Goal: Task Accomplishment & Management: Use online tool/utility

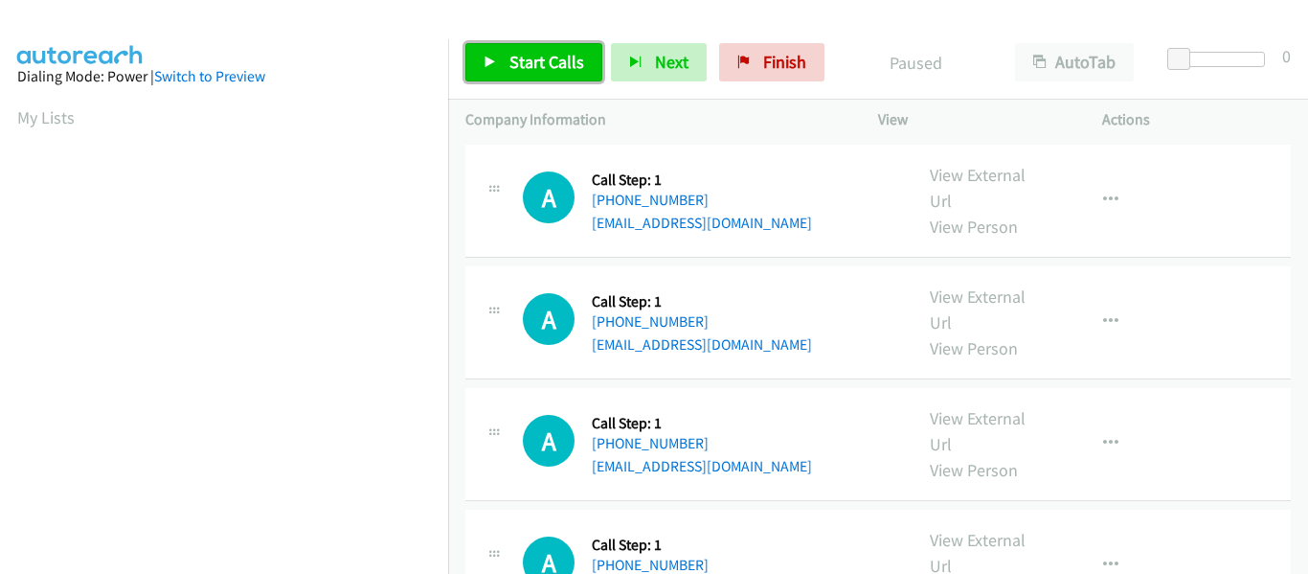
click at [485, 63] on icon at bounding box center [490, 62] width 13 height 13
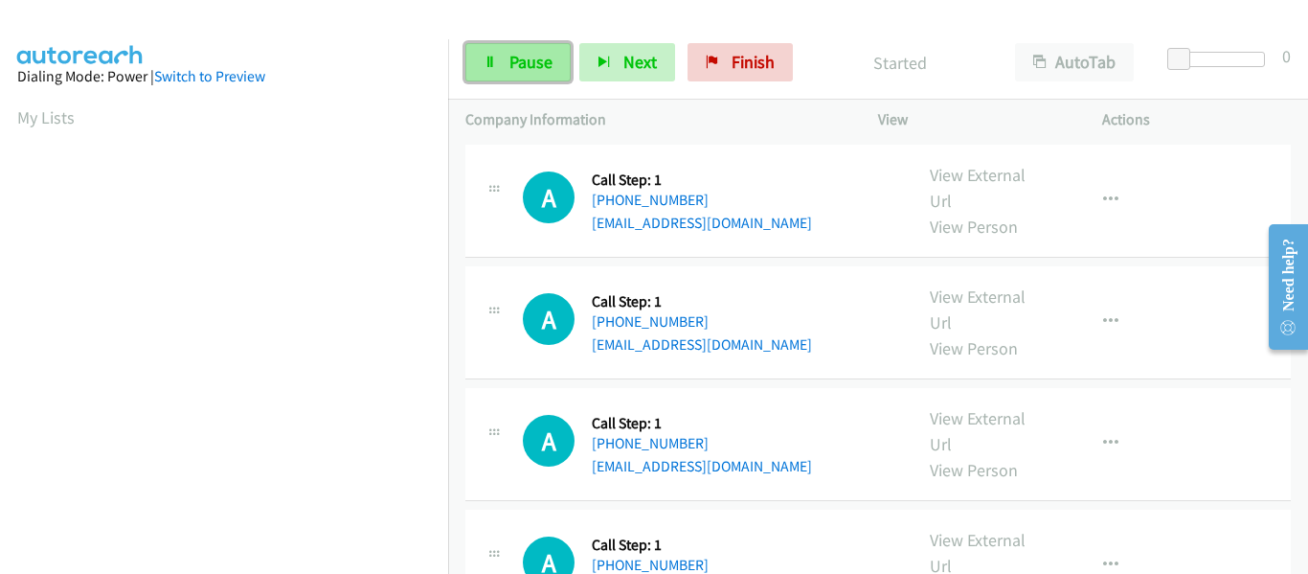
click at [490, 63] on icon at bounding box center [490, 62] width 13 height 13
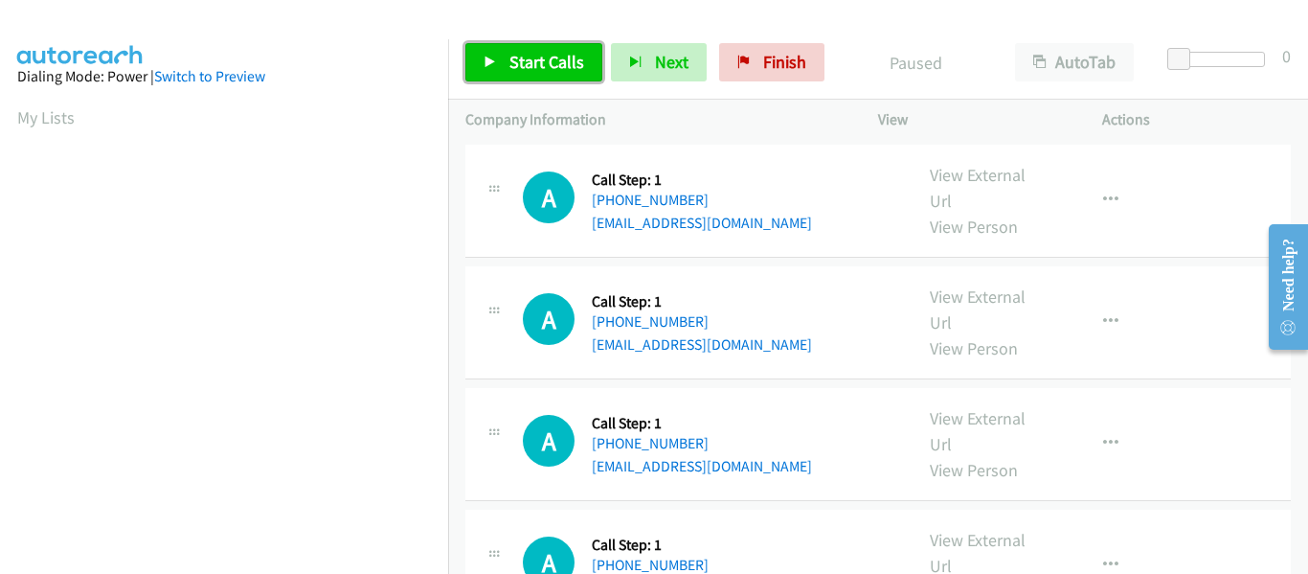
click at [490, 63] on icon at bounding box center [490, 62] width 13 height 13
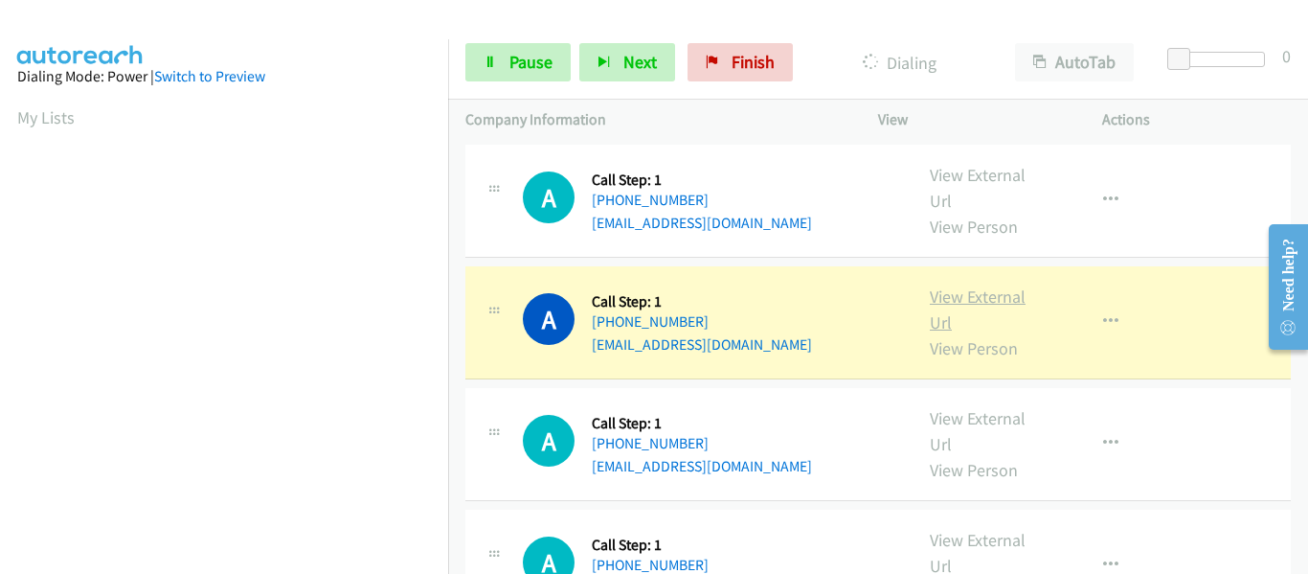
click at [960, 299] on link "View External Url" at bounding box center [978, 309] width 96 height 48
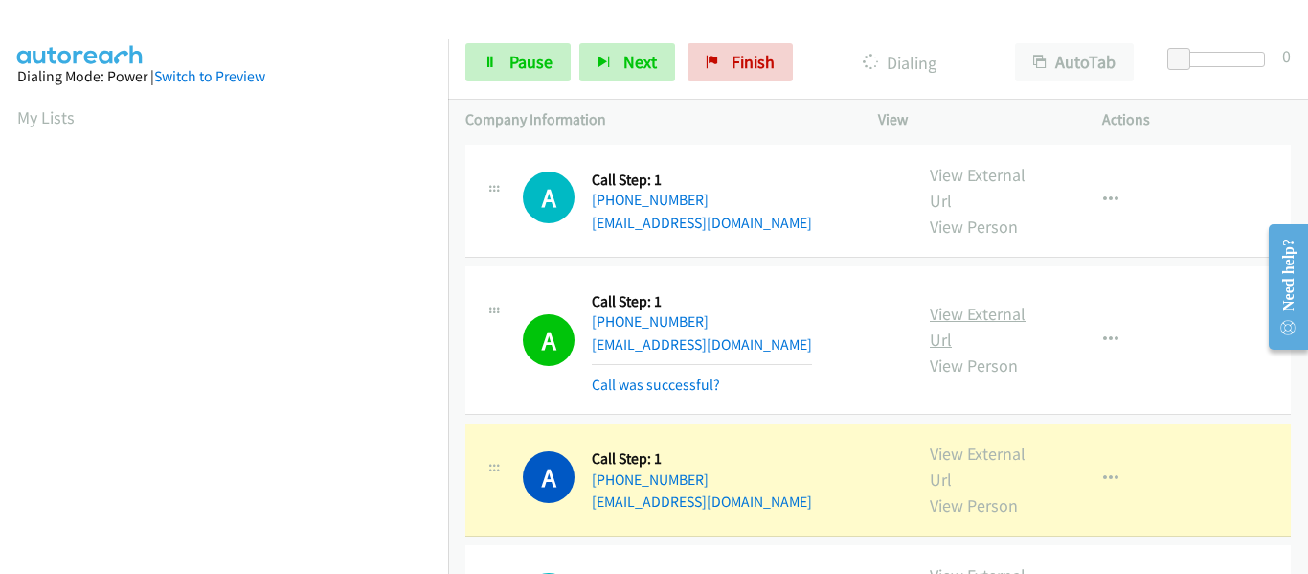
scroll to position [501, 0]
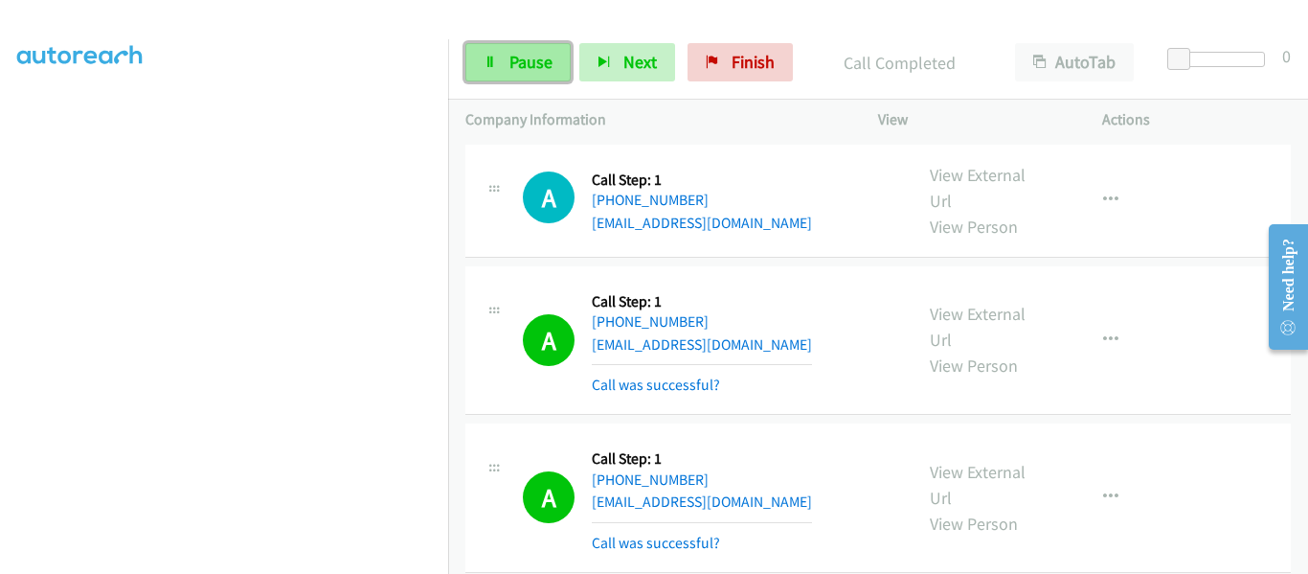
click at [491, 56] on icon at bounding box center [490, 62] width 13 height 13
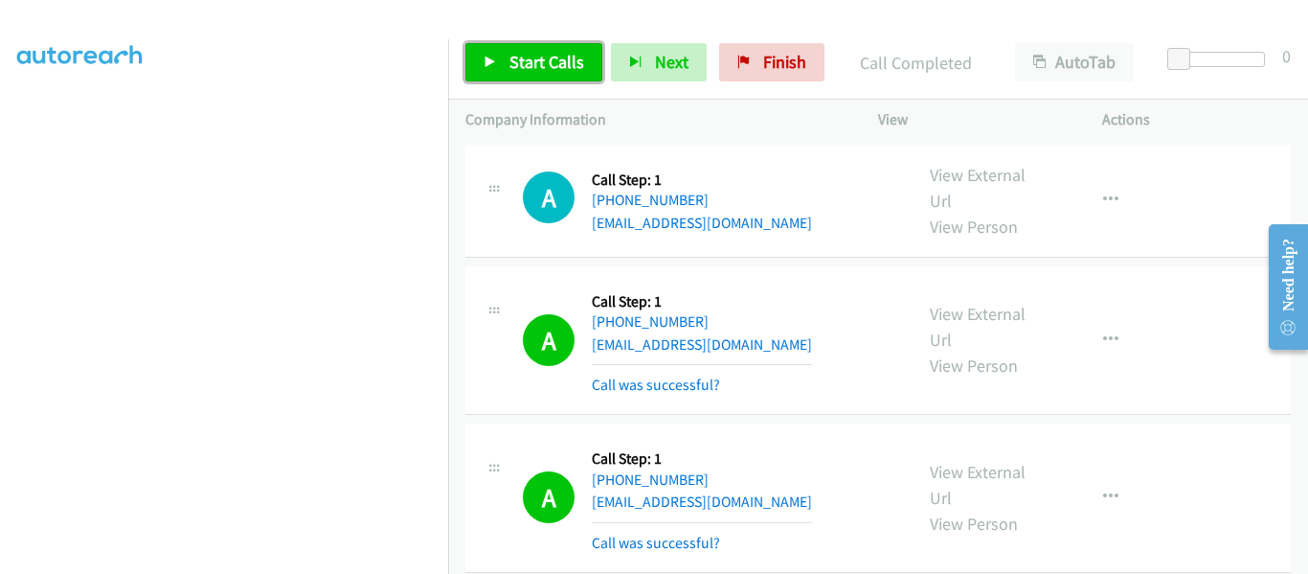
click at [494, 53] on link "Start Calls" at bounding box center [533, 62] width 137 height 38
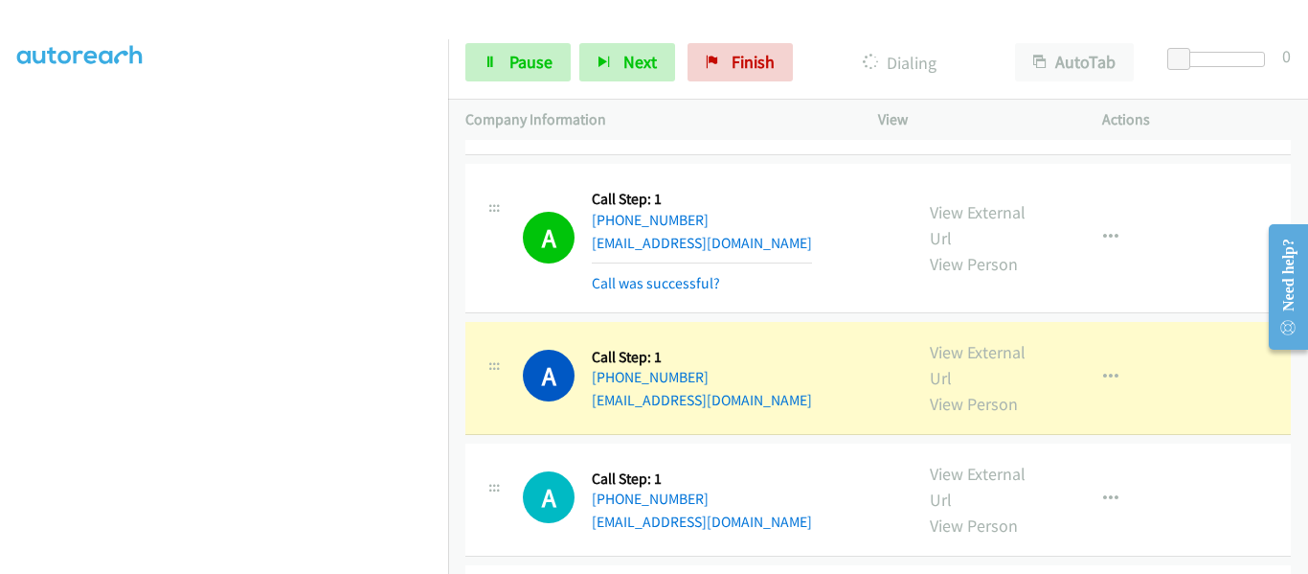
scroll to position [670, 0]
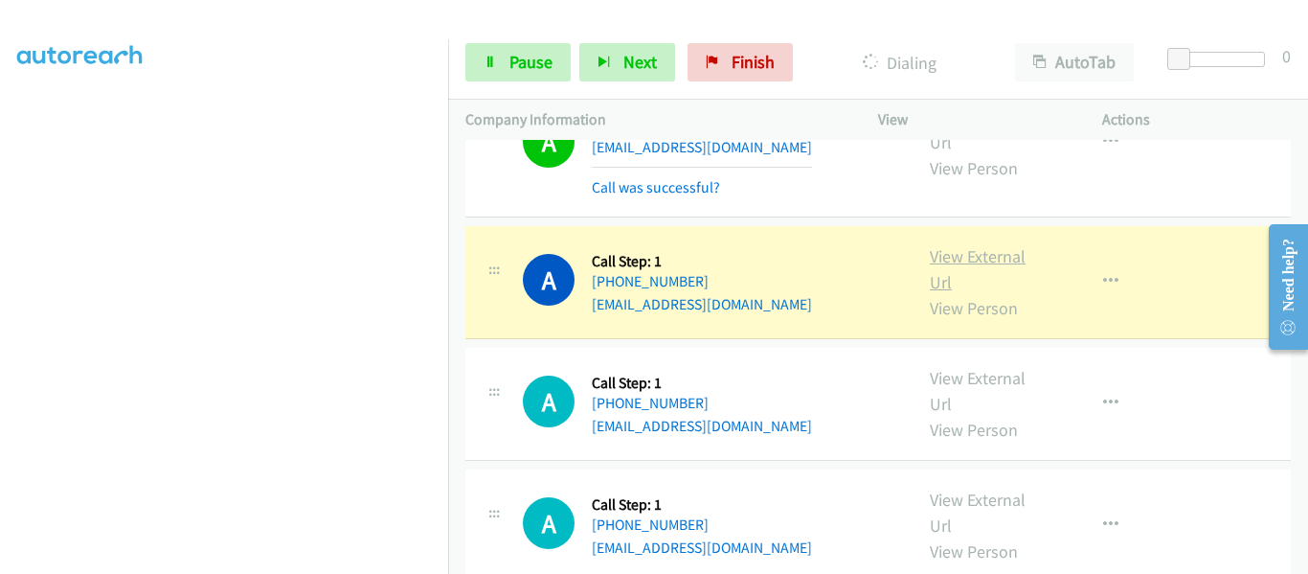
click at [984, 252] on link "View External Url" at bounding box center [978, 269] width 96 height 48
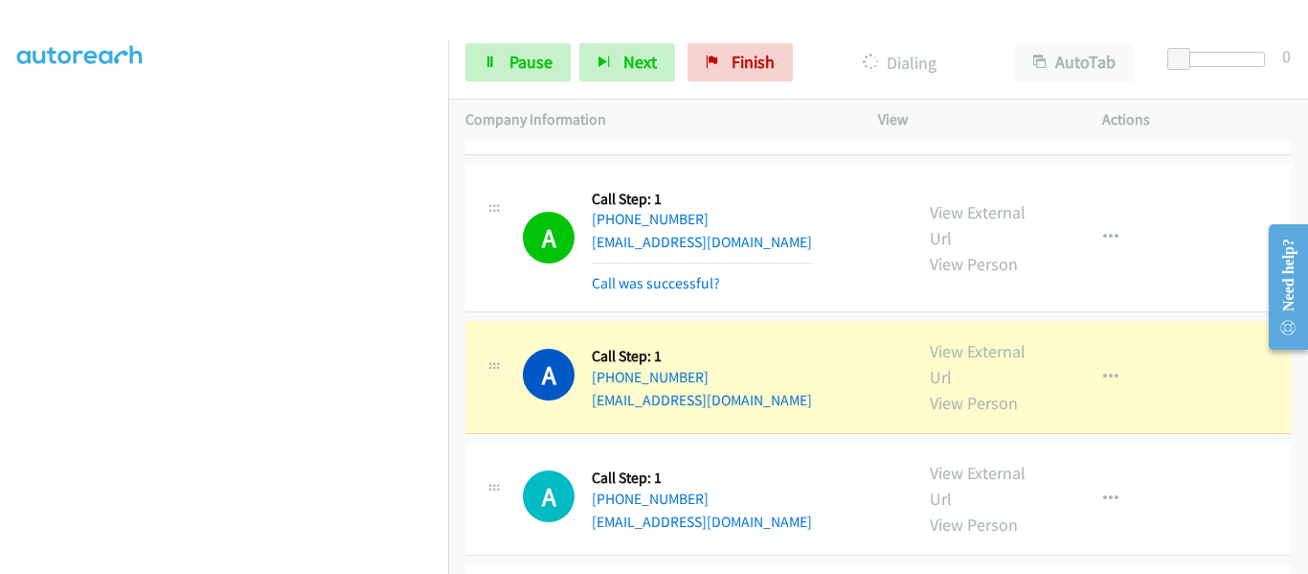
scroll to position [766, 0]
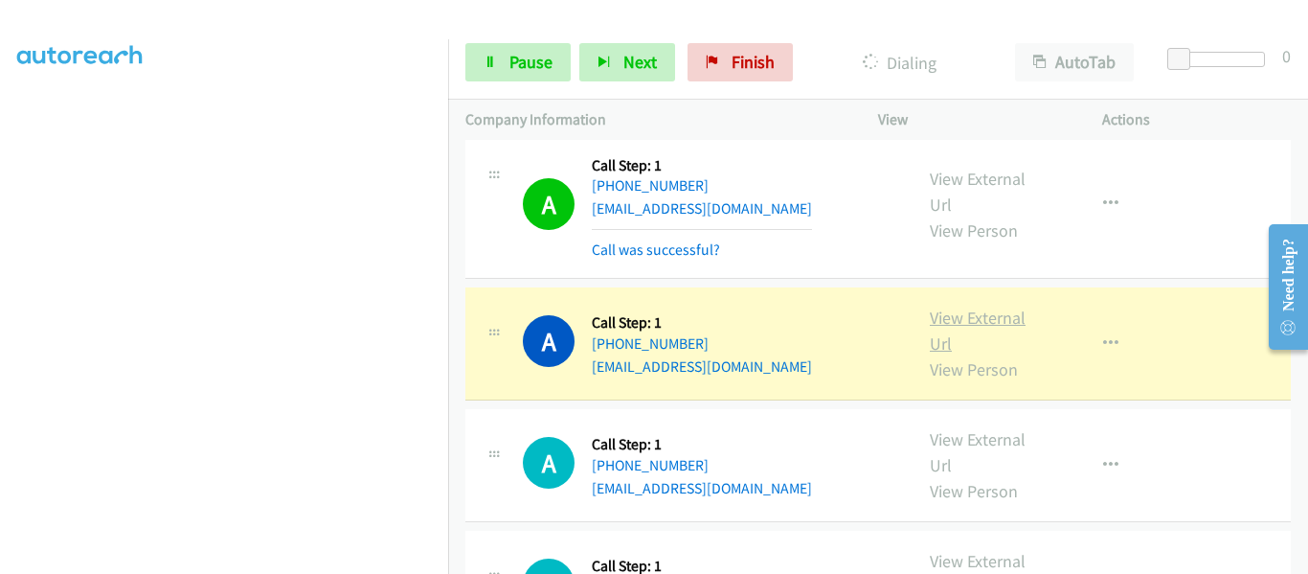
click at [967, 319] on link "View External Url" at bounding box center [978, 330] width 96 height 48
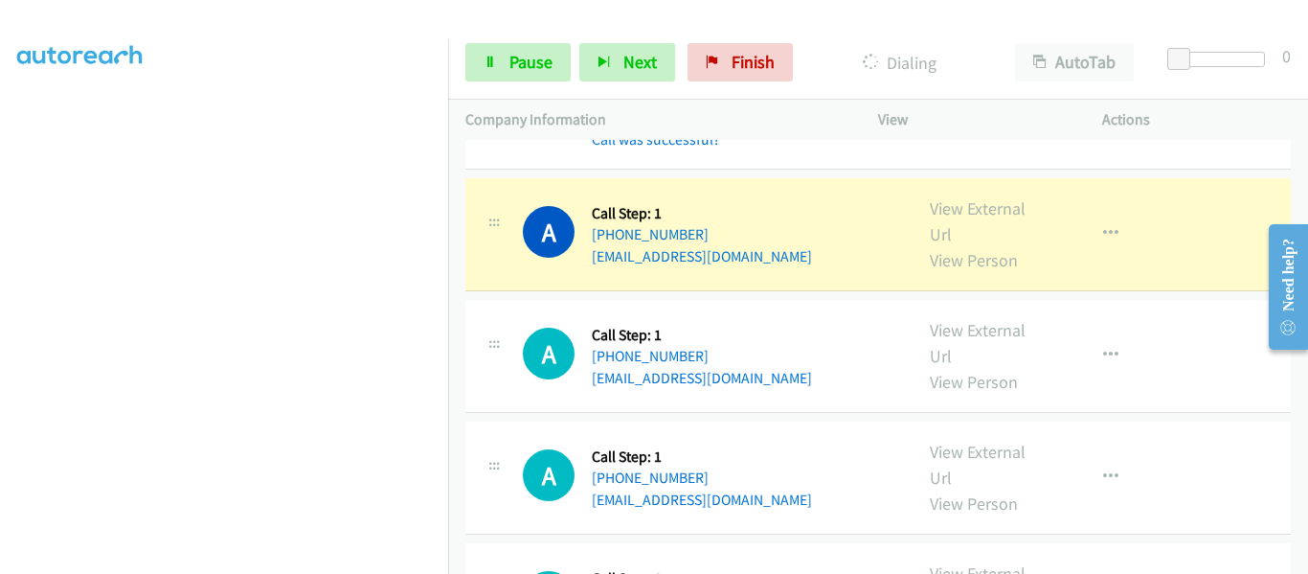
scroll to position [1055, 0]
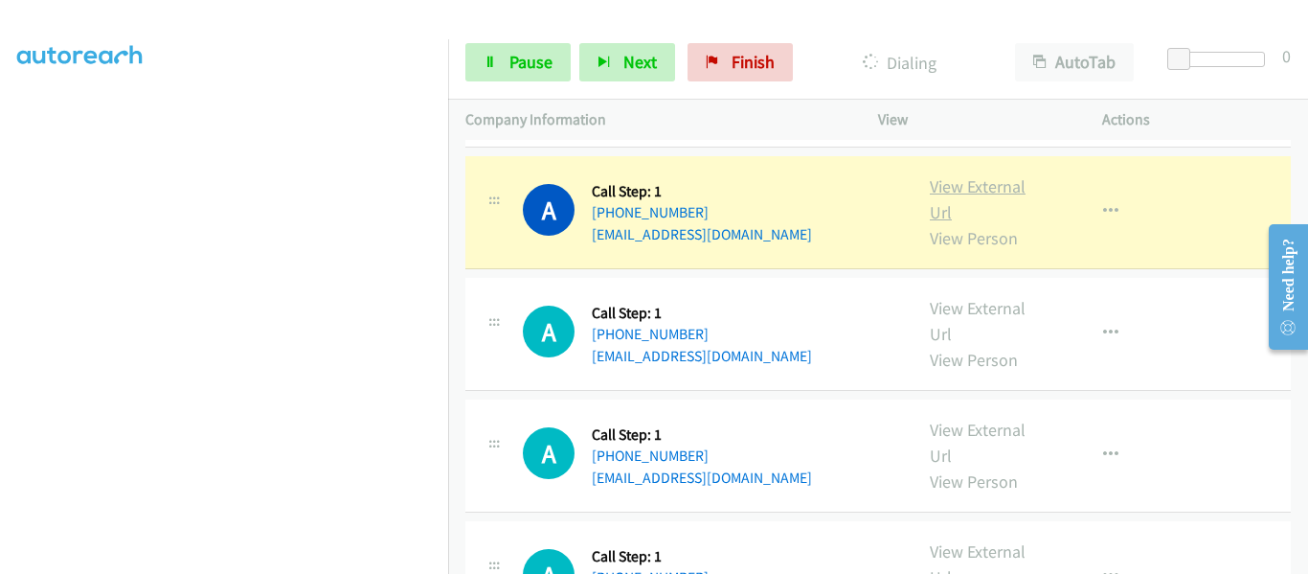
click at [974, 194] on link "View External Url" at bounding box center [978, 199] width 96 height 48
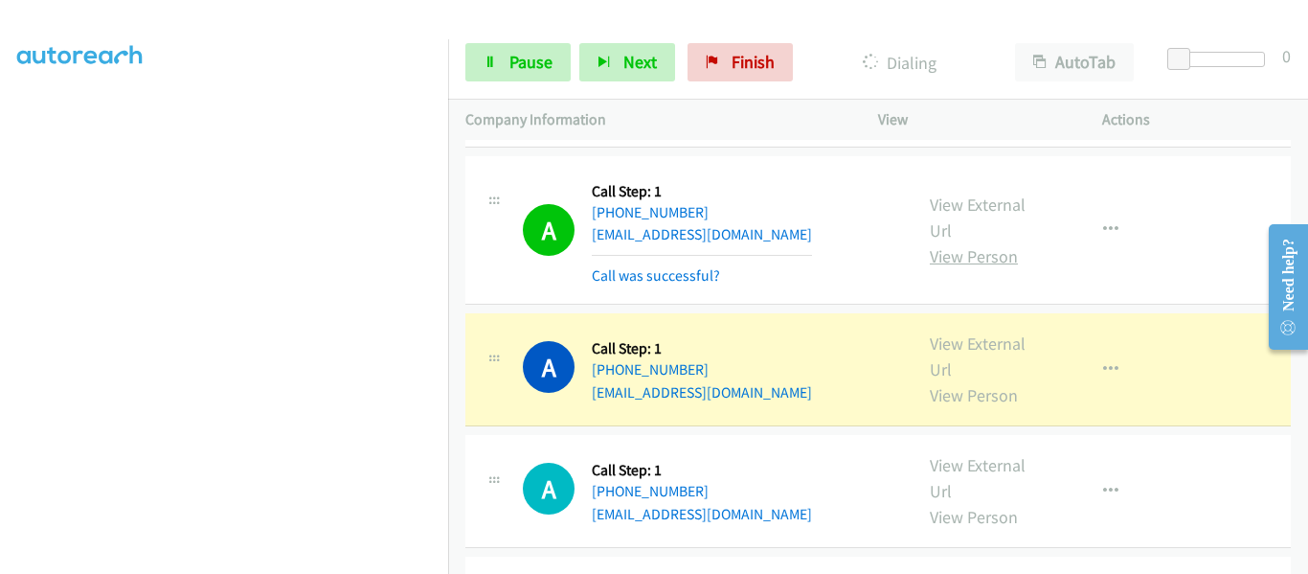
scroll to position [1151, 0]
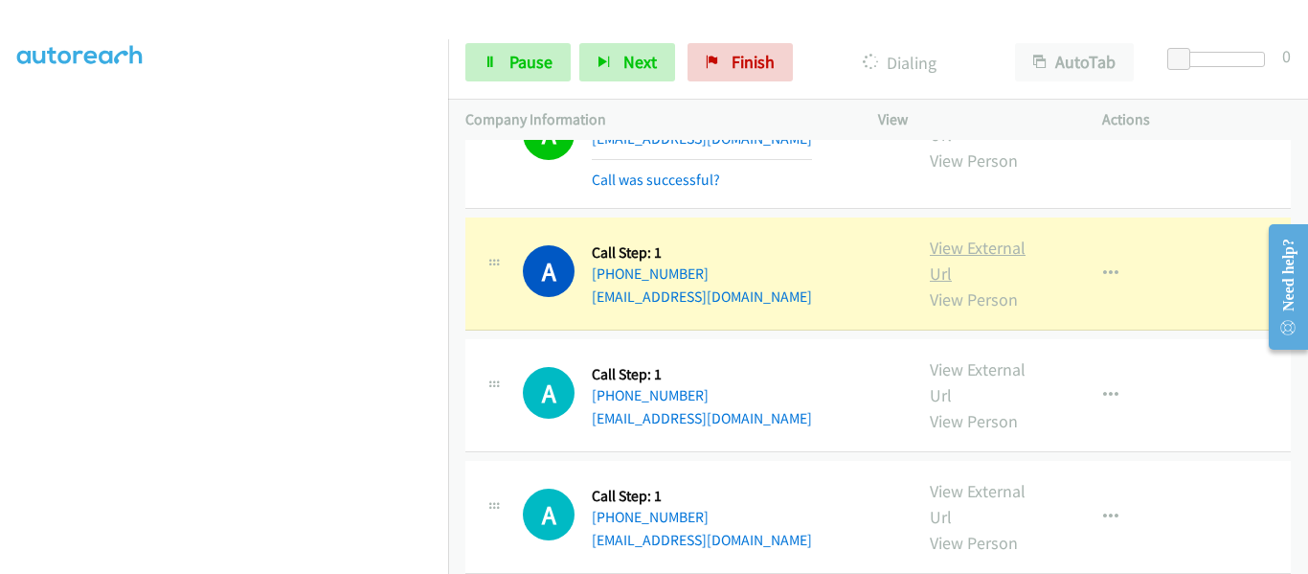
click at [962, 248] on link "View External Url" at bounding box center [978, 261] width 96 height 48
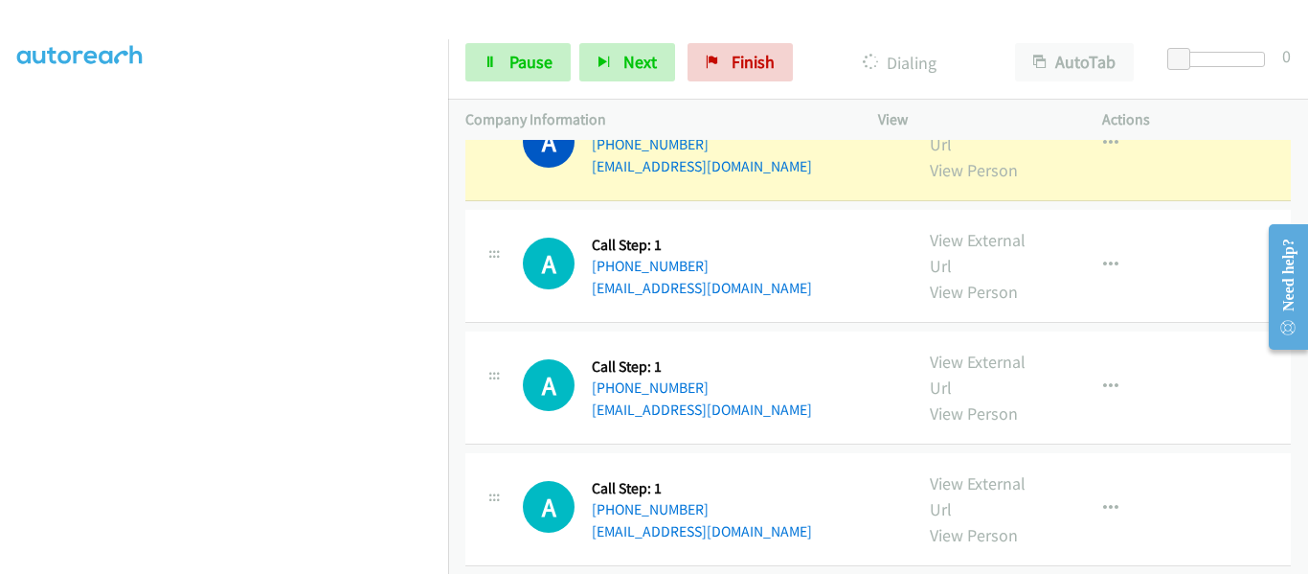
scroll to position [1343, 0]
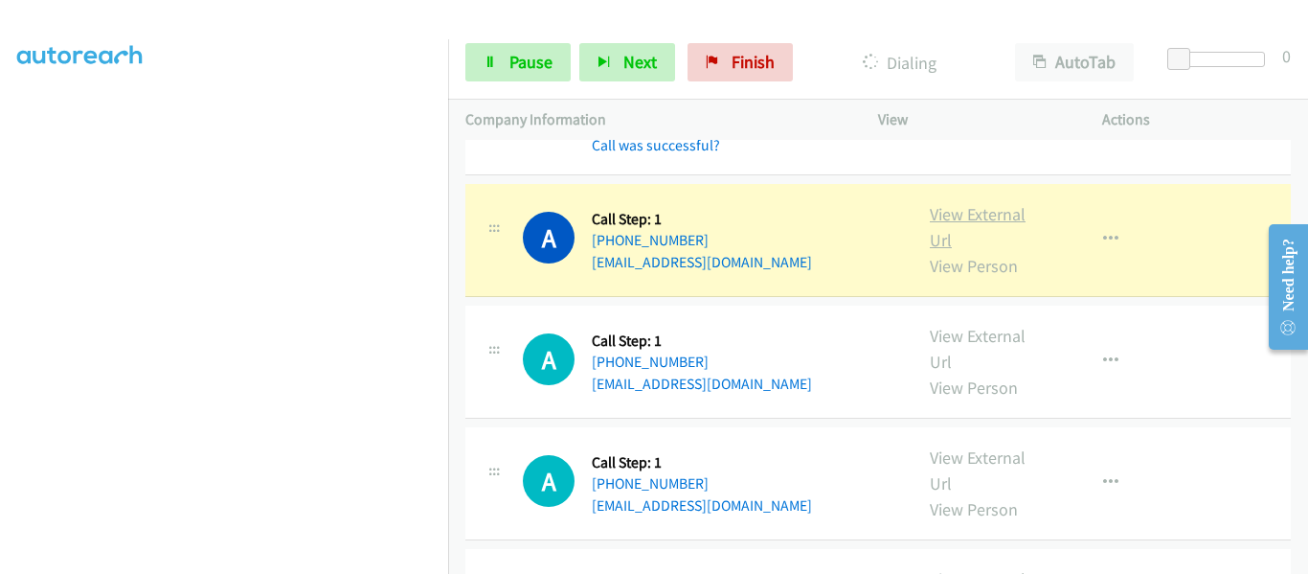
click at [977, 216] on link "View External Url" at bounding box center [978, 227] width 96 height 48
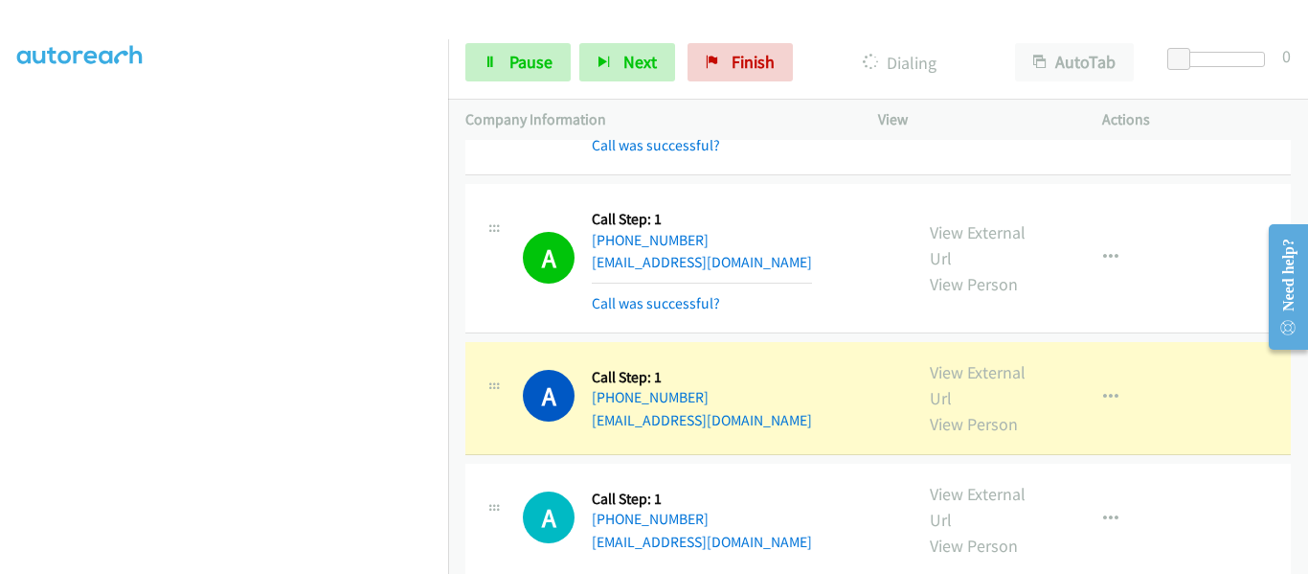
scroll to position [1438, 0]
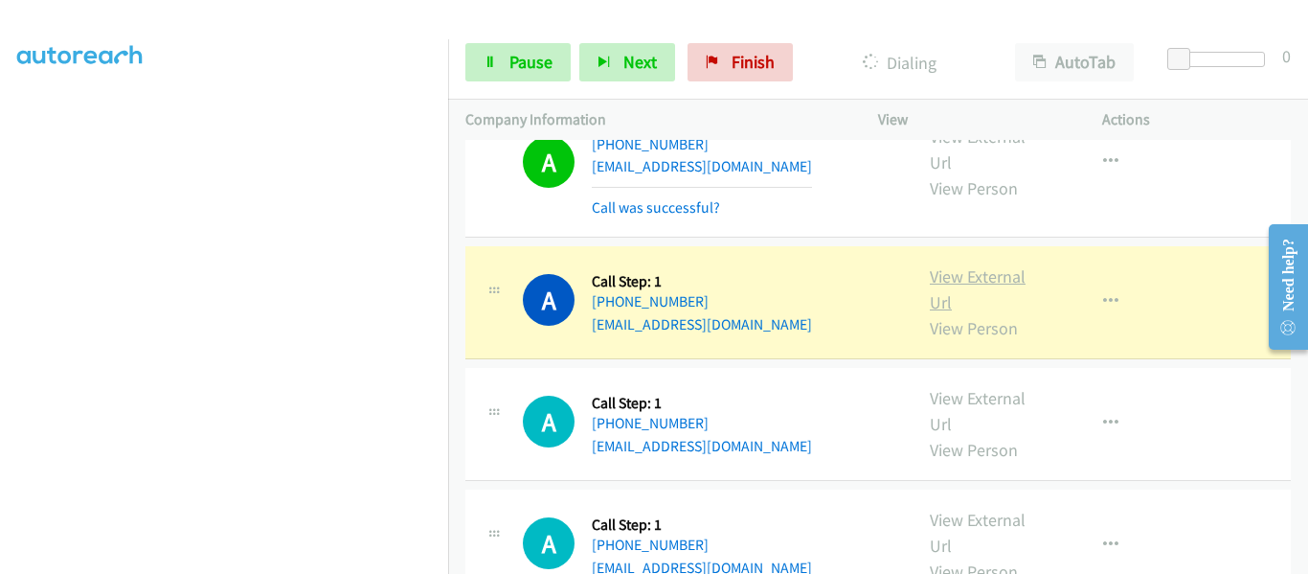
click at [968, 279] on link "View External Url" at bounding box center [978, 289] width 96 height 48
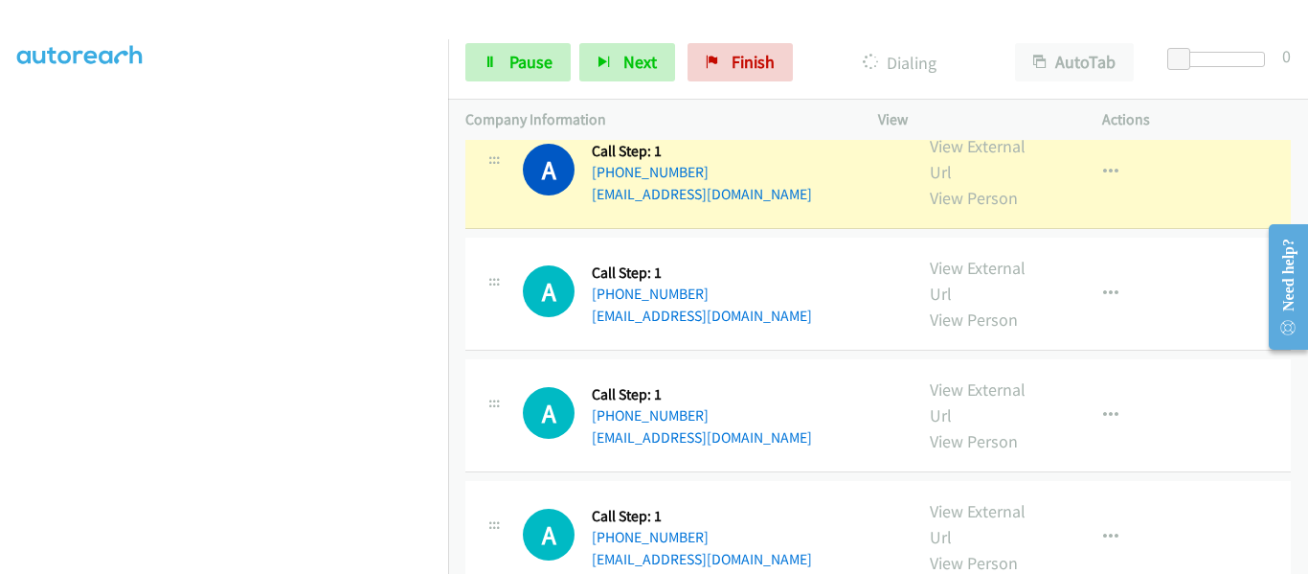
scroll to position [1630, 0]
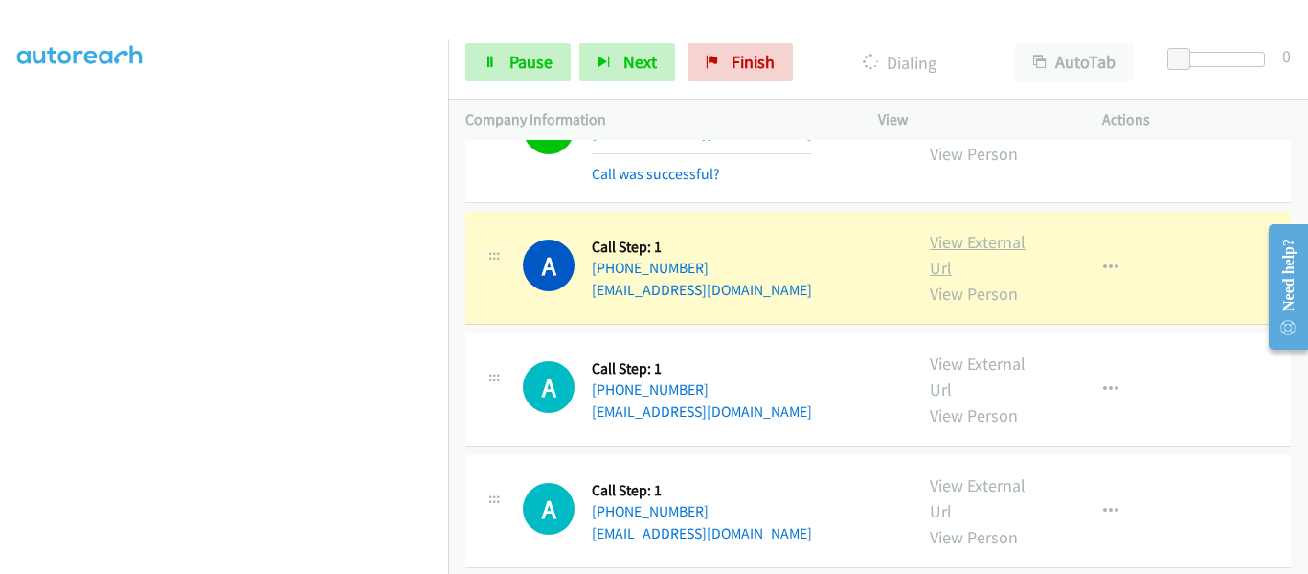
click at [968, 240] on link "View External Url" at bounding box center [978, 255] width 96 height 48
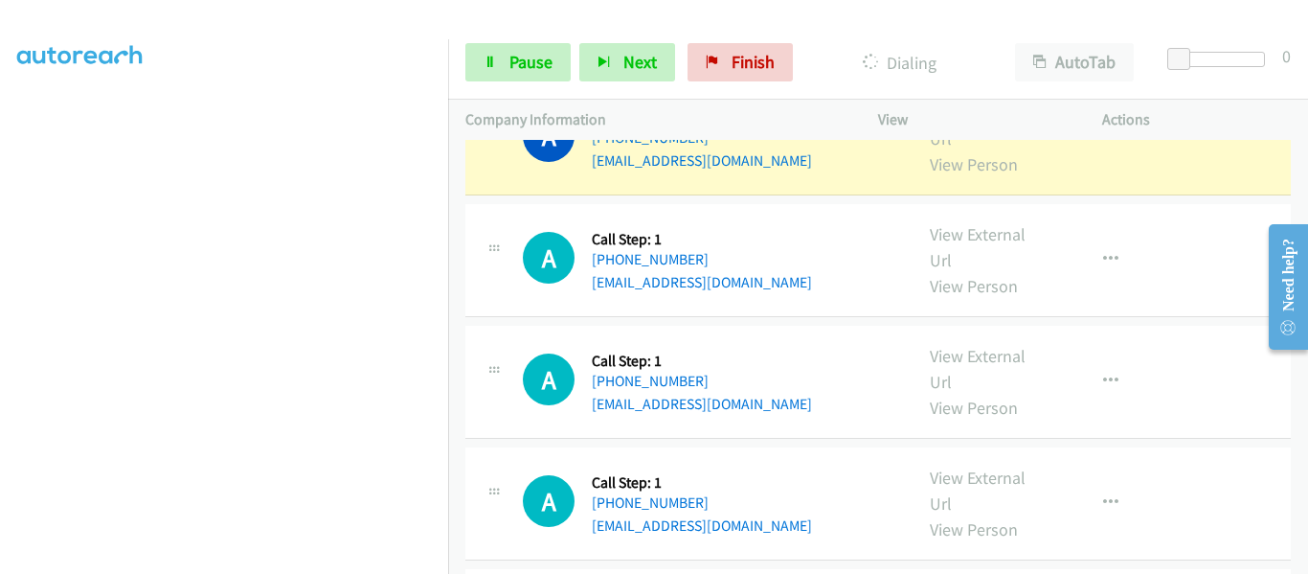
scroll to position [1821, 0]
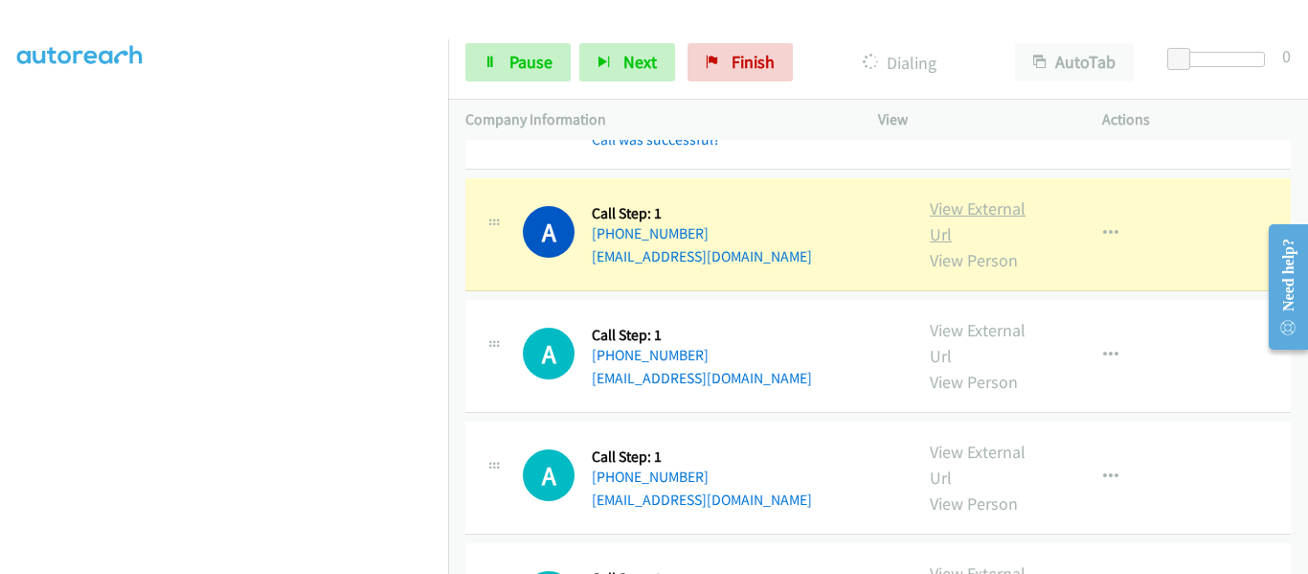
click at [971, 215] on link "View External Url" at bounding box center [978, 221] width 96 height 48
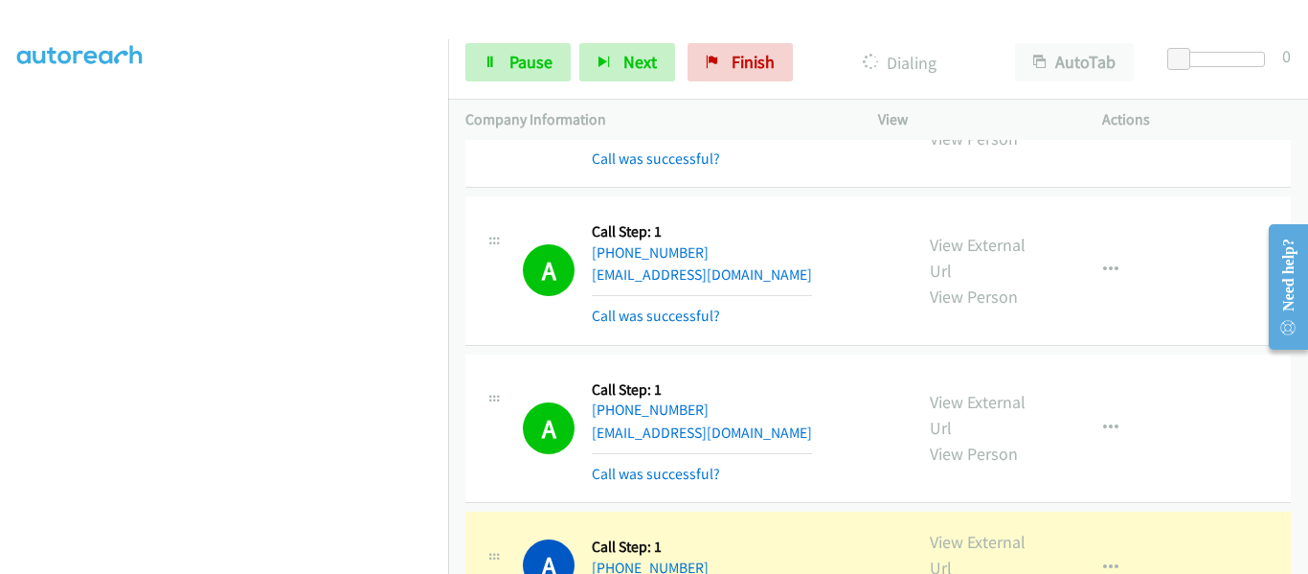
scroll to position [1917, 0]
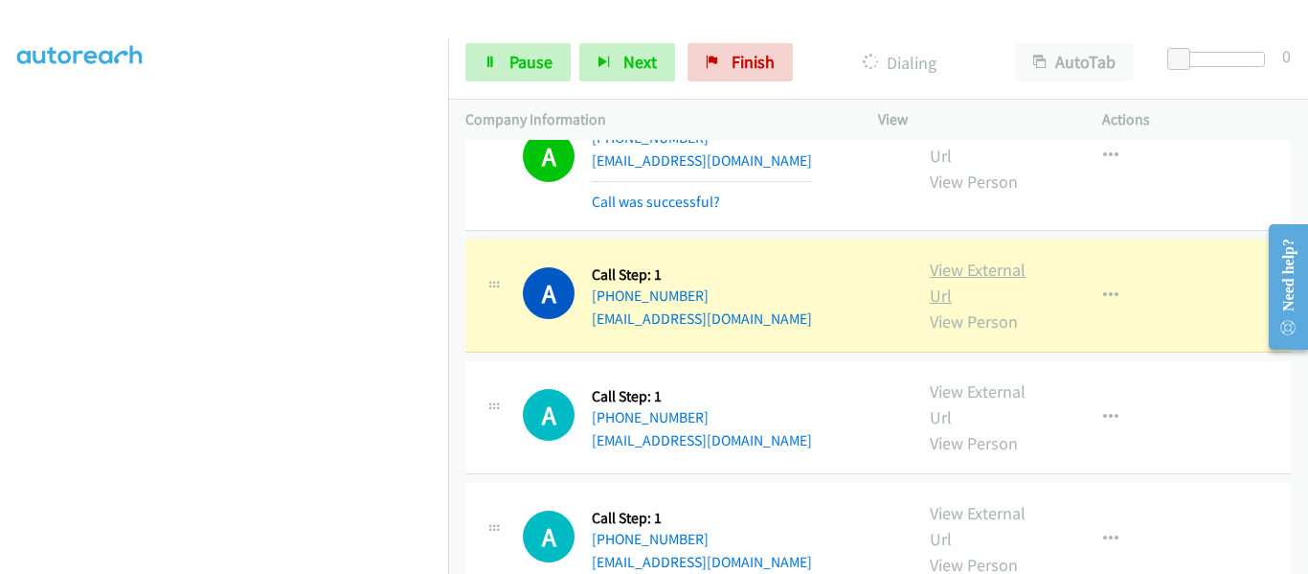
click at [979, 269] on link "View External Url" at bounding box center [978, 283] width 96 height 48
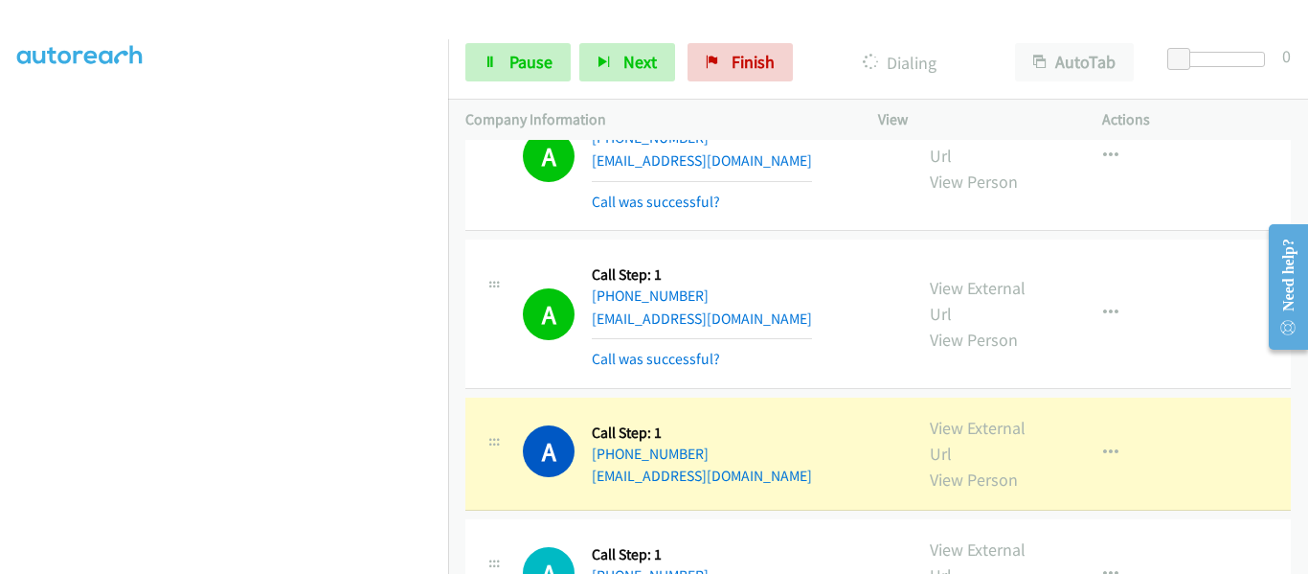
scroll to position [2109, 0]
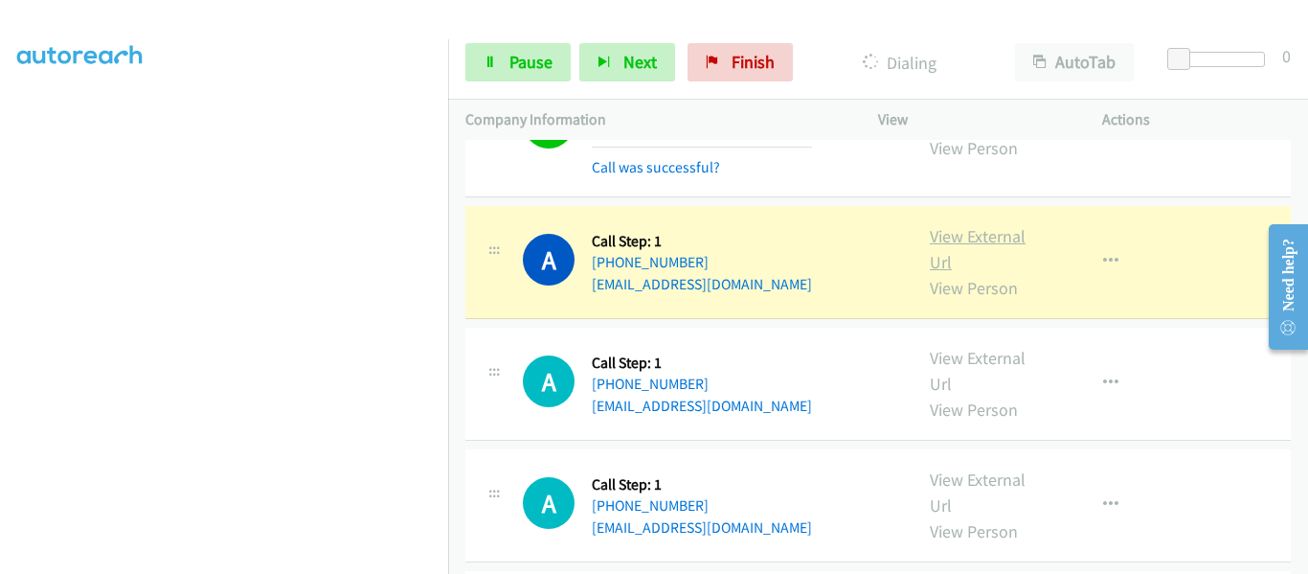
click at [959, 237] on link "View External Url" at bounding box center [978, 249] width 96 height 48
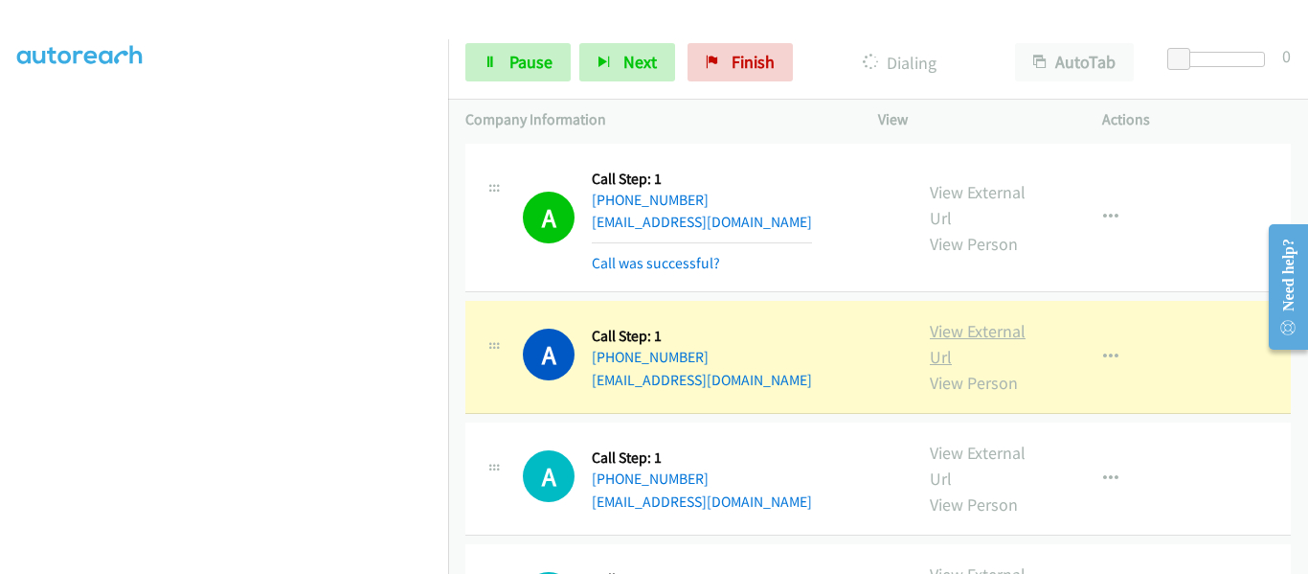
scroll to position [2204, 0]
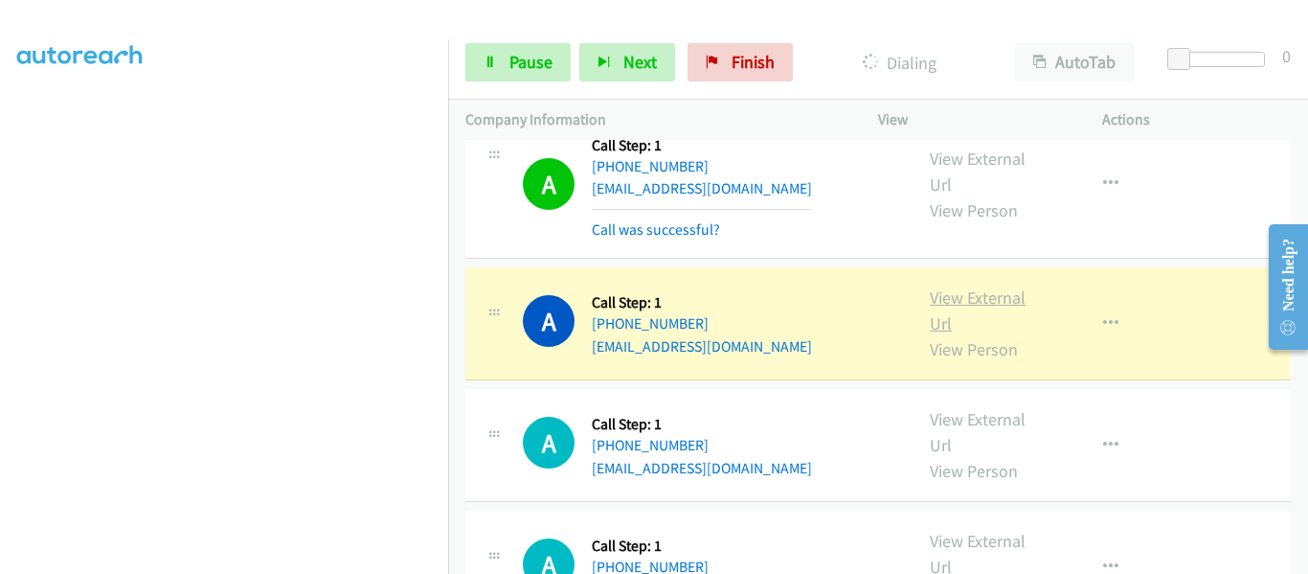
click at [972, 291] on link "View External Url" at bounding box center [978, 310] width 96 height 48
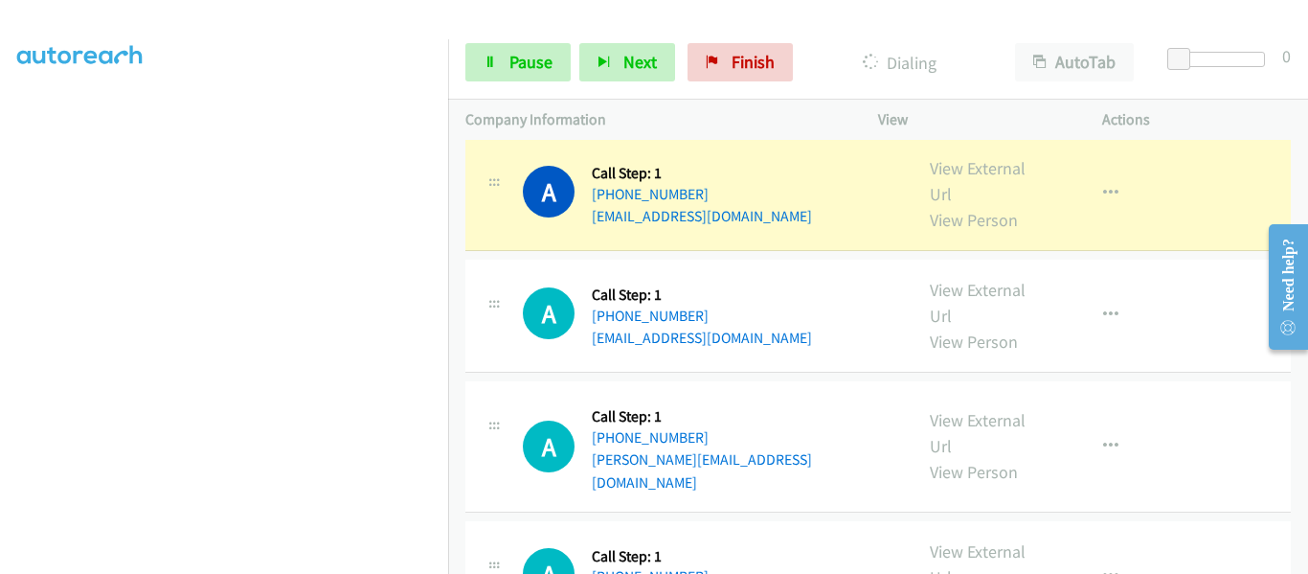
scroll to position [2396, 0]
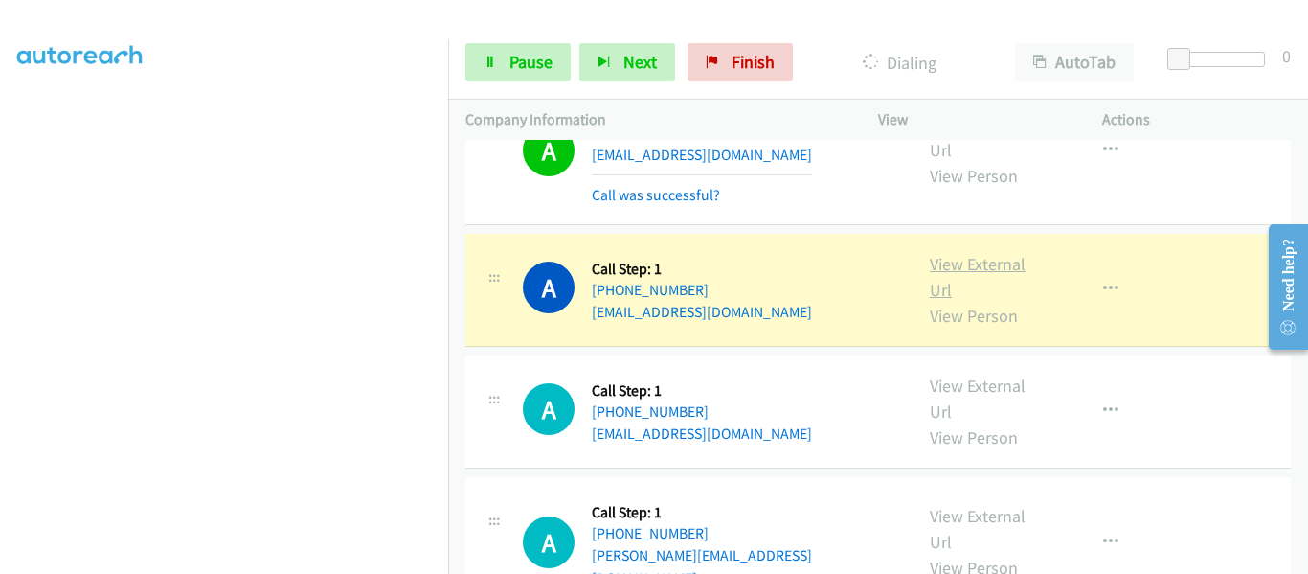
click at [973, 261] on link "View External Url" at bounding box center [978, 277] width 96 height 48
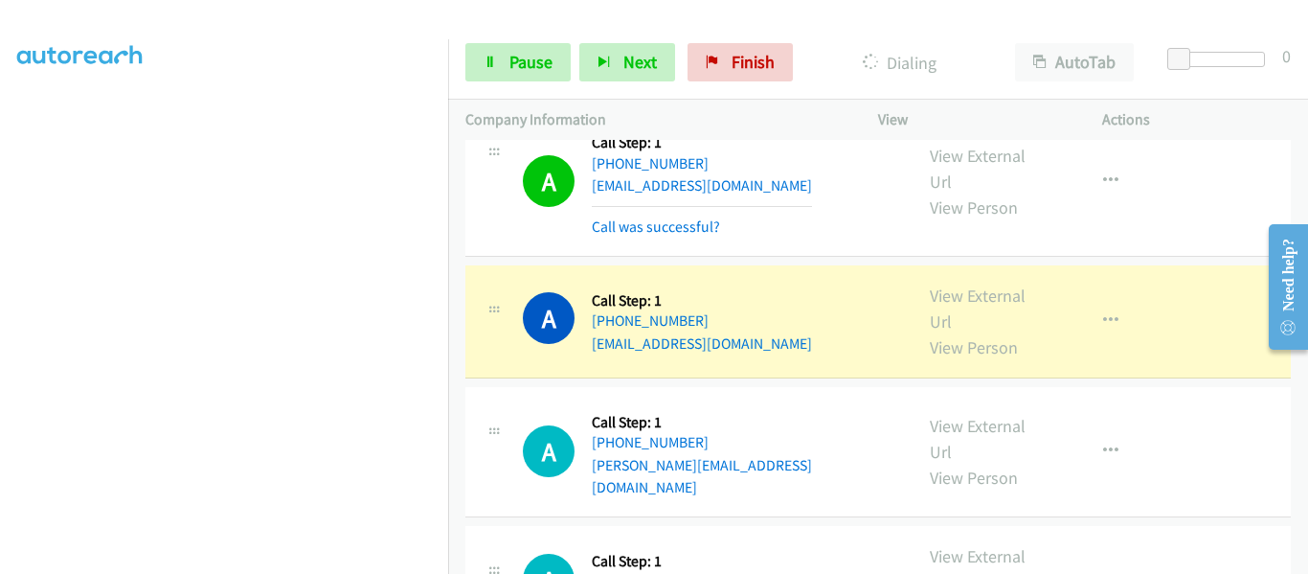
scroll to position [2587, 0]
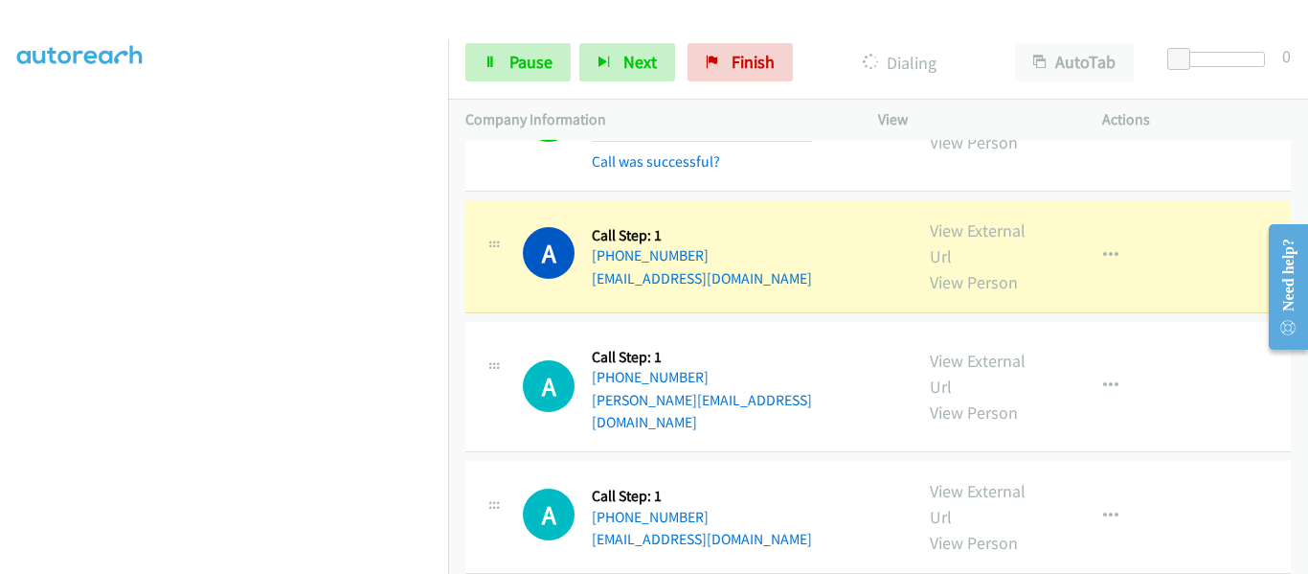
click at [978, 242] on div "View External Url View Person" at bounding box center [990, 256] width 121 height 78
click at [984, 232] on link "View External Url" at bounding box center [978, 243] width 96 height 48
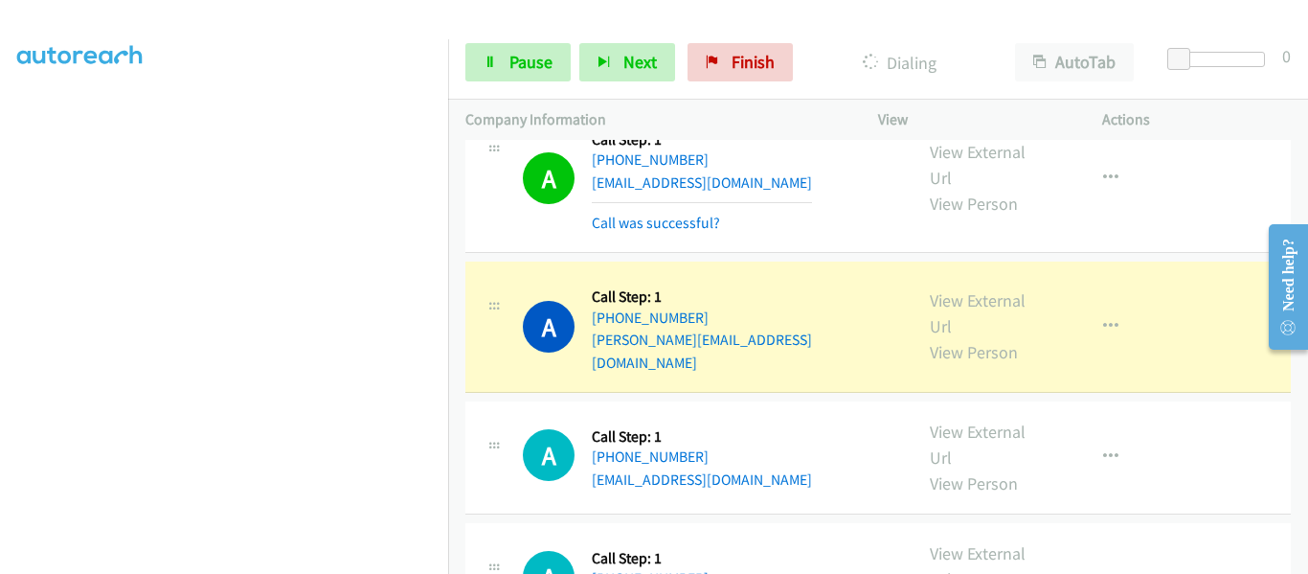
scroll to position [2779, 0]
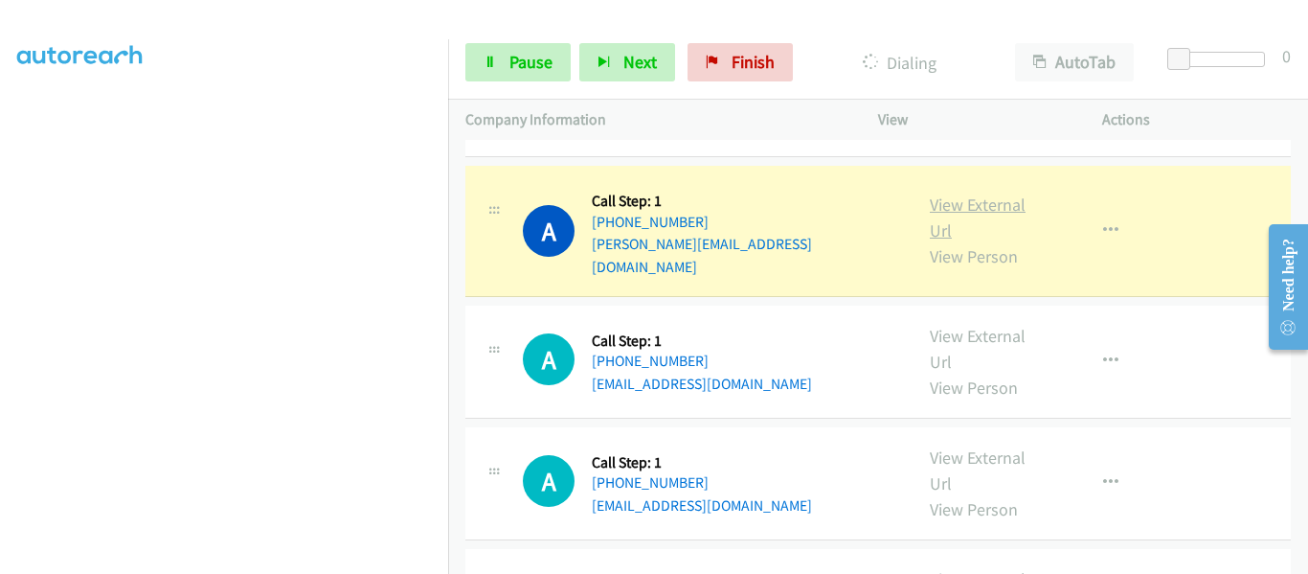
click at [991, 195] on link "View External Url" at bounding box center [978, 217] width 96 height 48
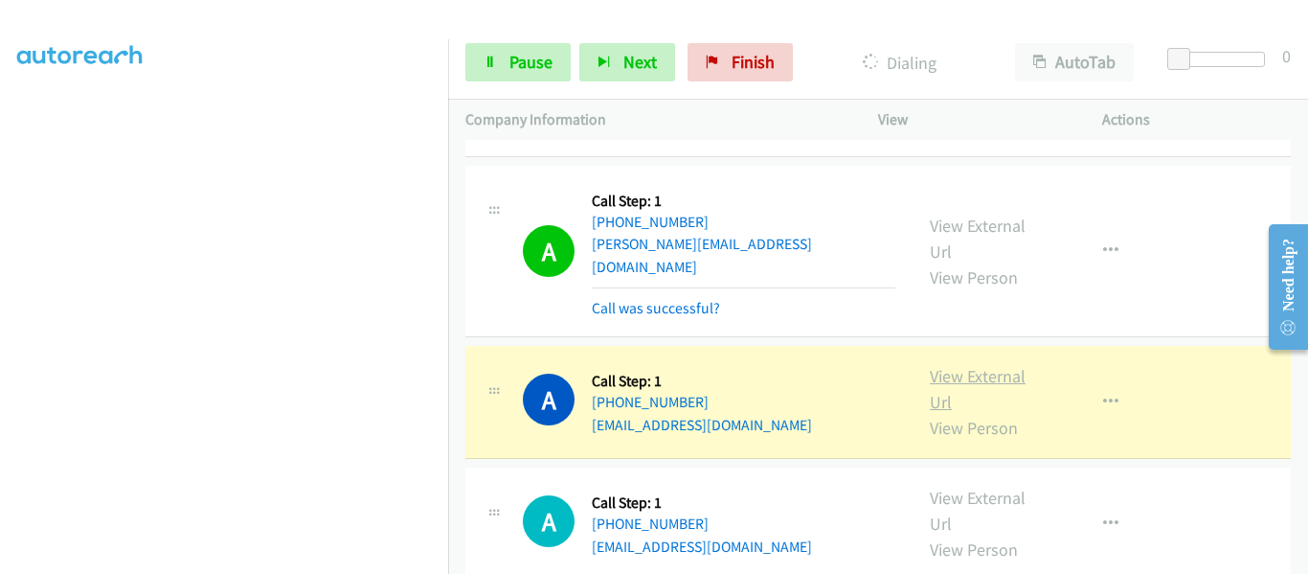
scroll to position [2875, 0]
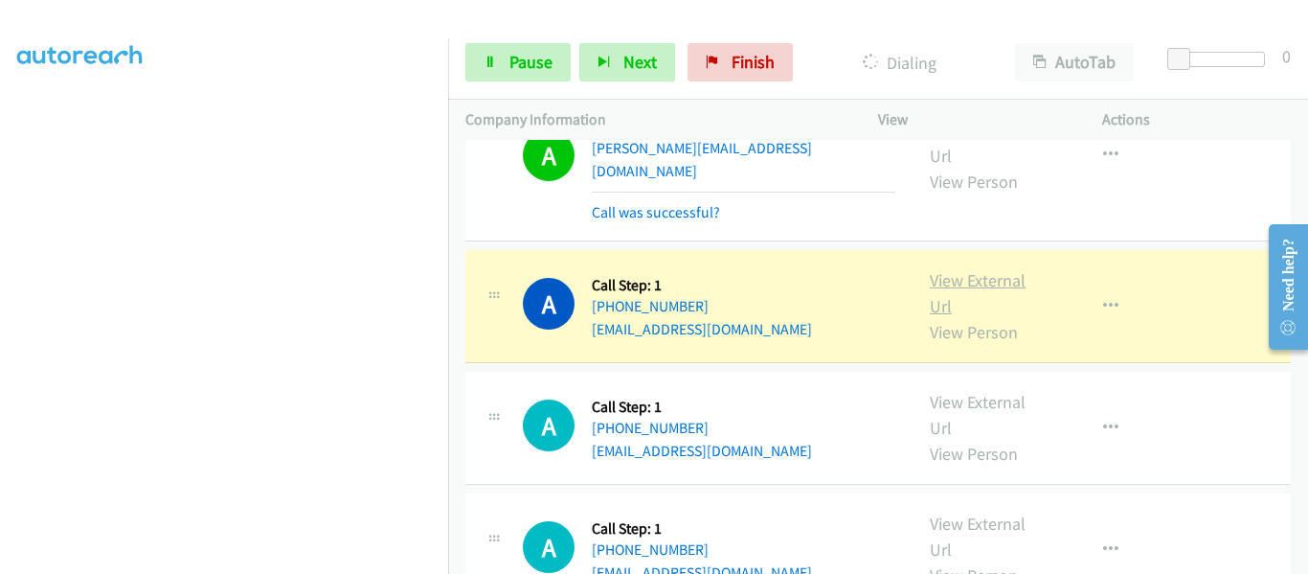
click at [986, 269] on link "View External Url" at bounding box center [978, 293] width 96 height 48
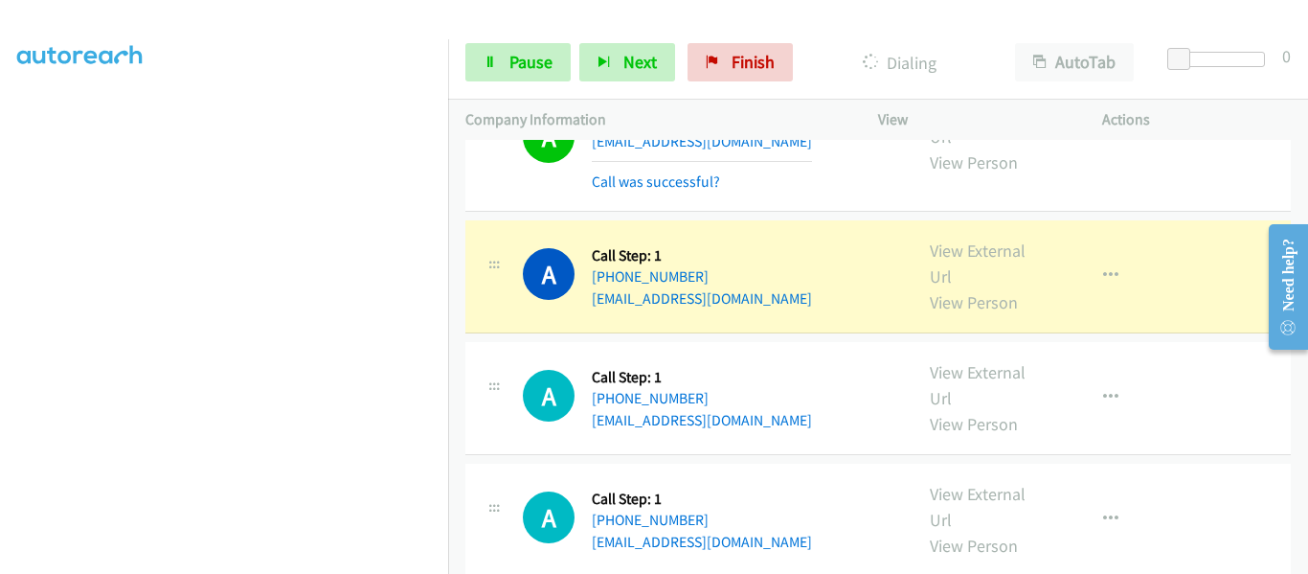
scroll to position [3066, 0]
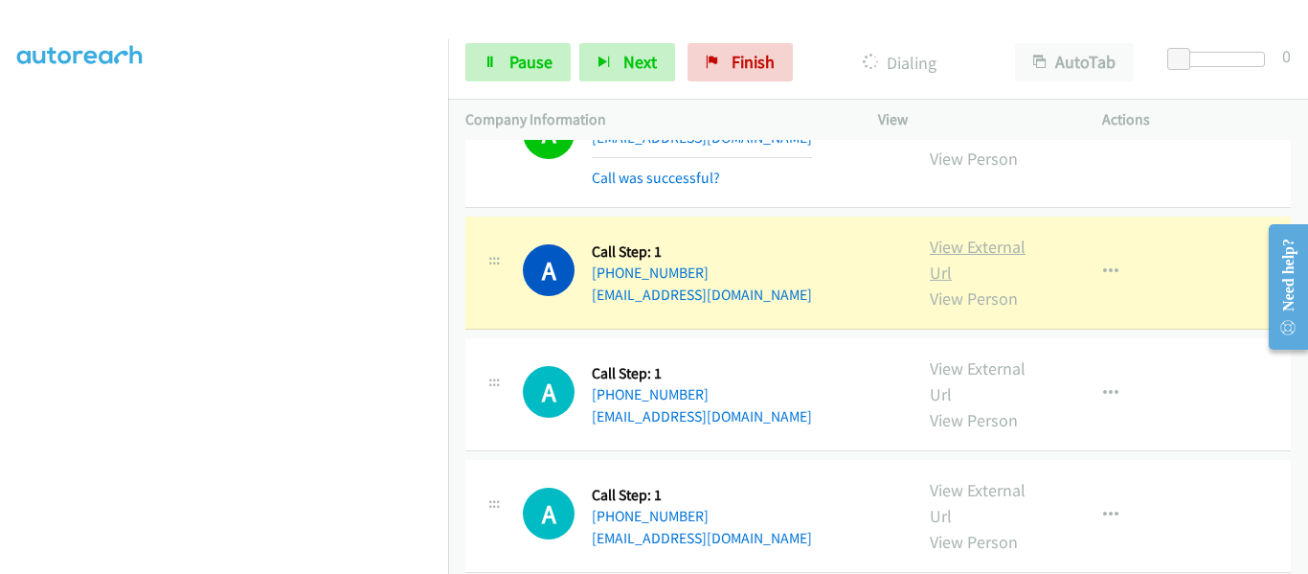
click at [968, 236] on link "View External Url" at bounding box center [978, 260] width 96 height 48
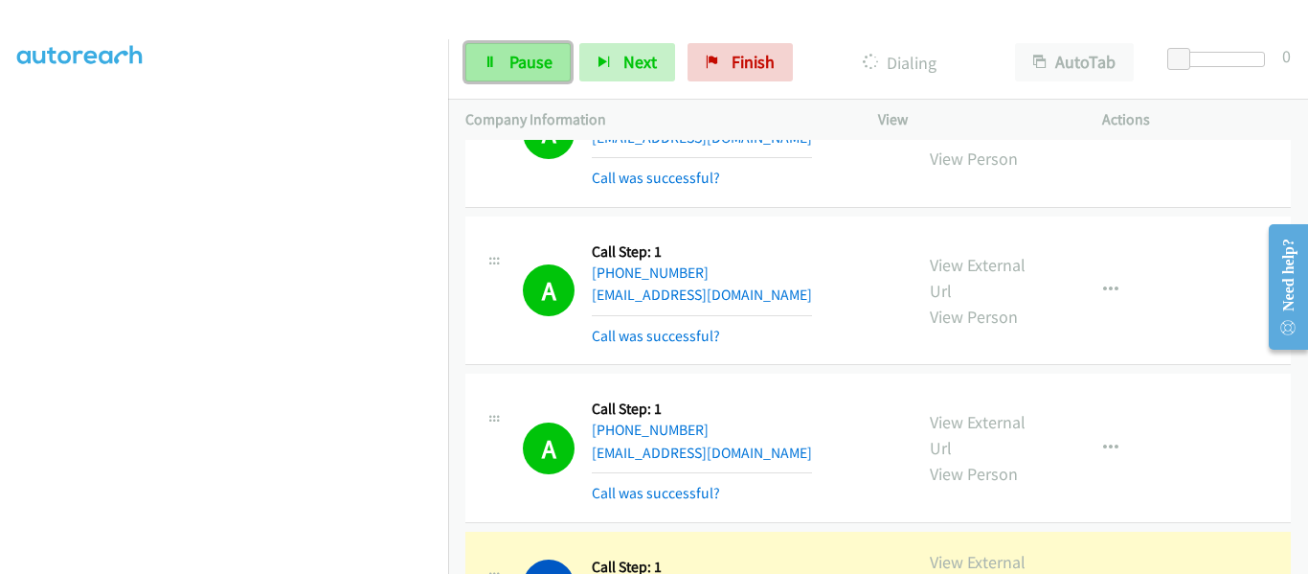
click at [486, 67] on icon at bounding box center [490, 62] width 13 height 13
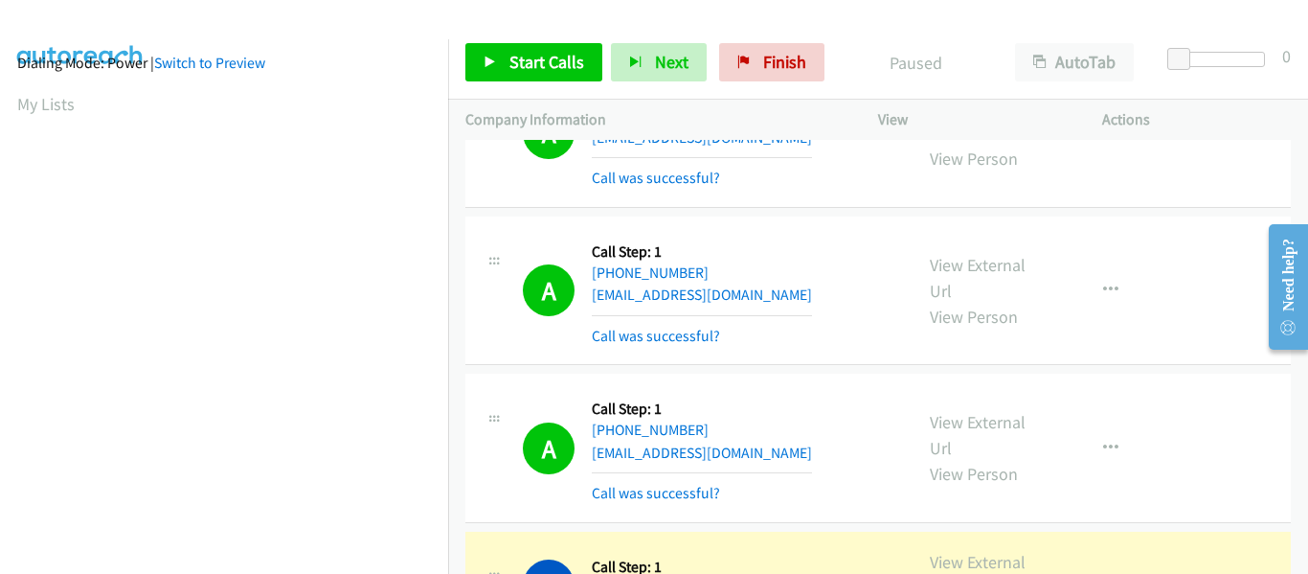
scroll to position [501, 0]
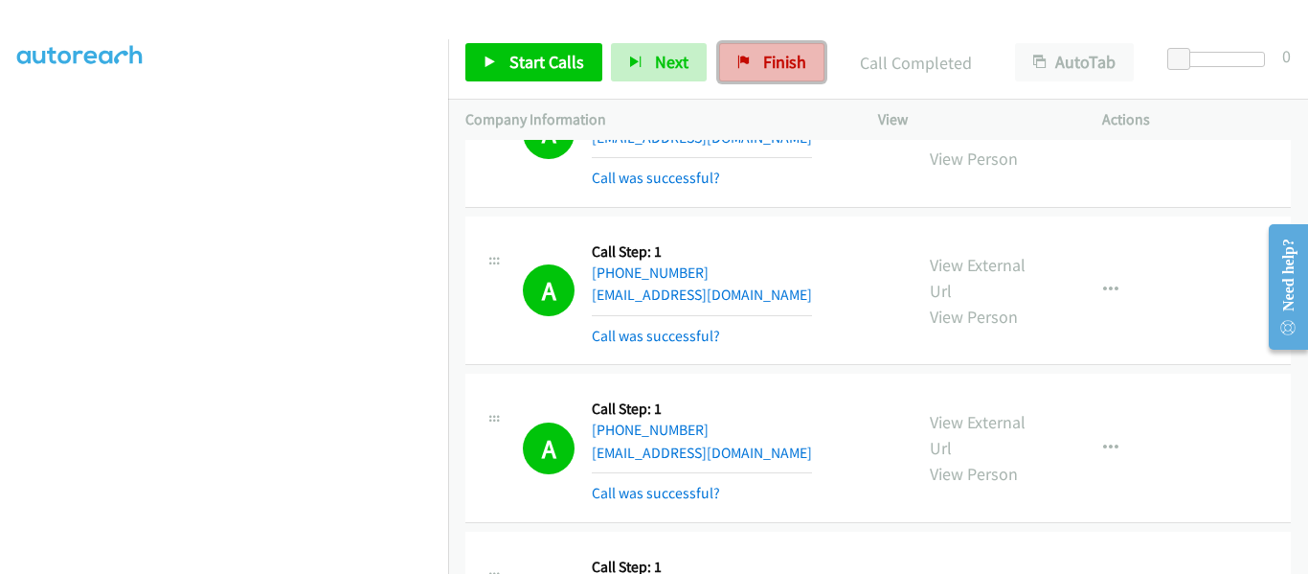
click at [775, 60] on span "Finish" at bounding box center [784, 62] width 43 height 22
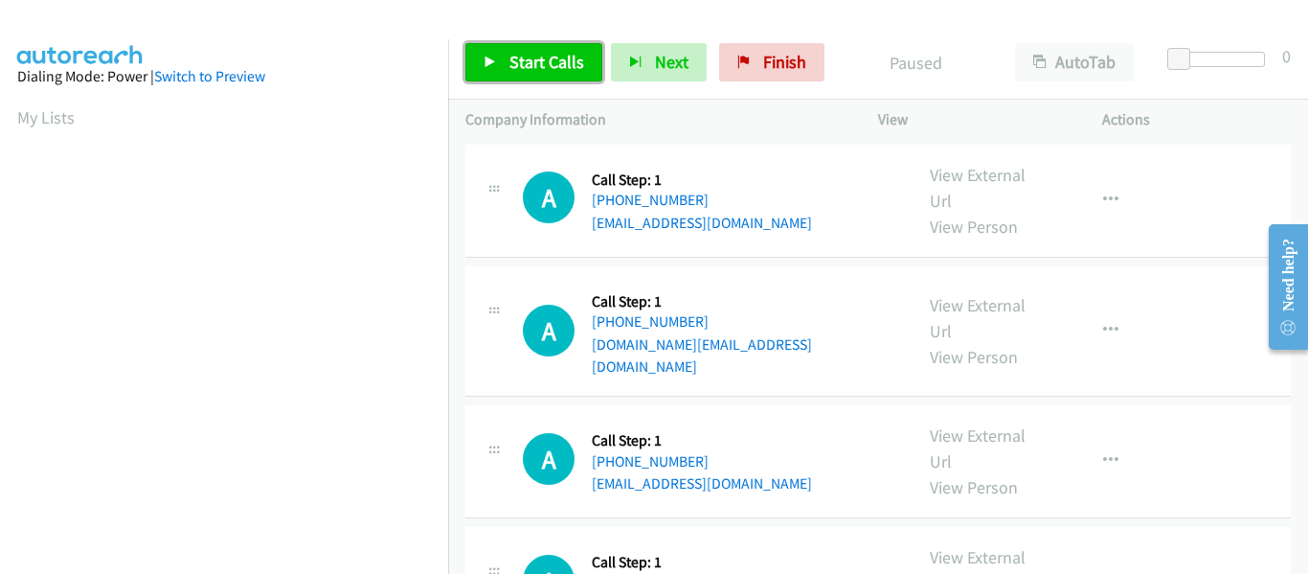
click at [480, 60] on link "Start Calls" at bounding box center [533, 62] width 137 height 38
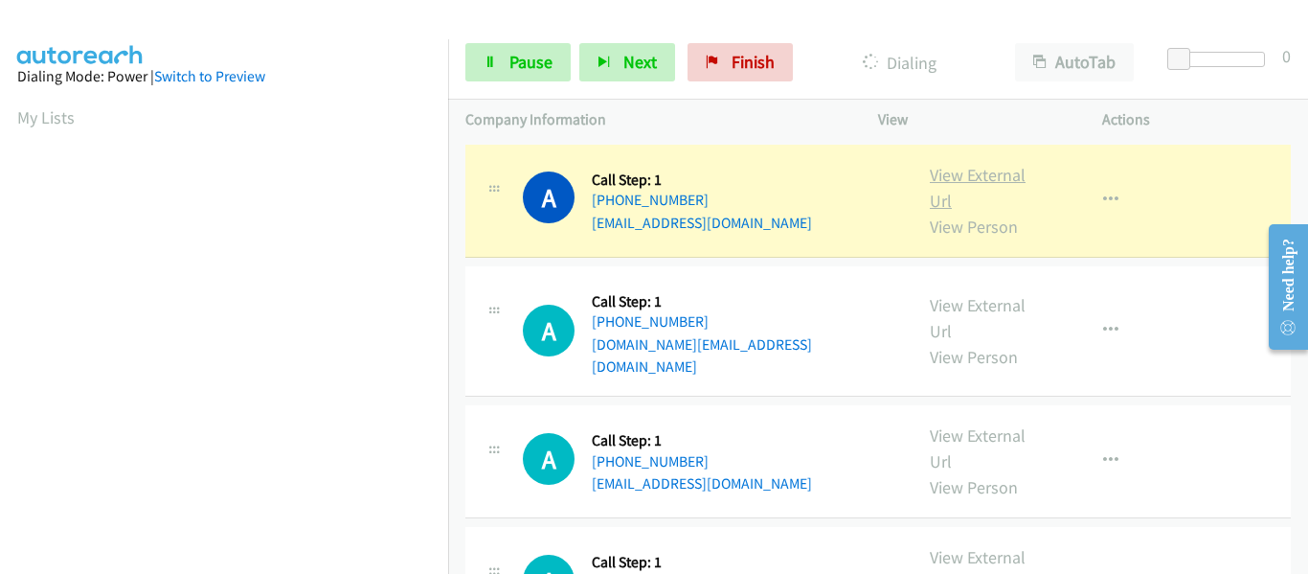
click at [977, 178] on link "View External Url" at bounding box center [978, 188] width 96 height 48
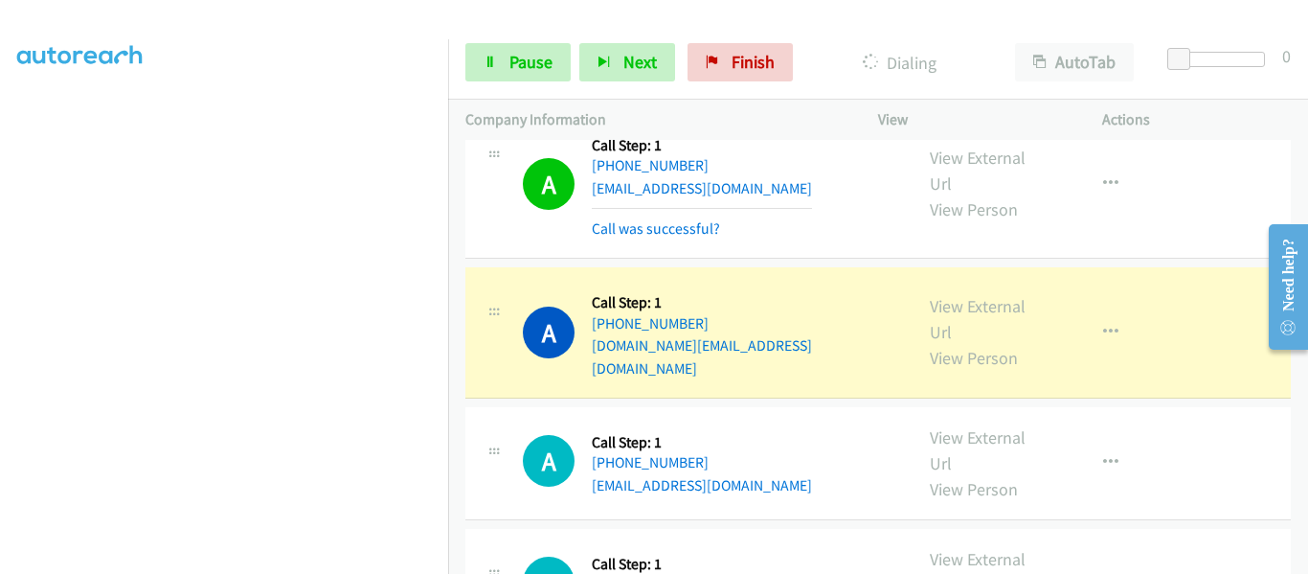
scroll to position [96, 0]
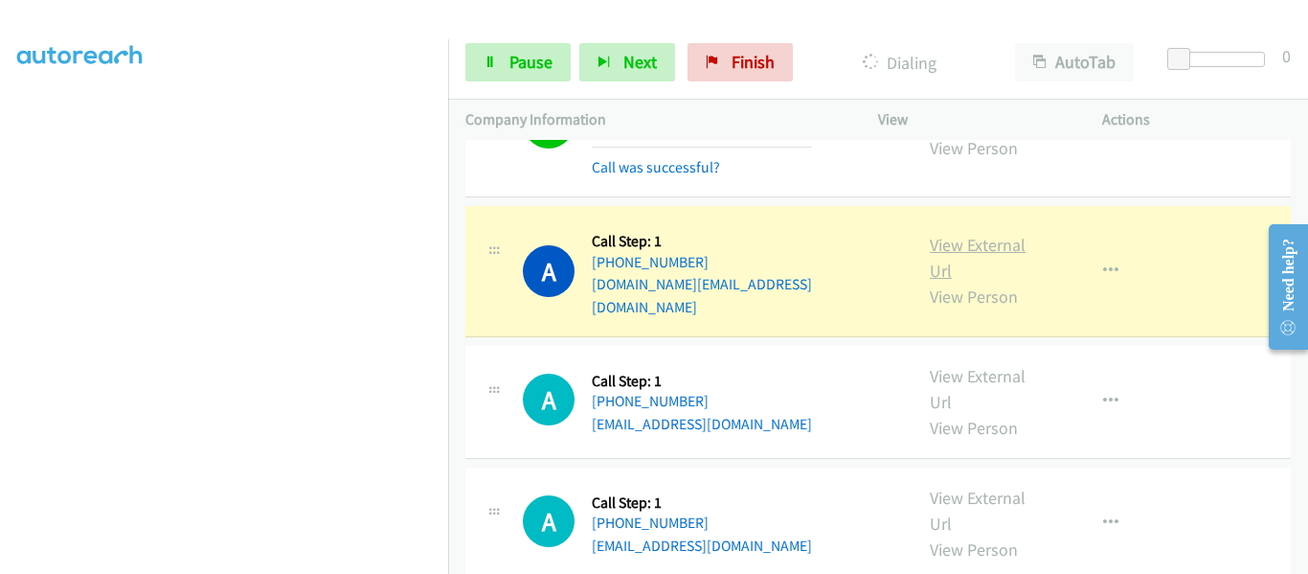
click at [980, 243] on link "View External Url" at bounding box center [978, 258] width 96 height 48
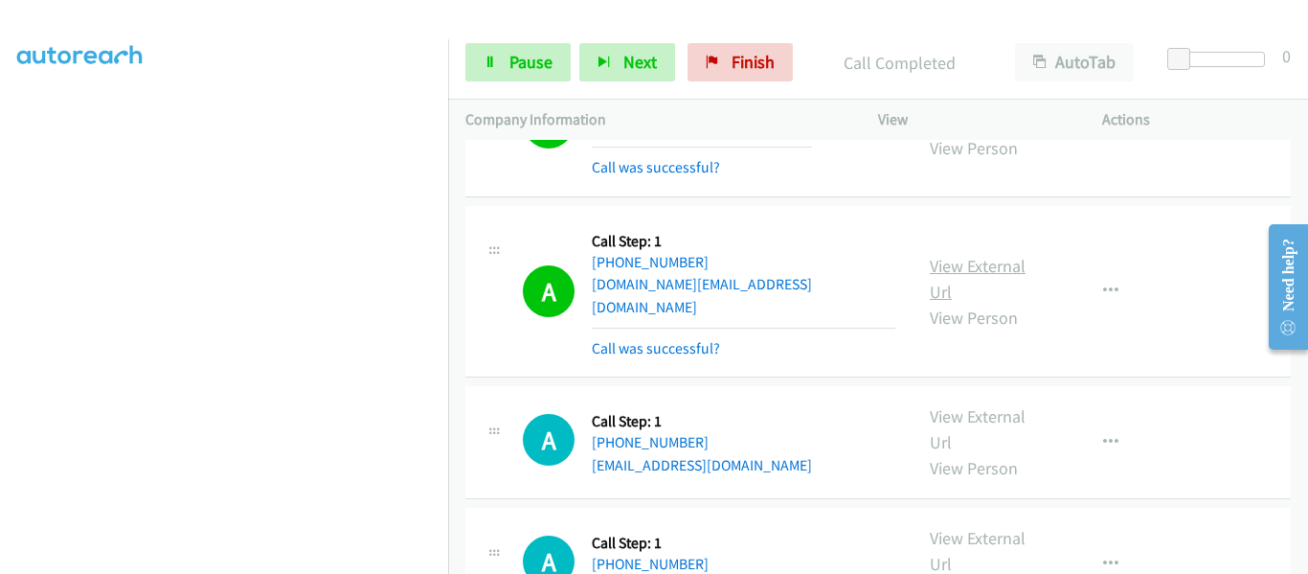
scroll to position [501, 0]
click at [519, 67] on span "Pause" at bounding box center [530, 62] width 43 height 22
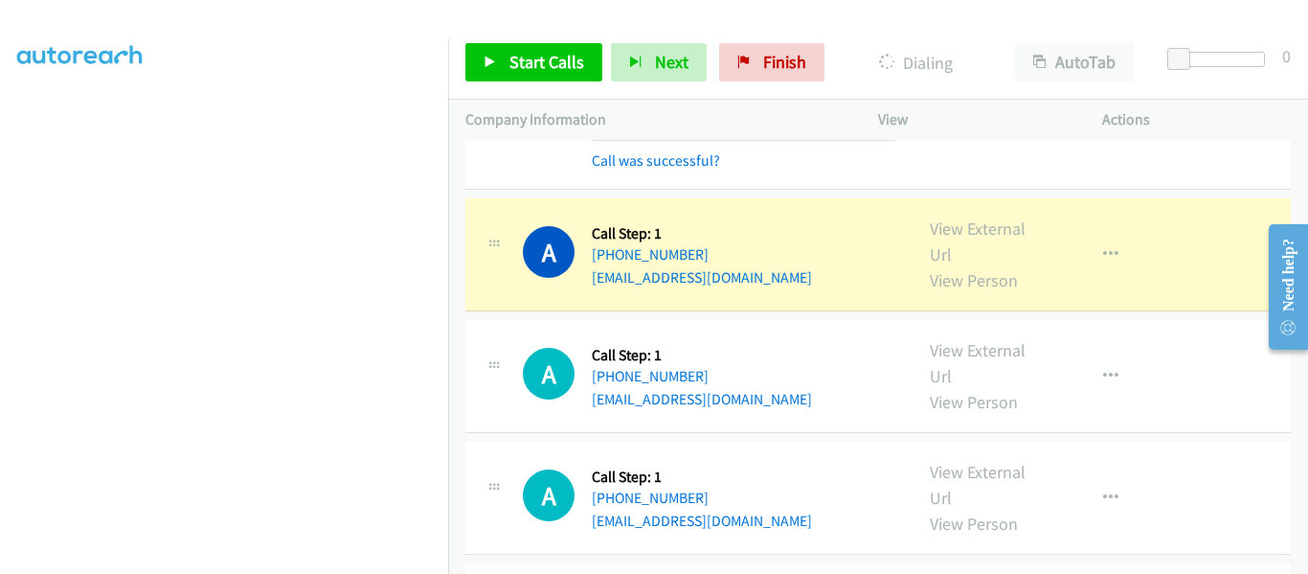
scroll to position [287, 0]
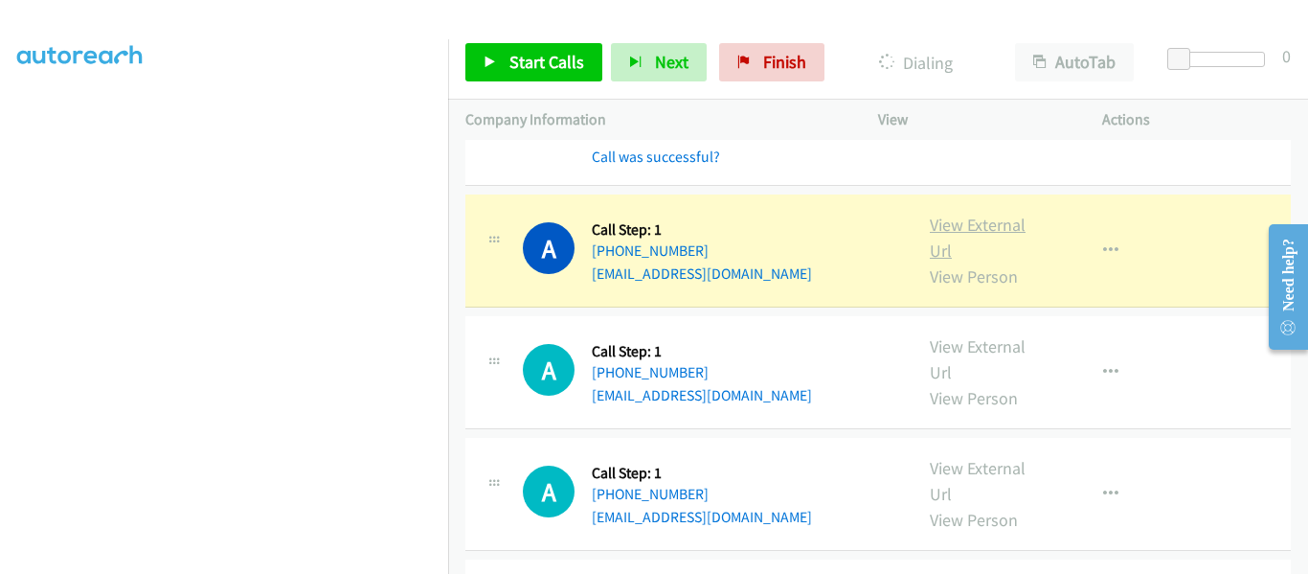
click at [989, 214] on link "View External Url" at bounding box center [978, 238] width 96 height 48
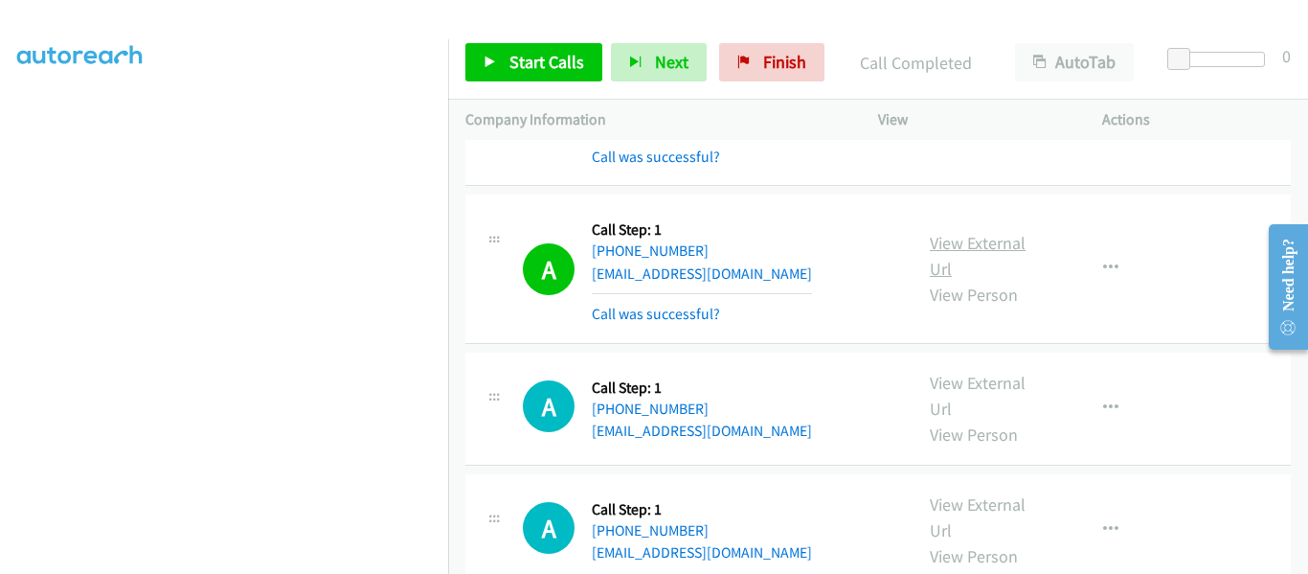
scroll to position [501, 0]
click at [497, 60] on link "Start Calls" at bounding box center [533, 62] width 137 height 38
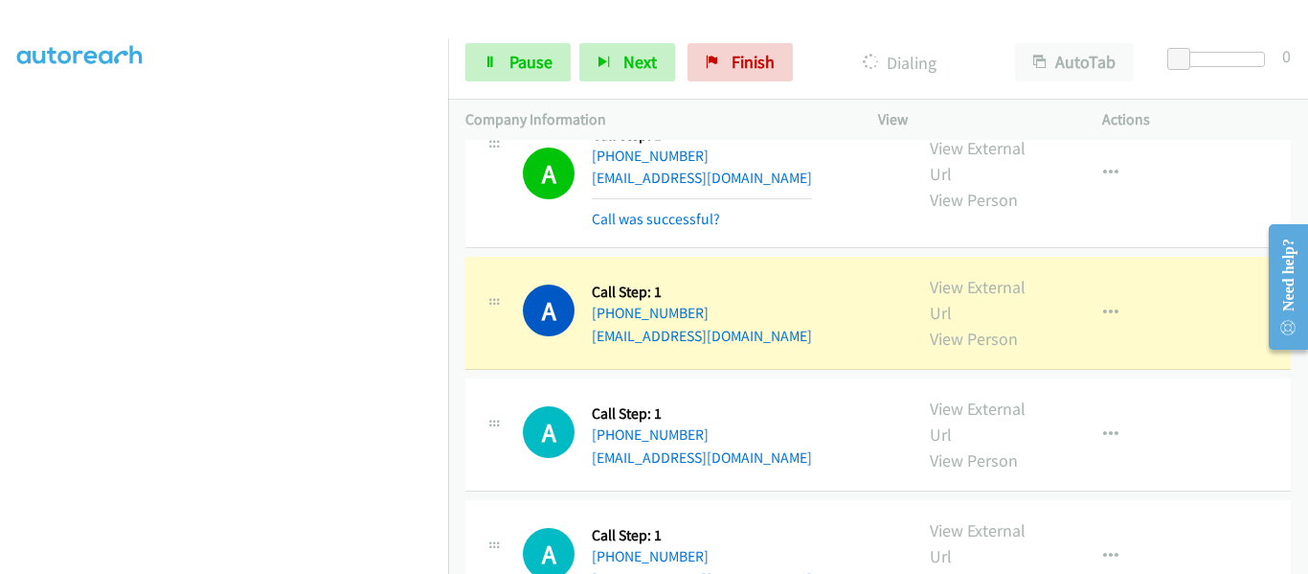
scroll to position [575, 0]
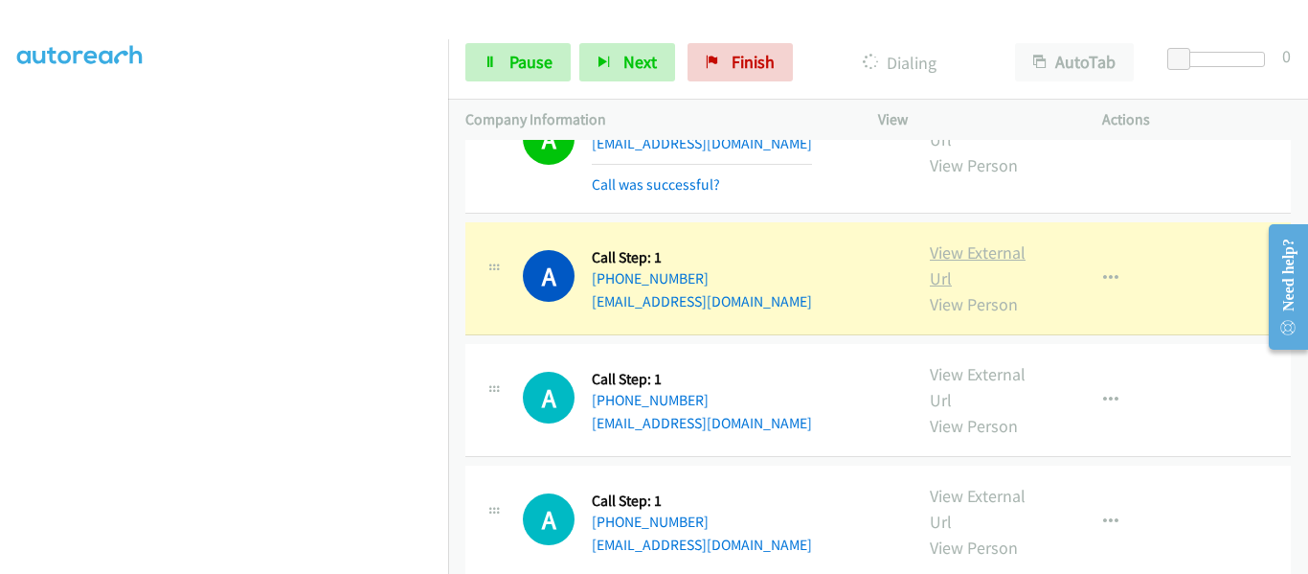
click at [969, 241] on link "View External Url" at bounding box center [978, 265] width 96 height 48
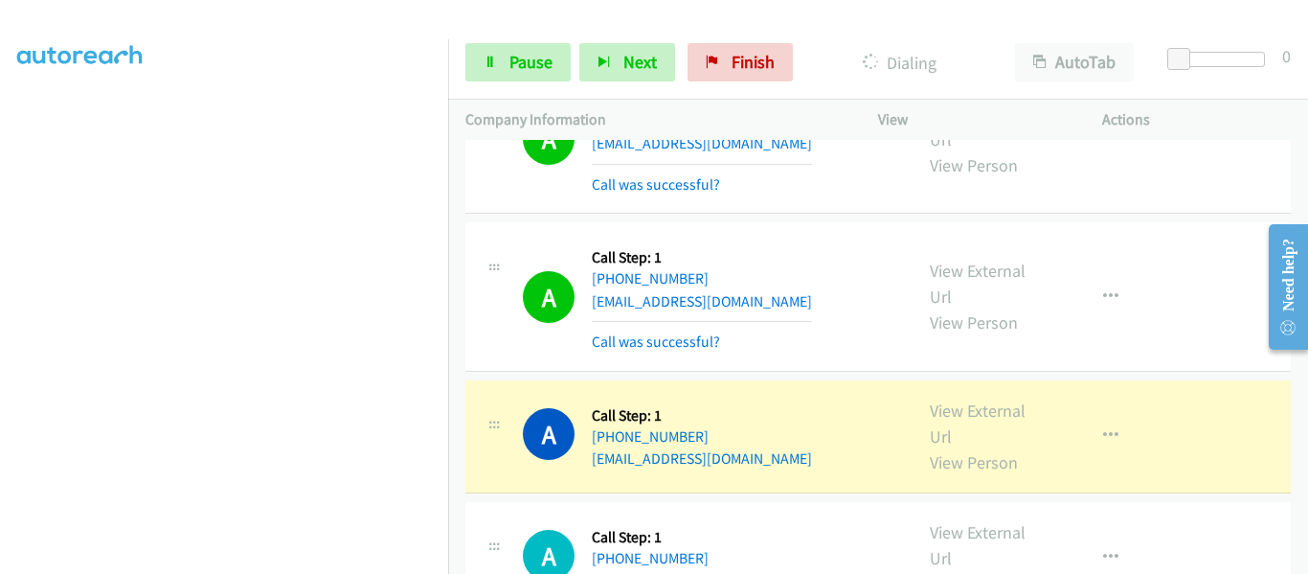
scroll to position [670, 0]
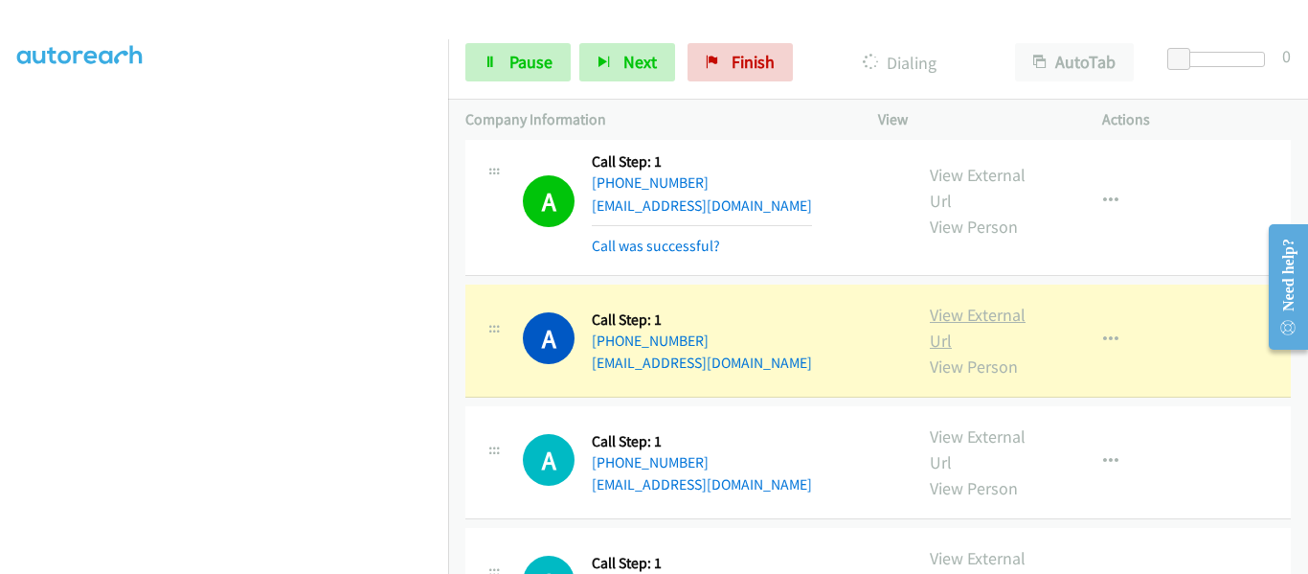
click at [968, 304] on link "View External Url" at bounding box center [978, 328] width 96 height 48
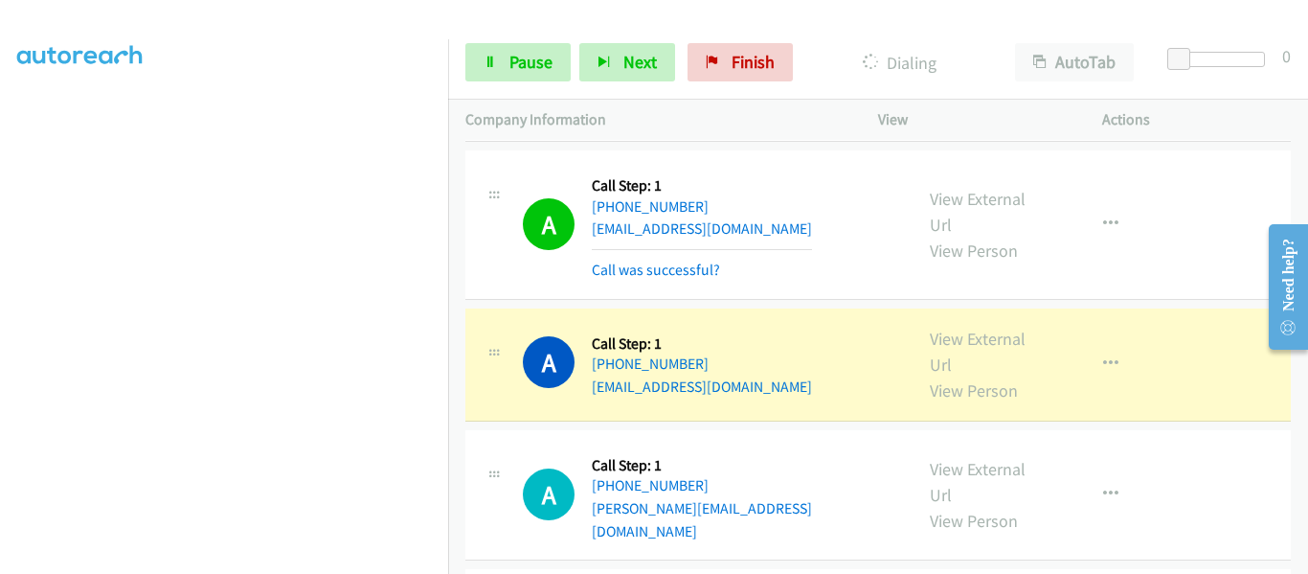
scroll to position [1245, 0]
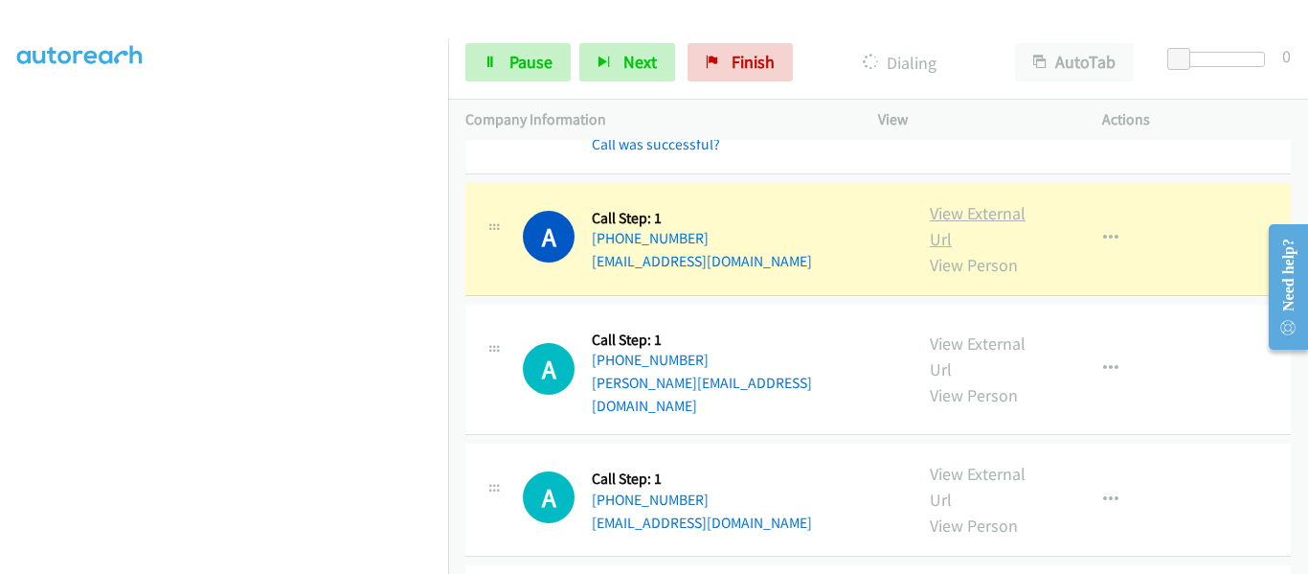
click at [971, 202] on link "View External Url" at bounding box center [978, 226] width 96 height 48
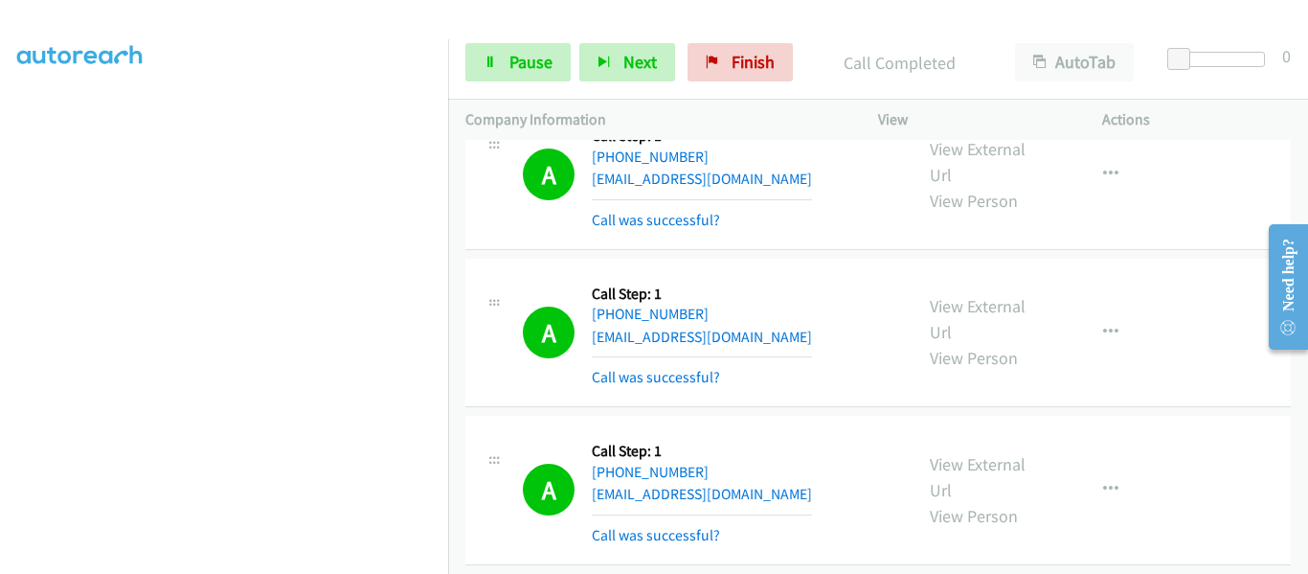
scroll to position [958, 0]
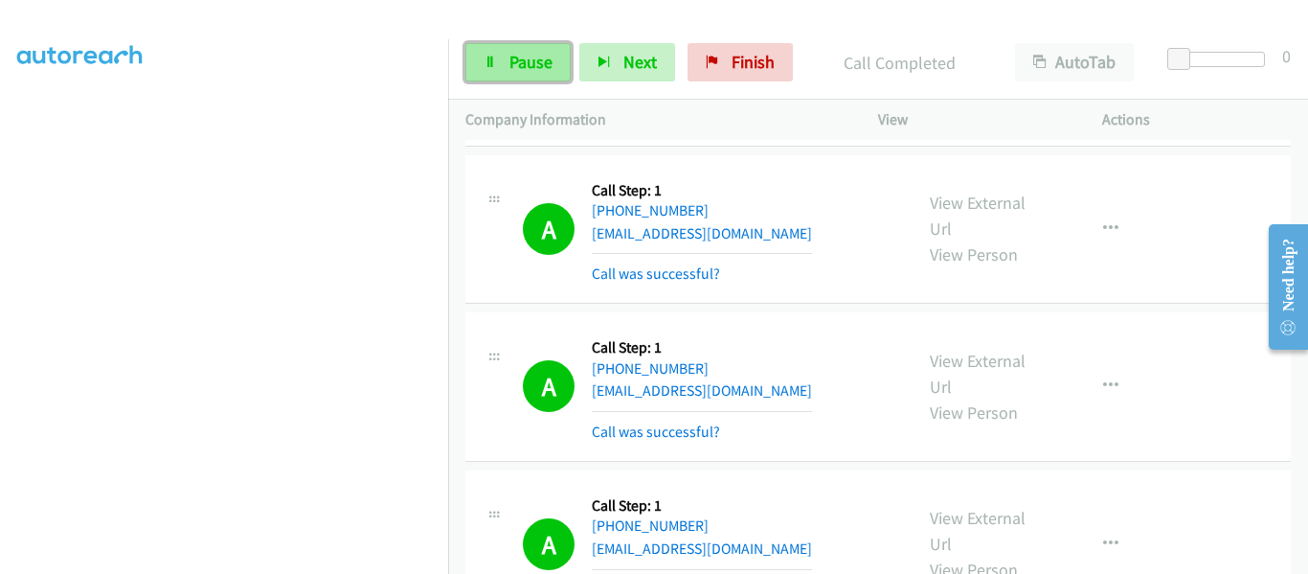
click at [503, 74] on link "Pause" at bounding box center [517, 62] width 105 height 38
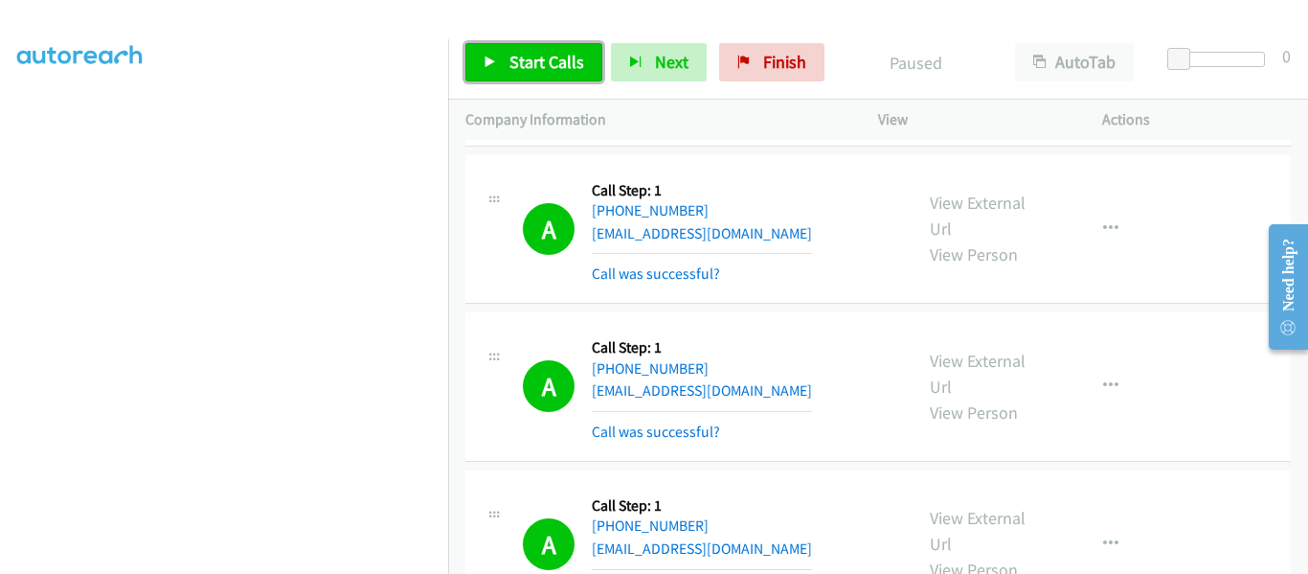
click at [487, 61] on icon at bounding box center [490, 62] width 13 height 13
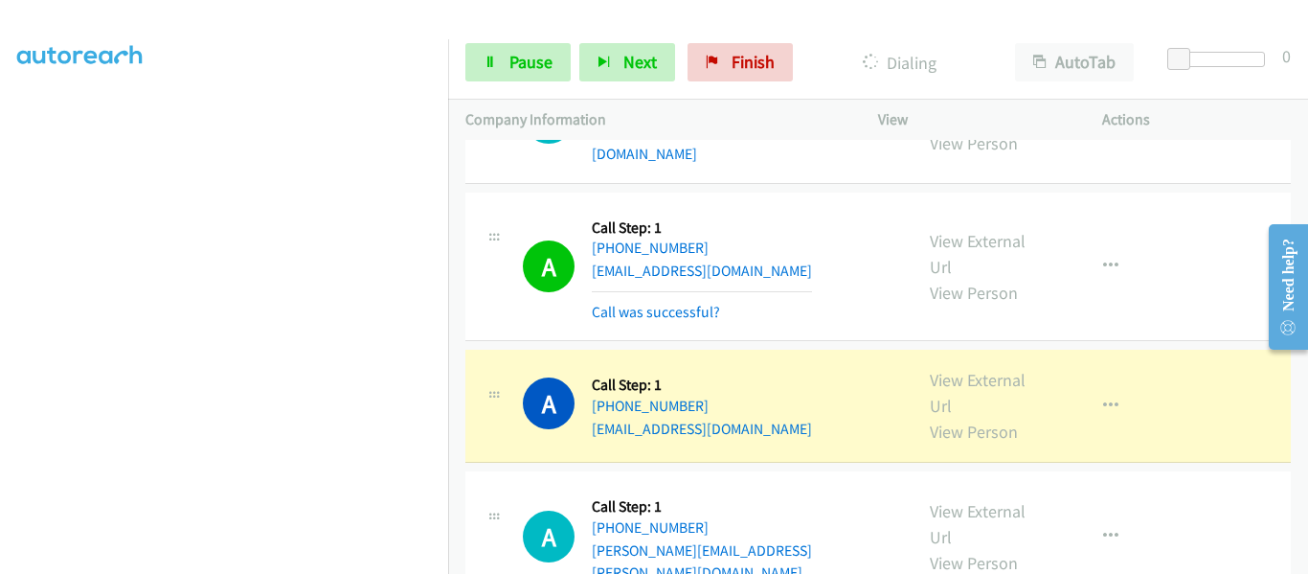
scroll to position [1628, 0]
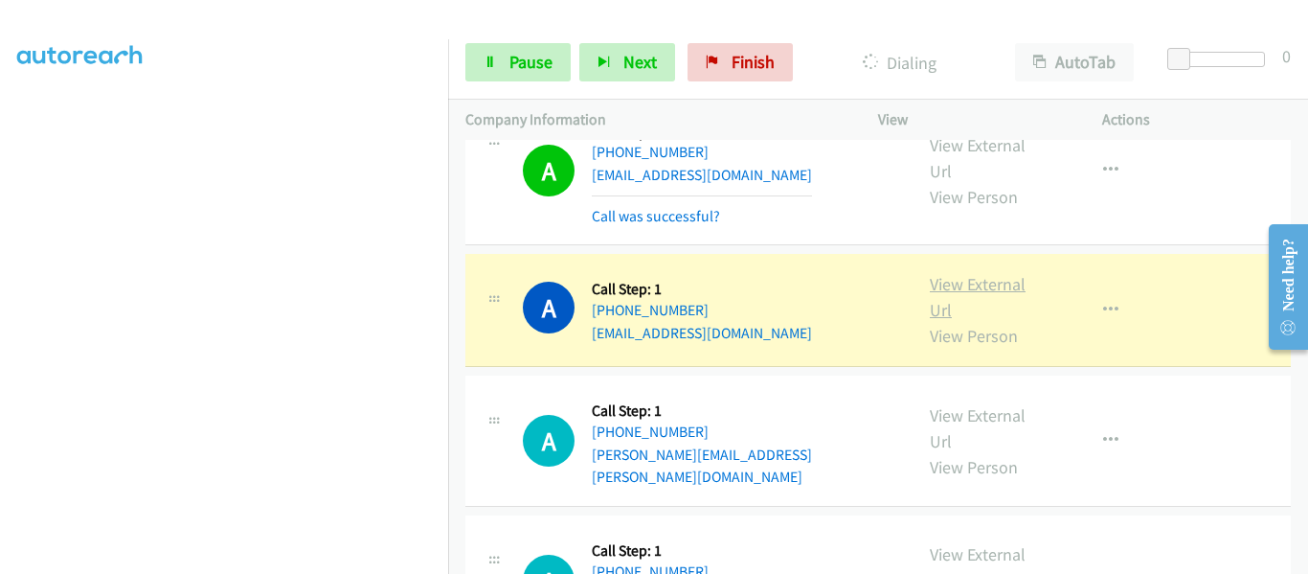
click at [962, 273] on link "View External Url" at bounding box center [978, 297] width 96 height 48
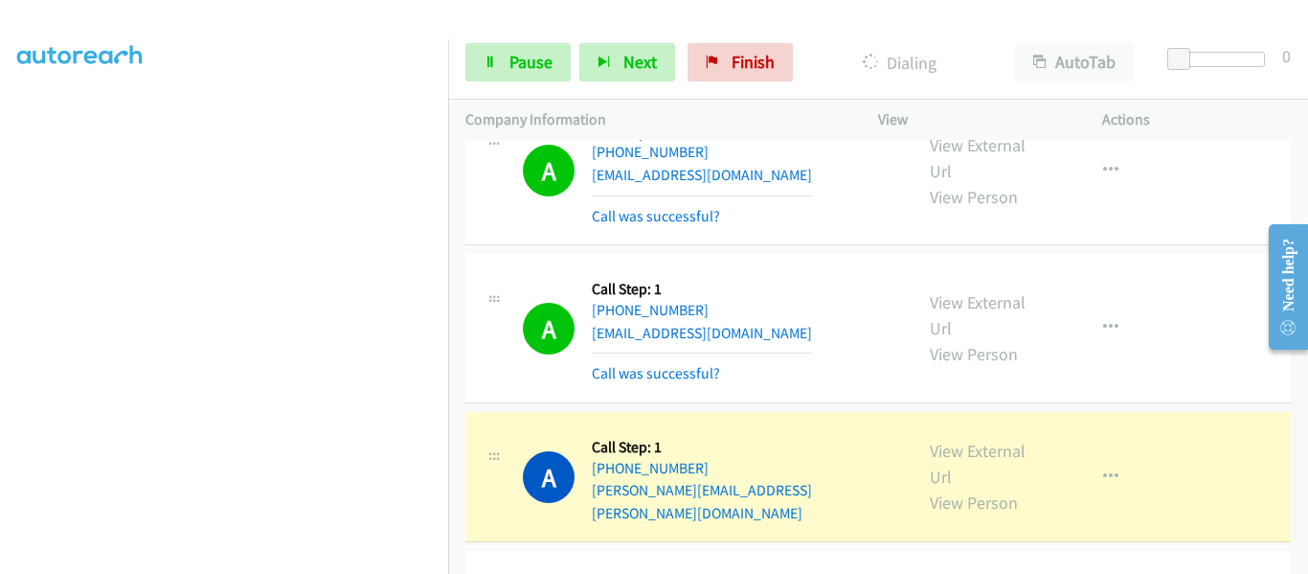
scroll to position [1819, 0]
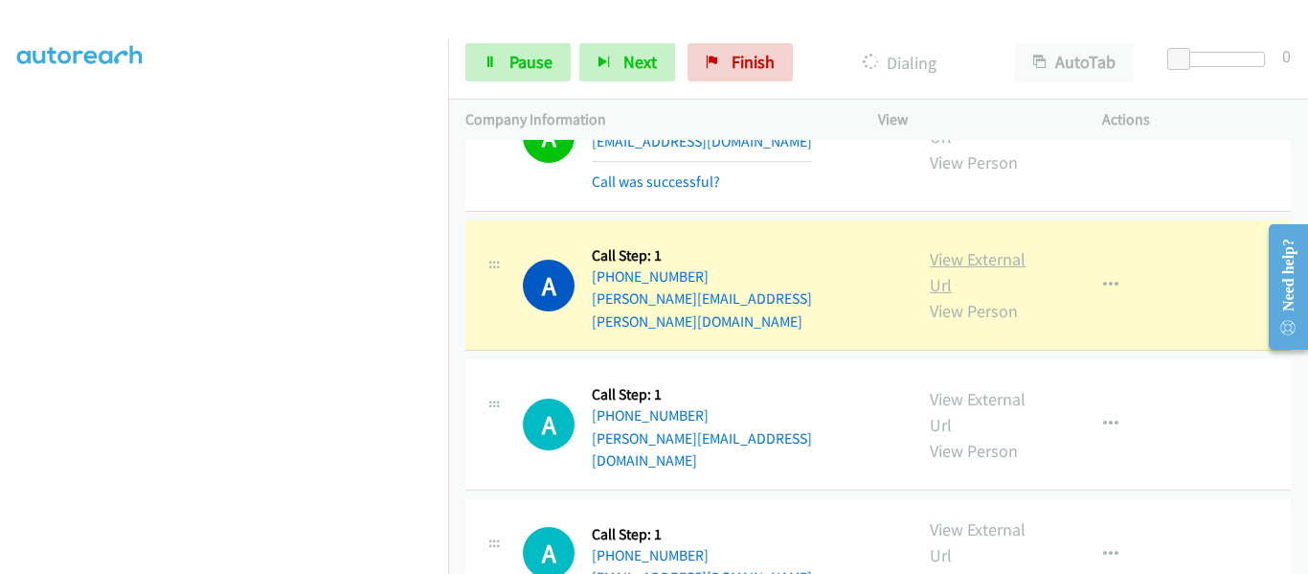
click at [967, 248] on link "View External Url" at bounding box center [978, 272] width 96 height 48
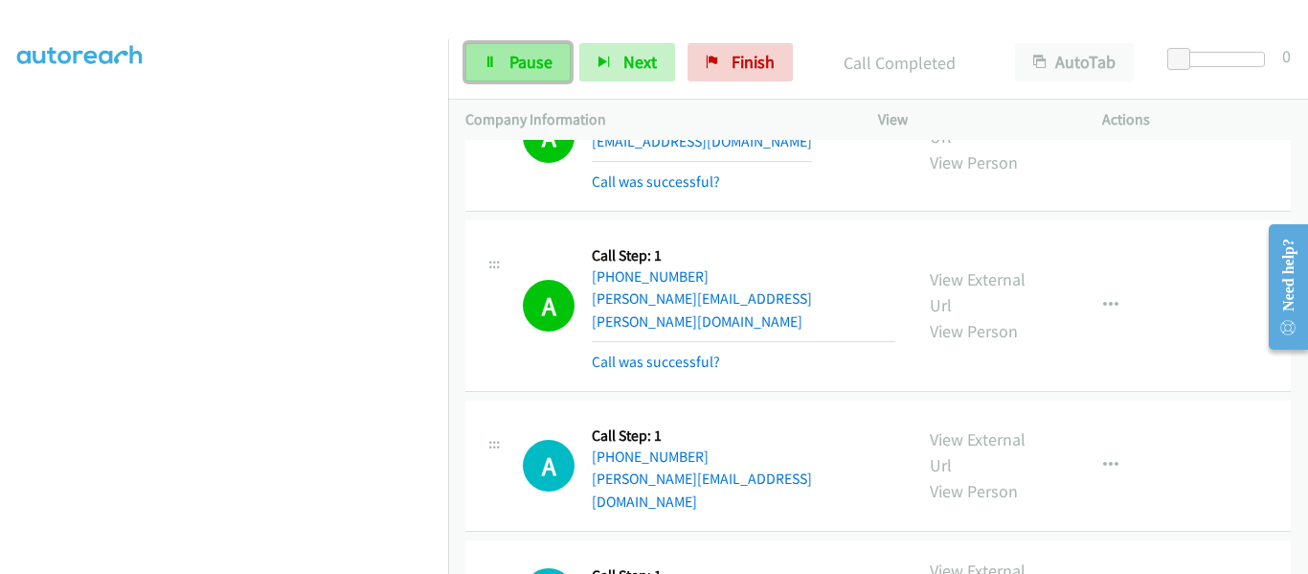
click at [492, 64] on icon at bounding box center [490, 62] width 13 height 13
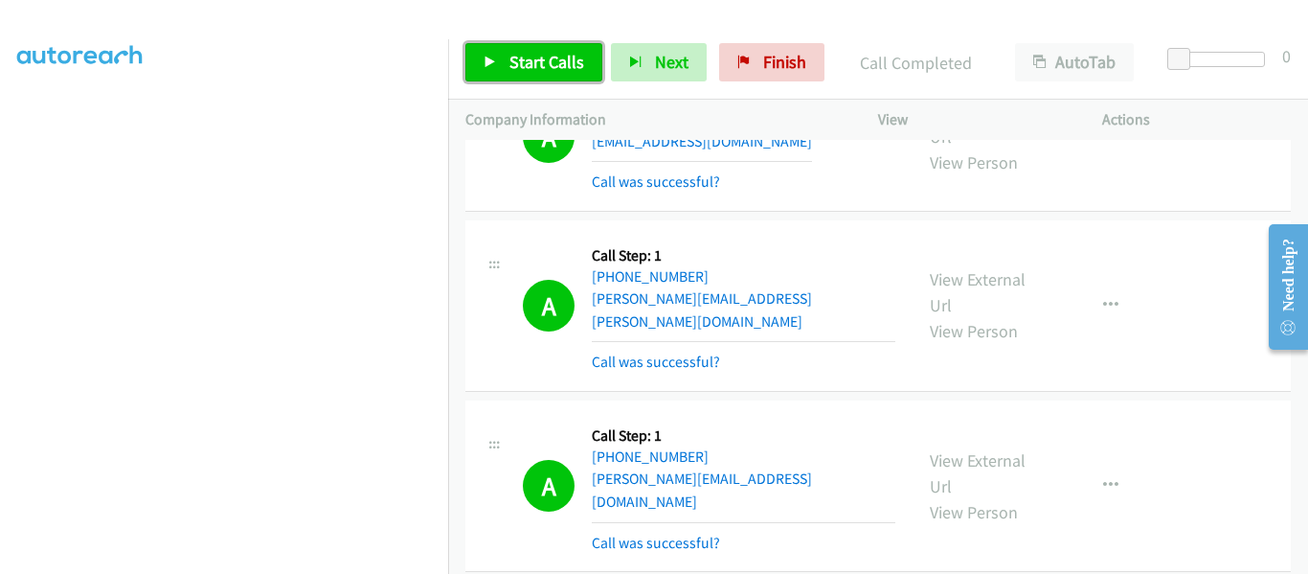
click at [506, 75] on link "Start Calls" at bounding box center [533, 62] width 137 height 38
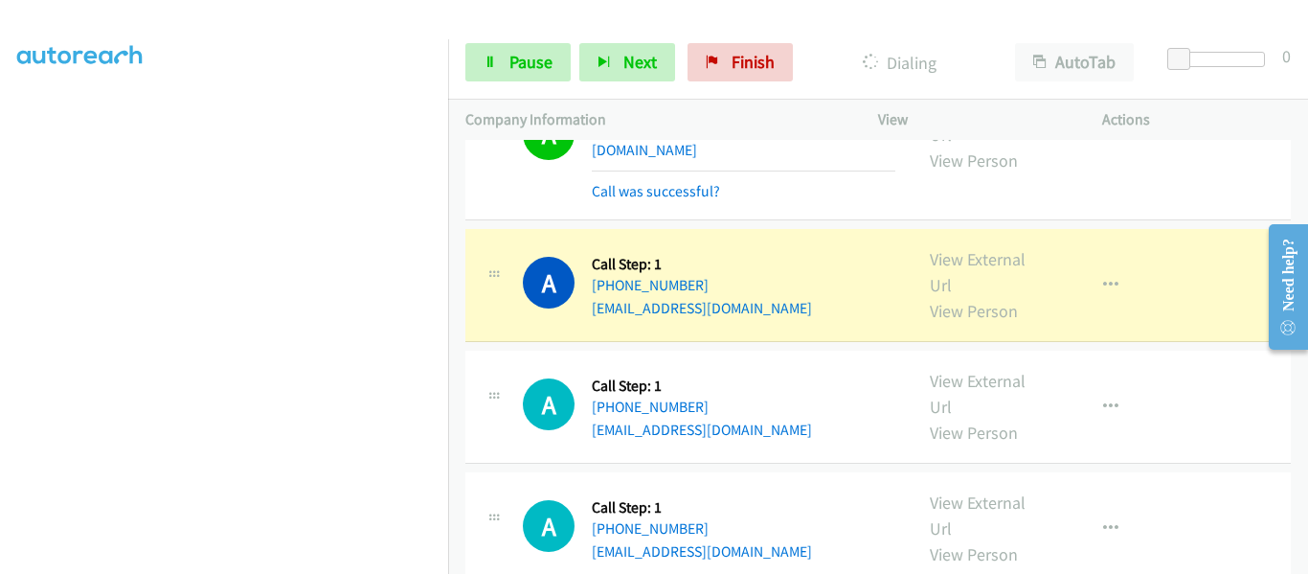
scroll to position [2202, 0]
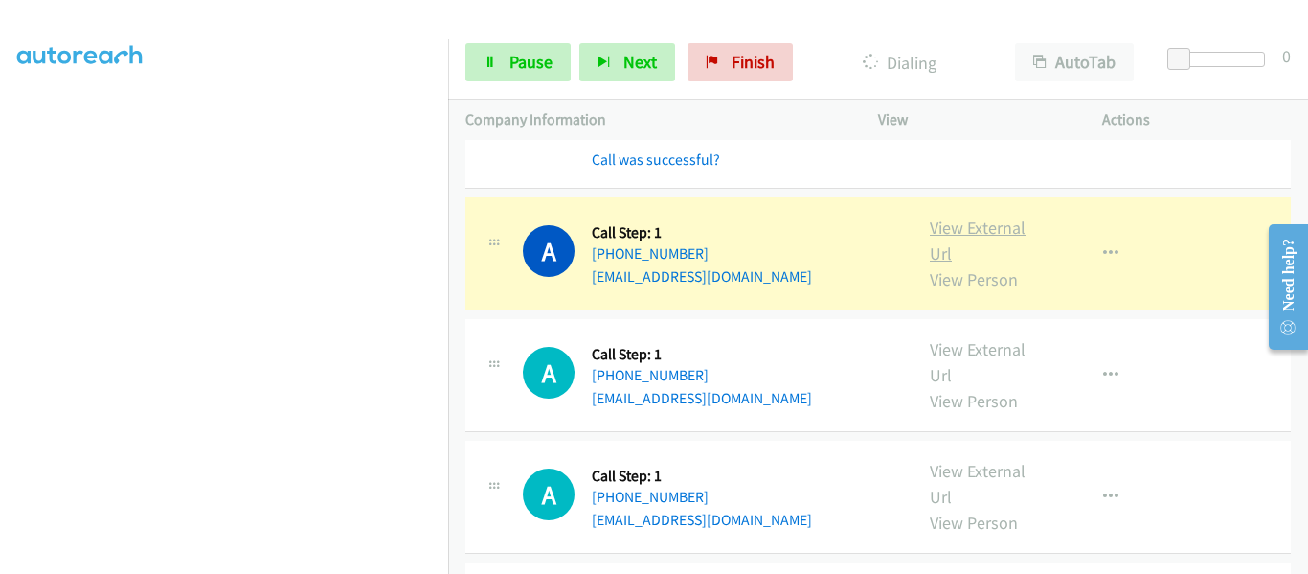
click at [969, 216] on link "View External Url" at bounding box center [978, 240] width 96 height 48
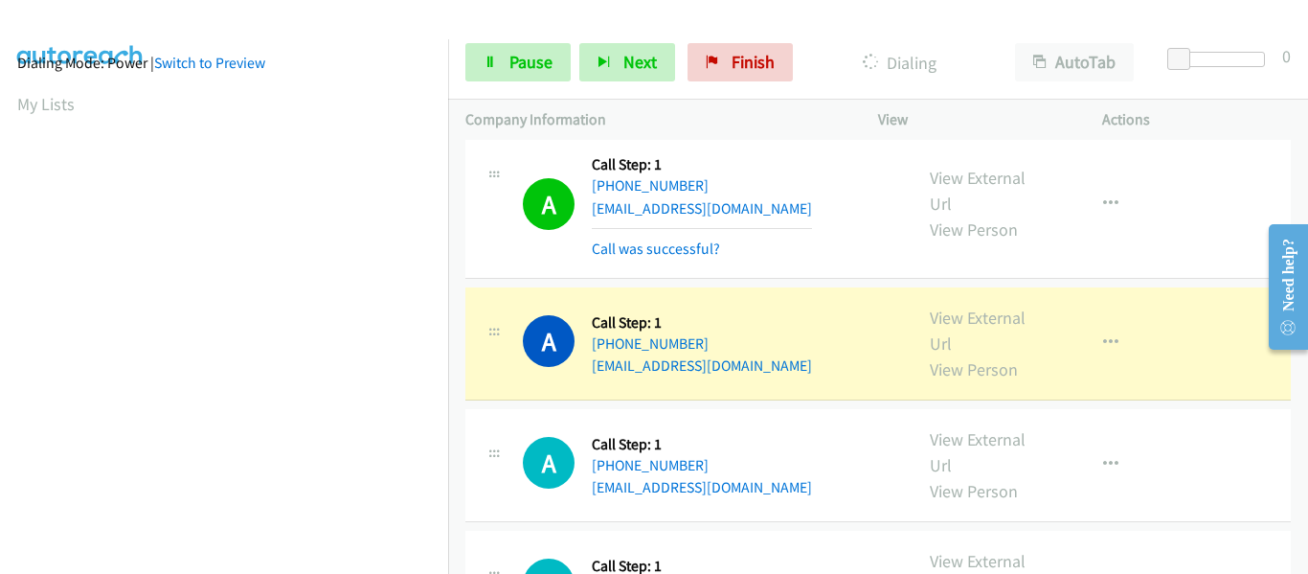
scroll to position [501, 0]
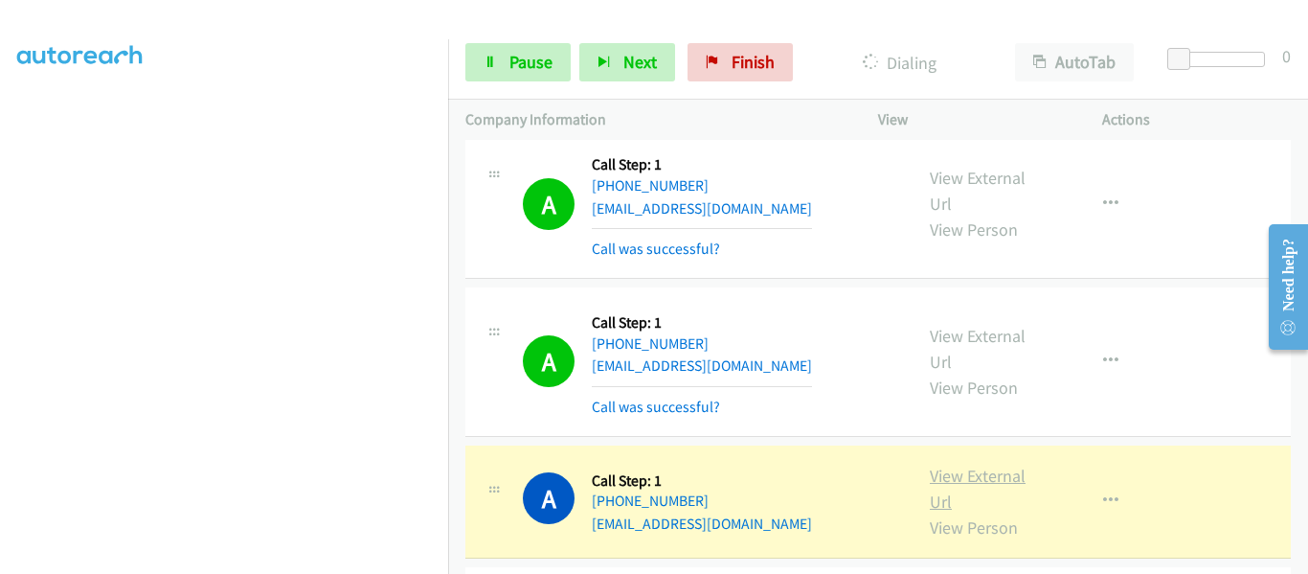
click at [975, 464] on link "View External Url" at bounding box center [978, 488] width 96 height 48
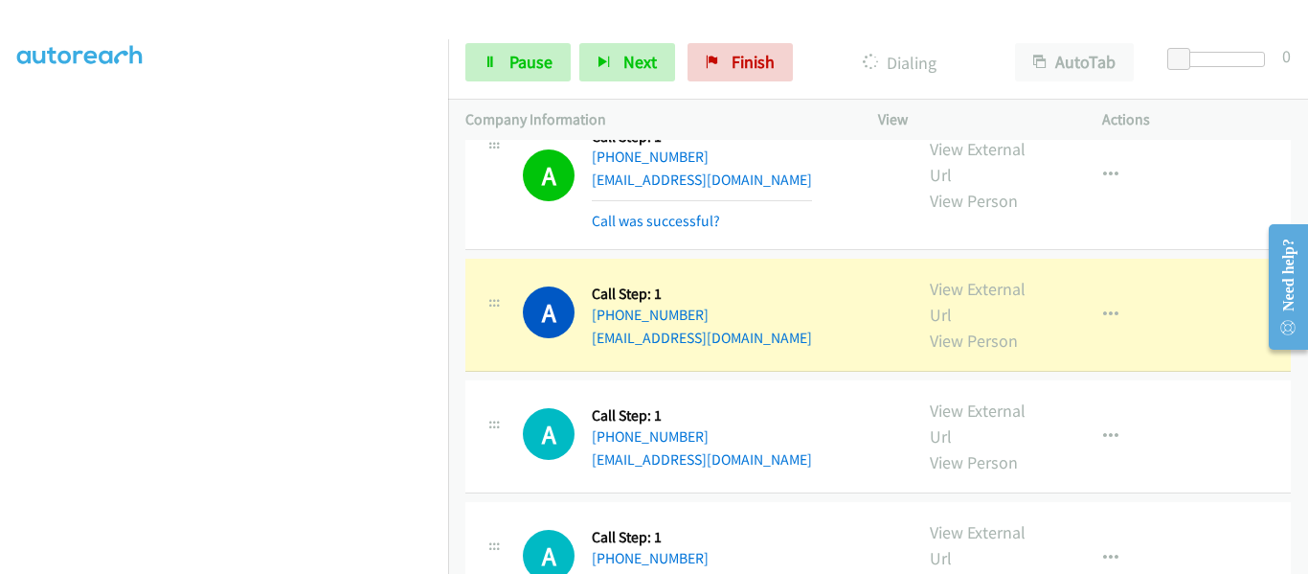
scroll to position [3256, 0]
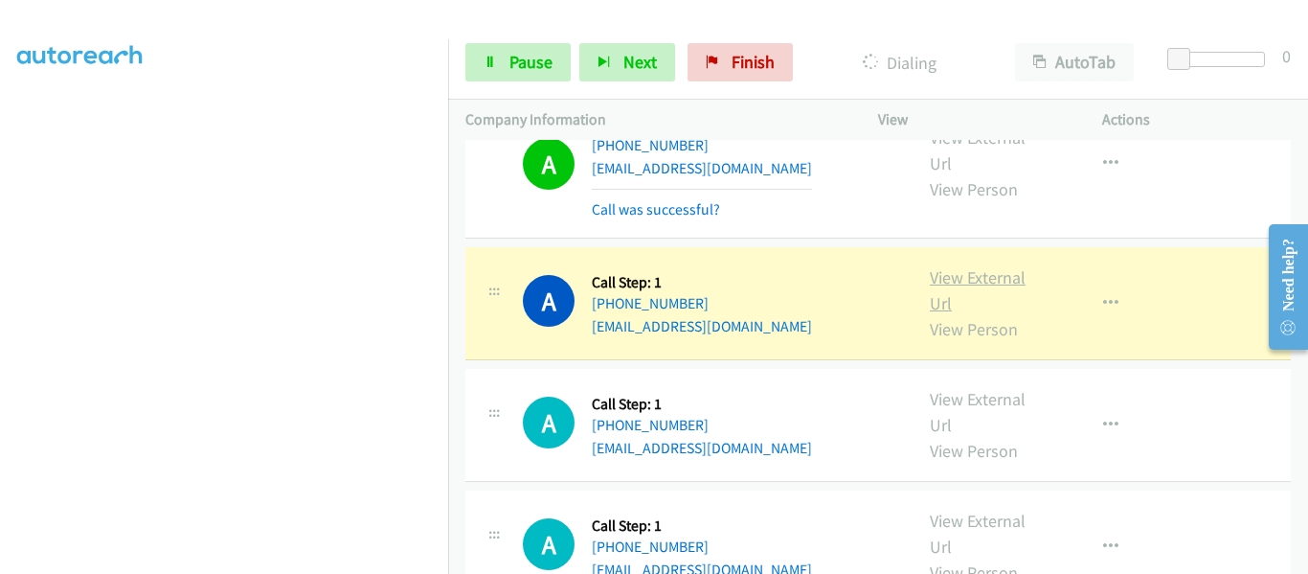
click at [964, 266] on link "View External Url" at bounding box center [978, 290] width 96 height 48
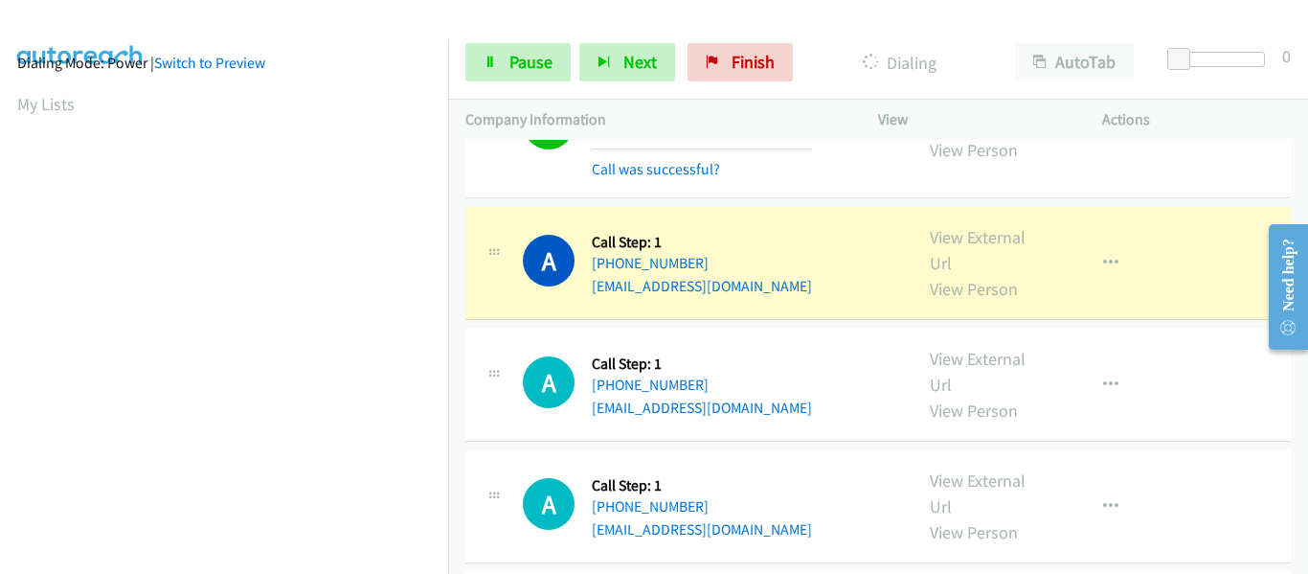
scroll to position [501, 0]
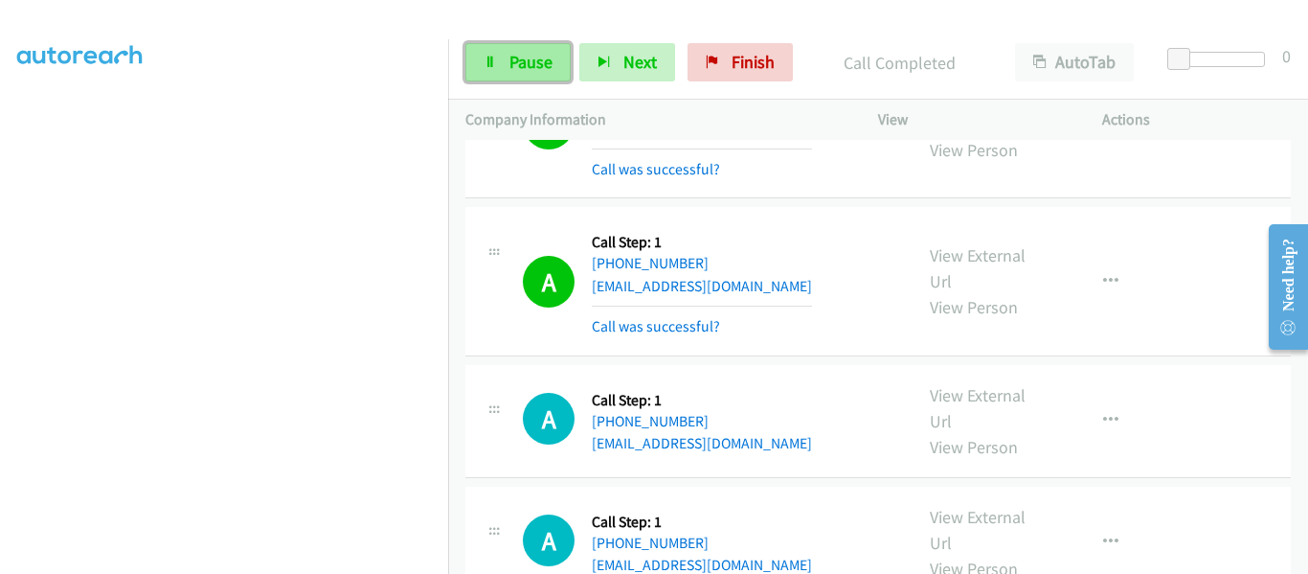
click at [507, 64] on link "Pause" at bounding box center [517, 62] width 105 height 38
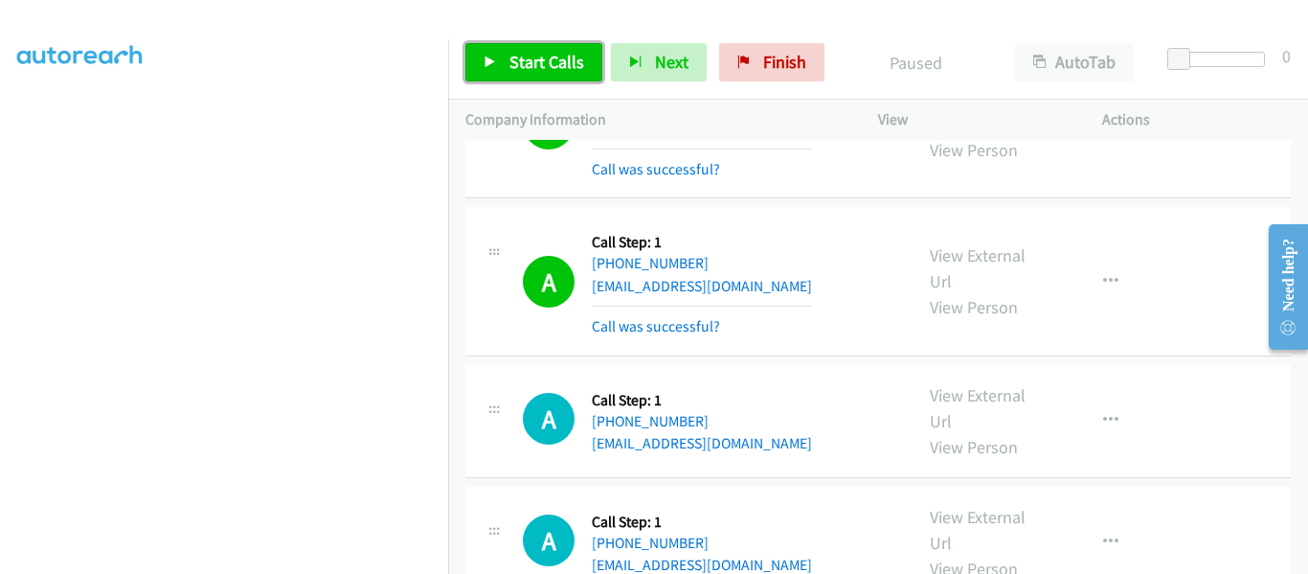
click at [491, 53] on link "Start Calls" at bounding box center [533, 62] width 137 height 38
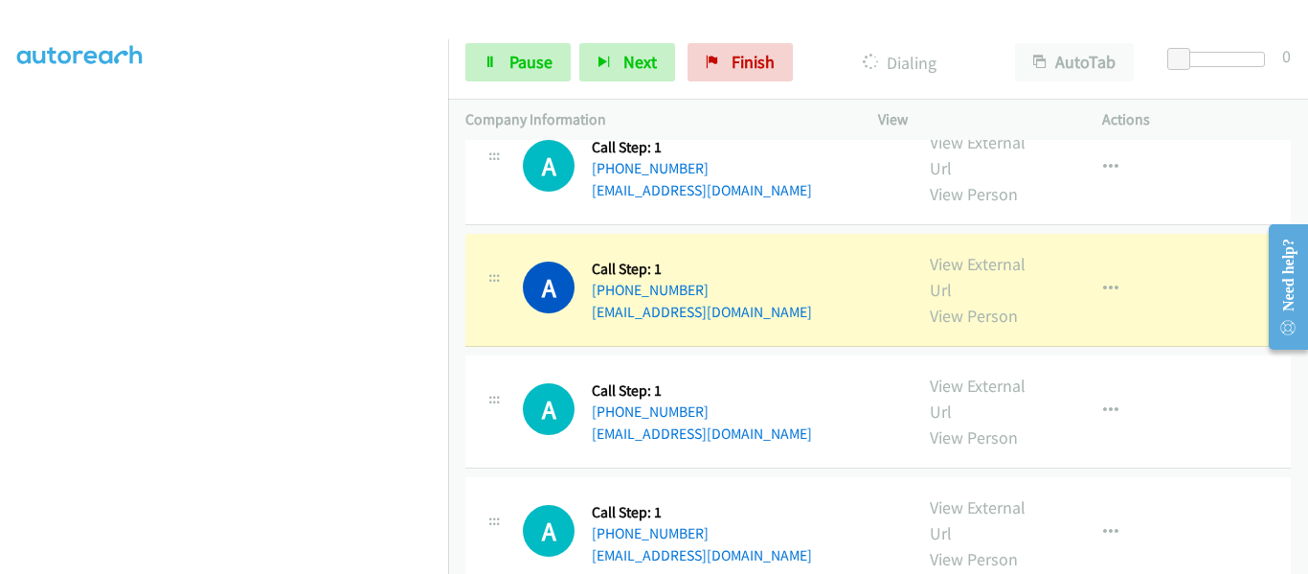
scroll to position [4213, 0]
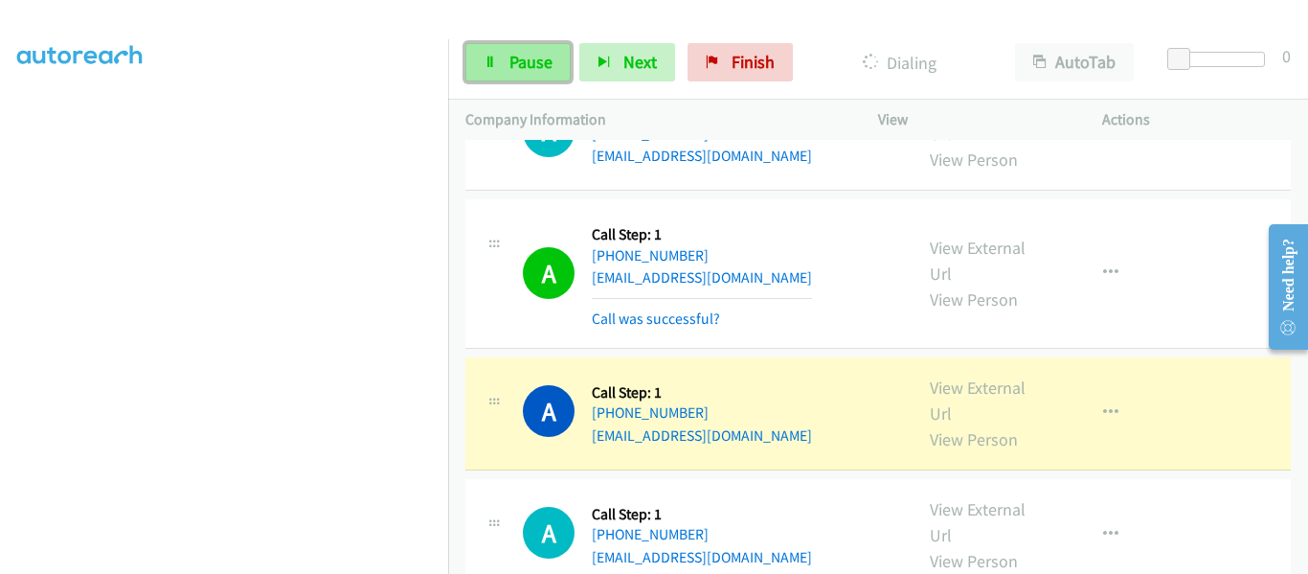
click at [494, 67] on icon at bounding box center [490, 62] width 13 height 13
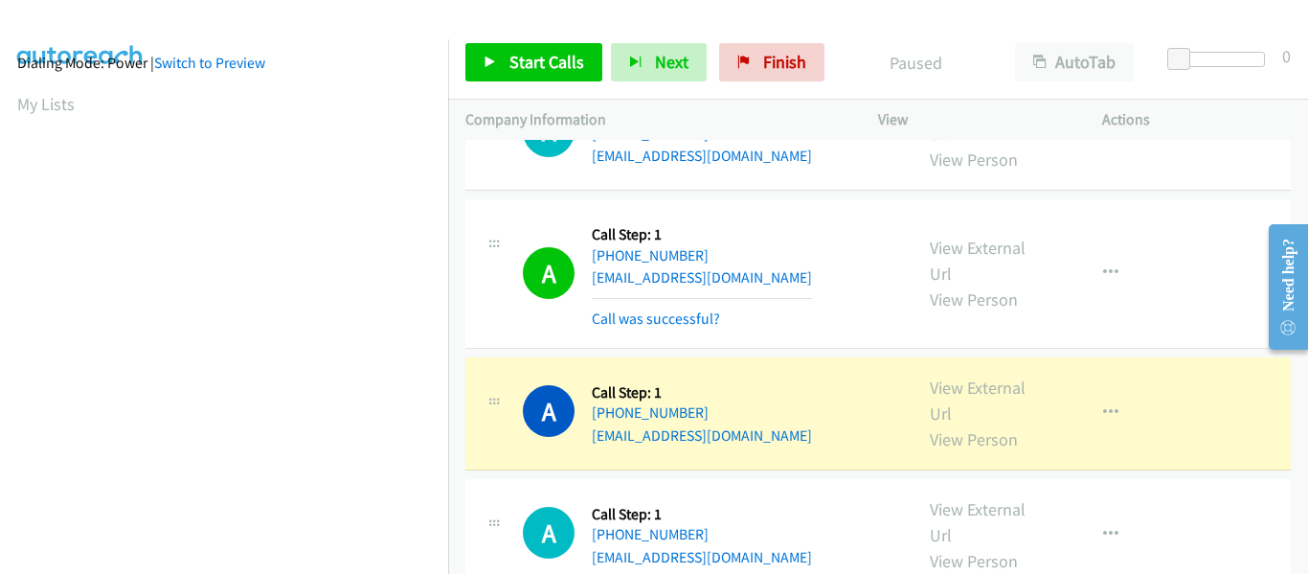
scroll to position [501, 0]
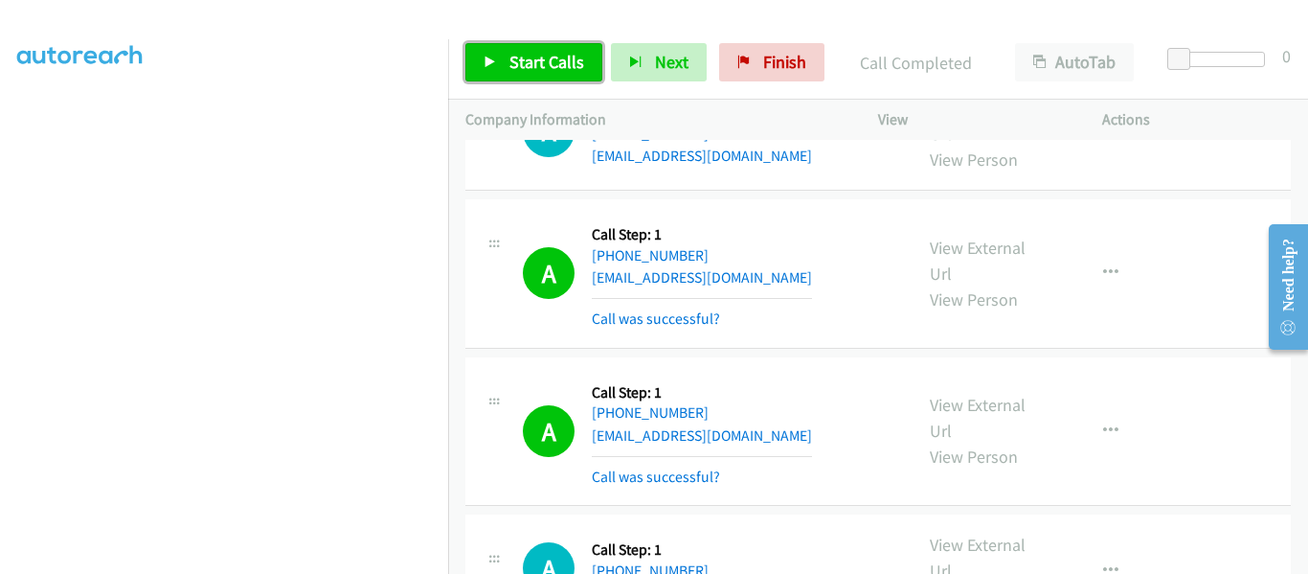
click at [483, 53] on link "Start Calls" at bounding box center [533, 62] width 137 height 38
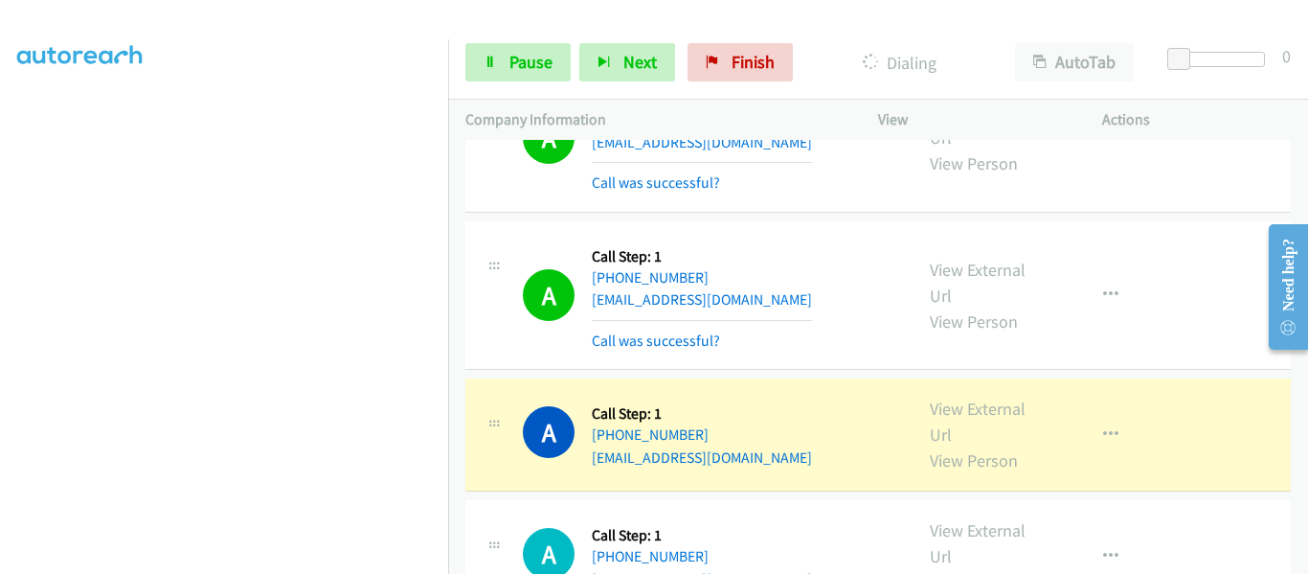
scroll to position [5075, 0]
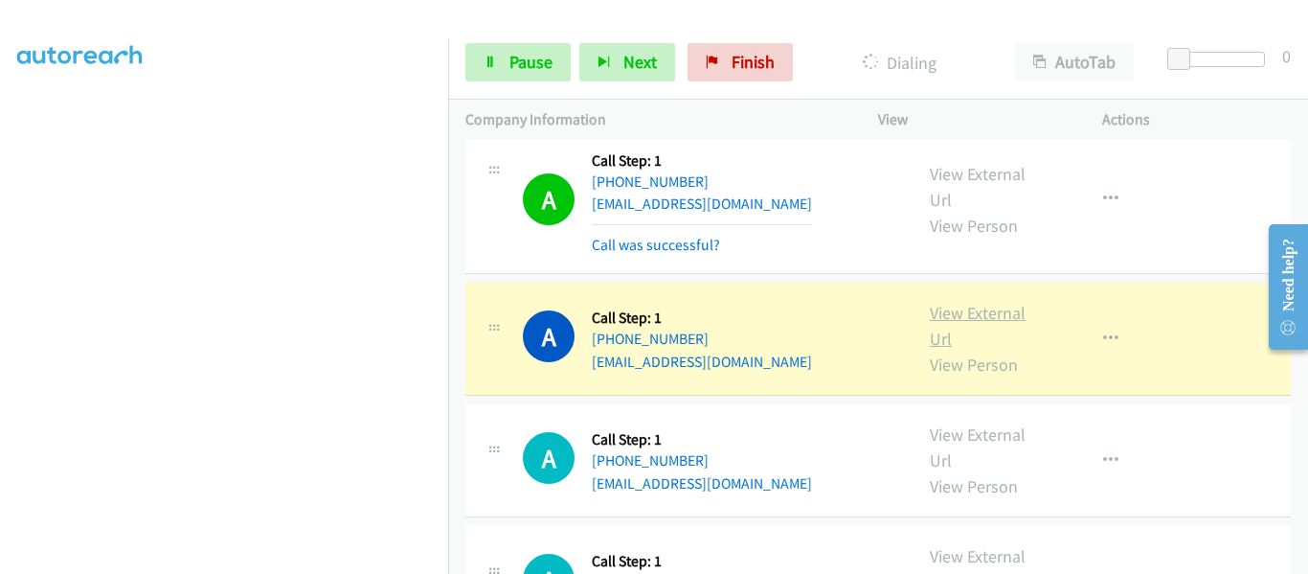
click at [973, 302] on link "View External Url" at bounding box center [978, 326] width 96 height 48
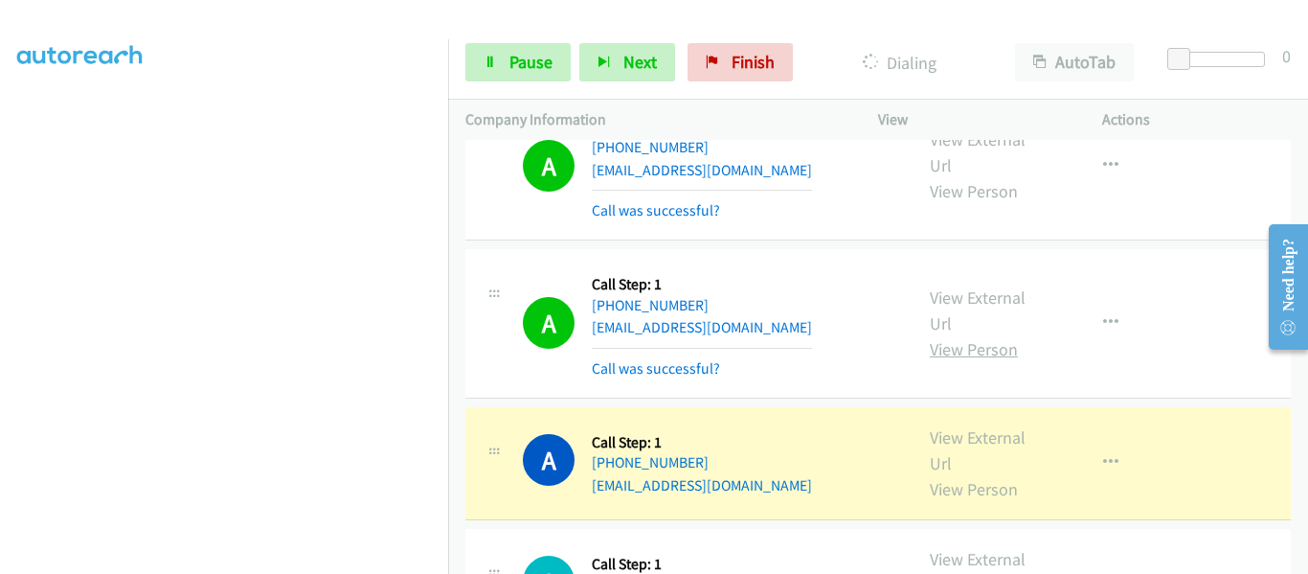
scroll to position [5362, 0]
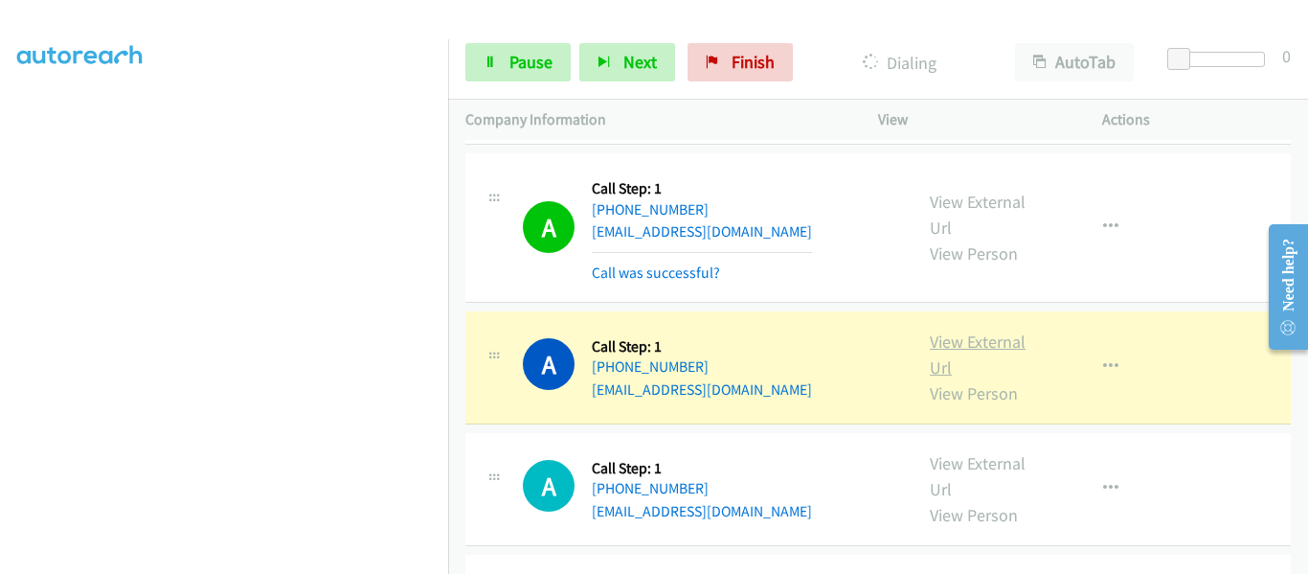
click at [948, 330] on link "View External Url" at bounding box center [978, 354] width 96 height 48
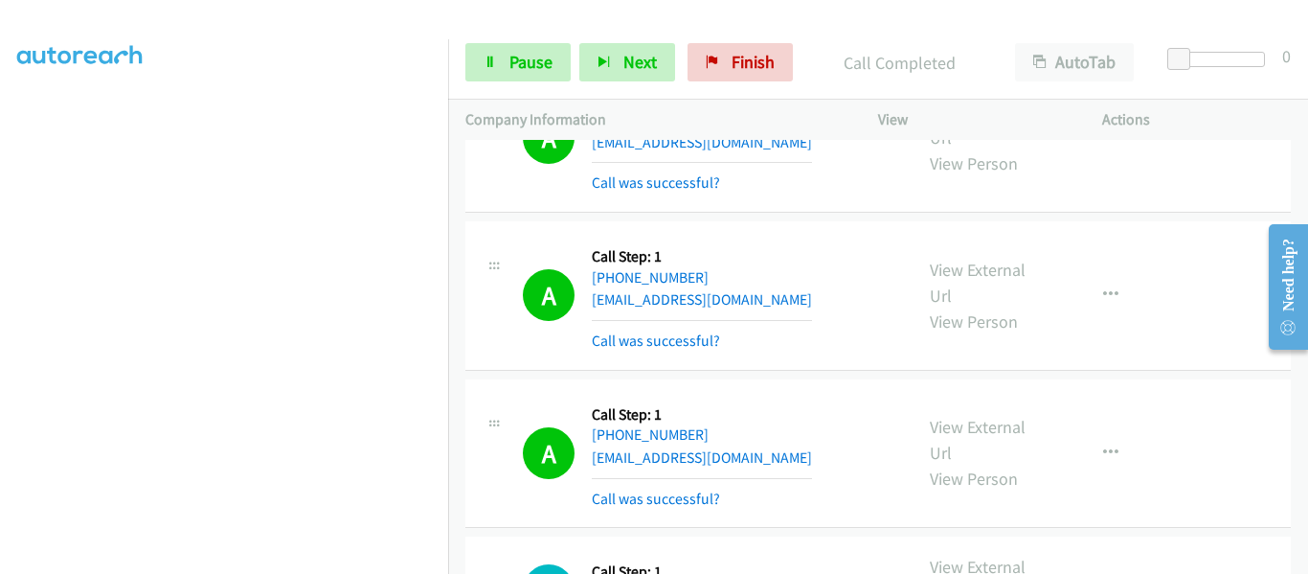
scroll to position [5841, 0]
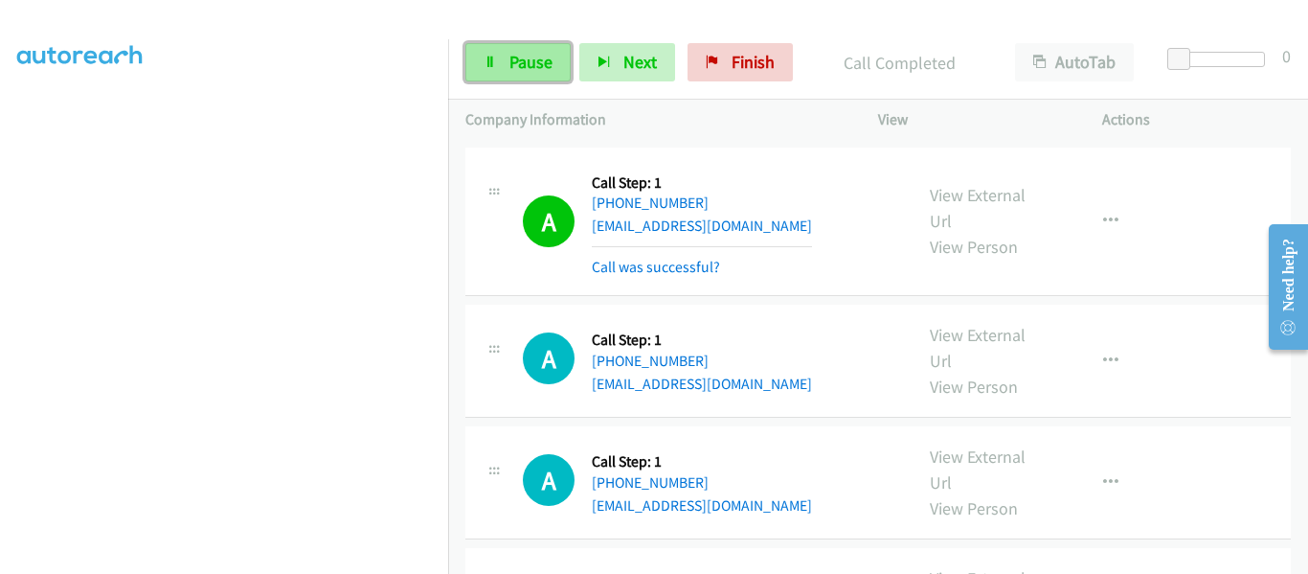
click at [506, 53] on link "Pause" at bounding box center [517, 62] width 105 height 38
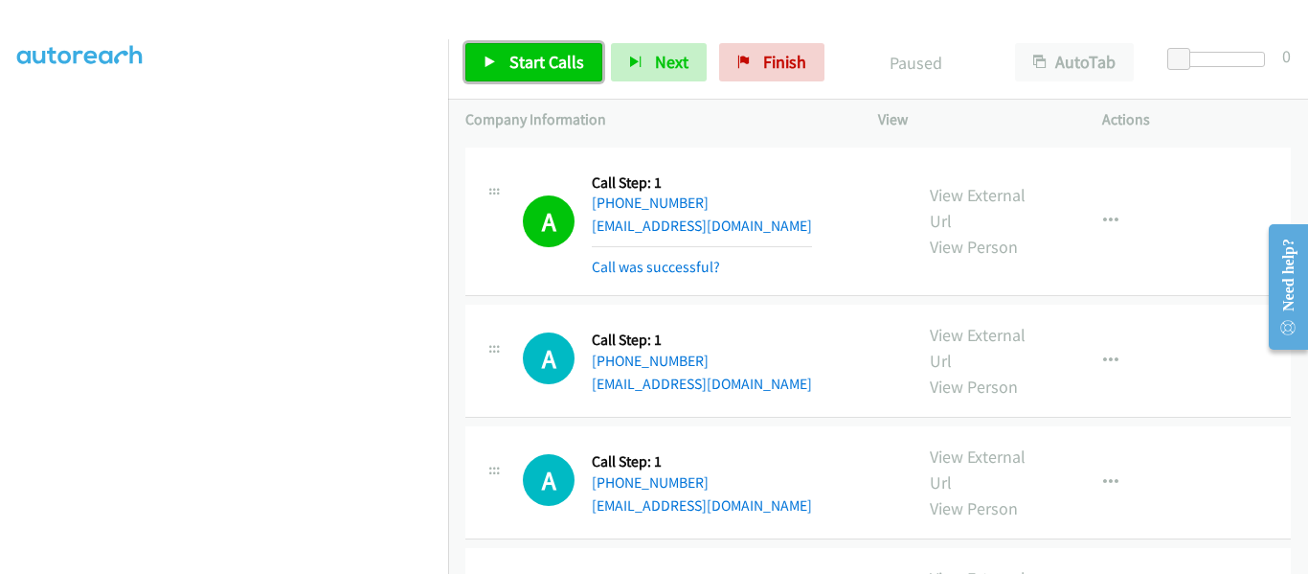
click at [491, 60] on icon at bounding box center [490, 62] width 13 height 13
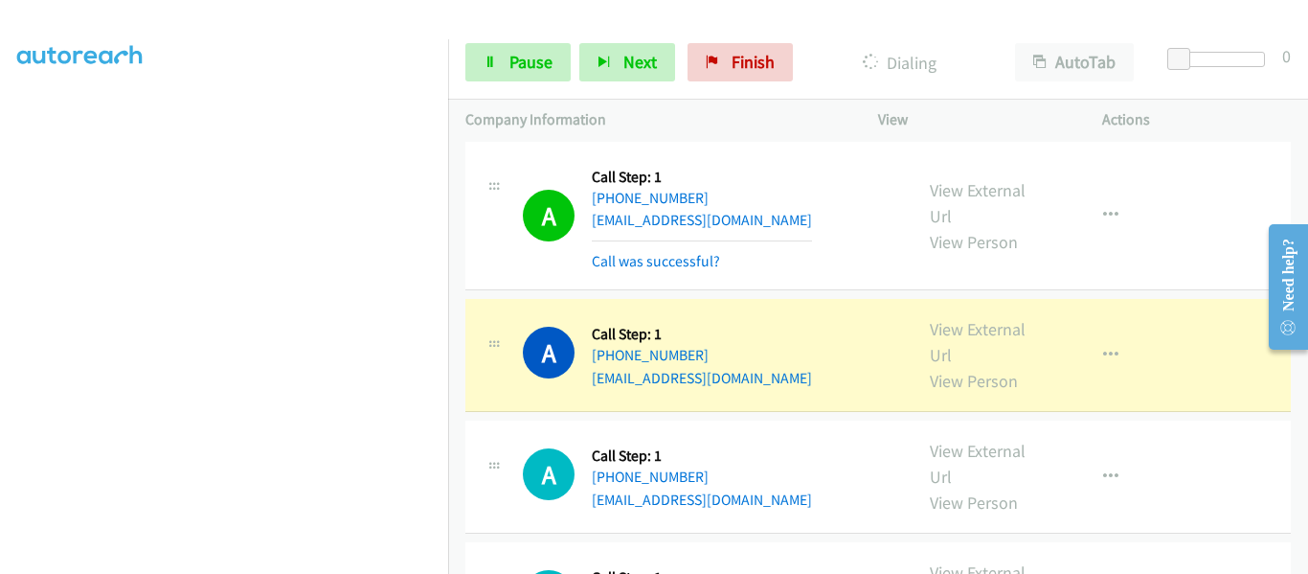
scroll to position [6607, 0]
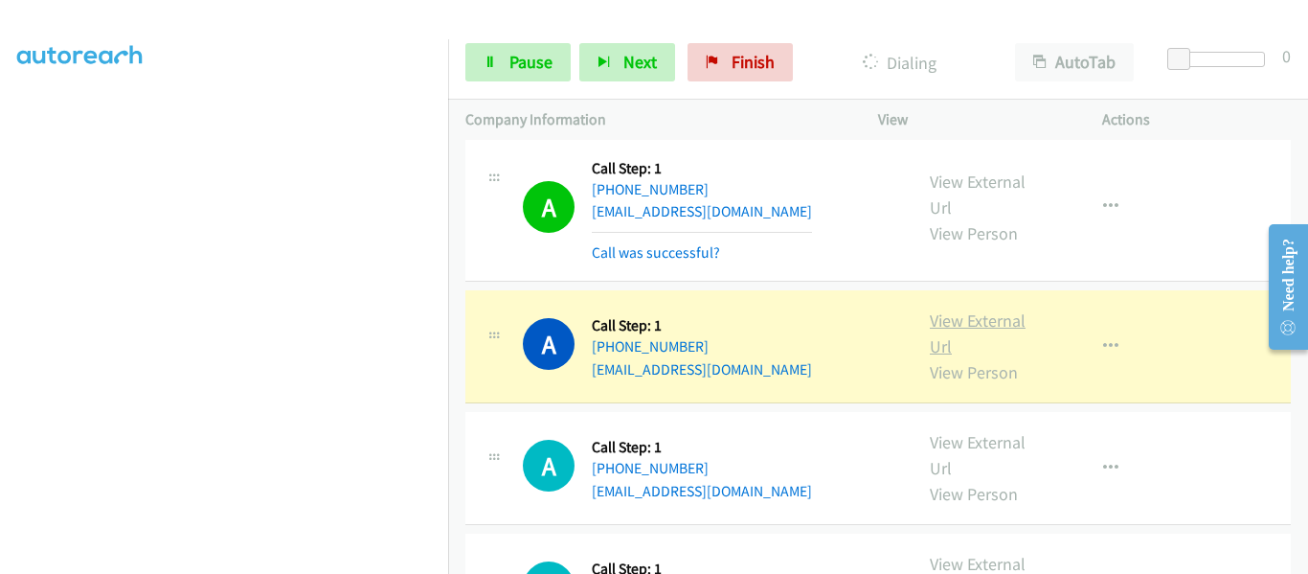
click at [964, 309] on link "View External Url" at bounding box center [978, 333] width 96 height 48
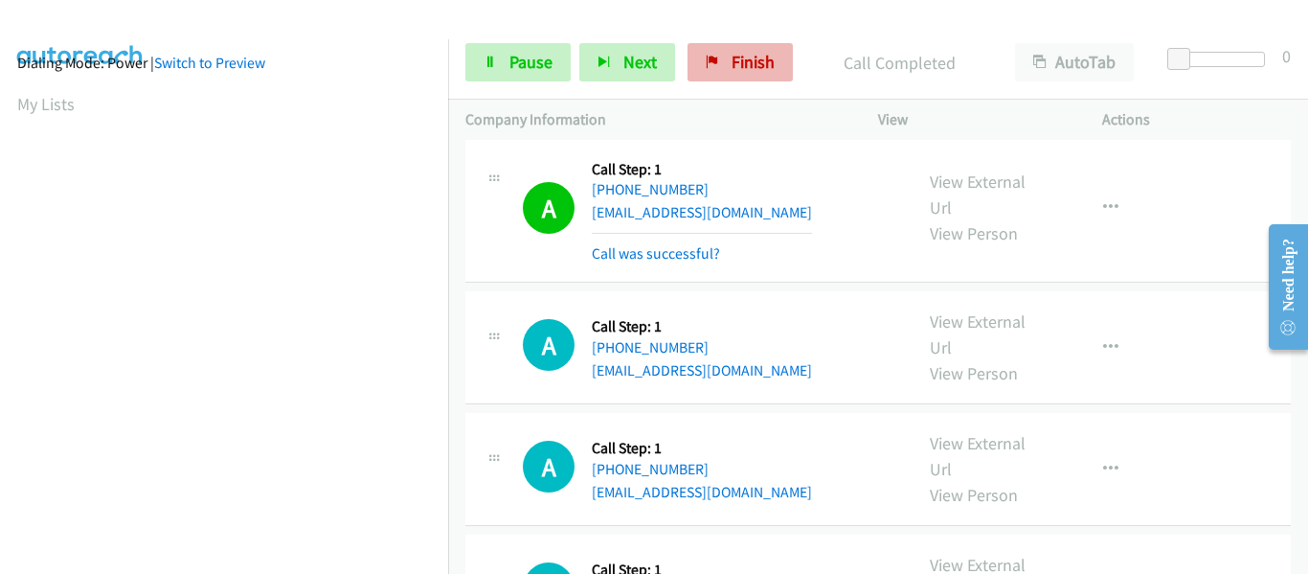
scroll to position [501, 0]
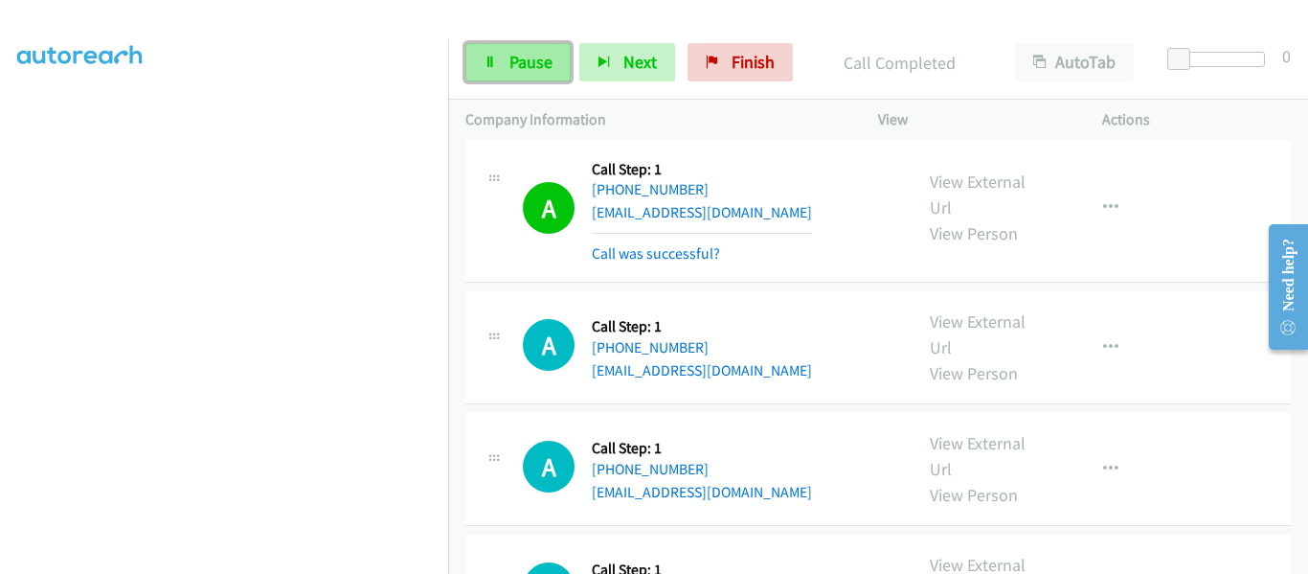
click at [489, 68] on icon at bounding box center [490, 62] width 13 height 13
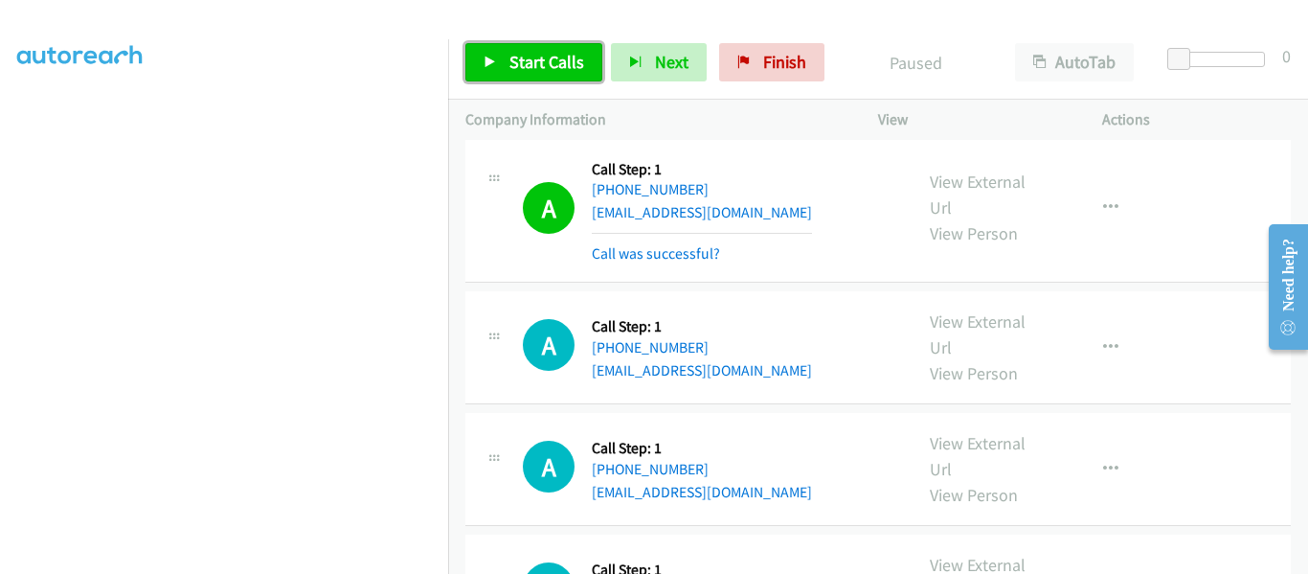
click at [489, 68] on icon at bounding box center [490, 62] width 13 height 13
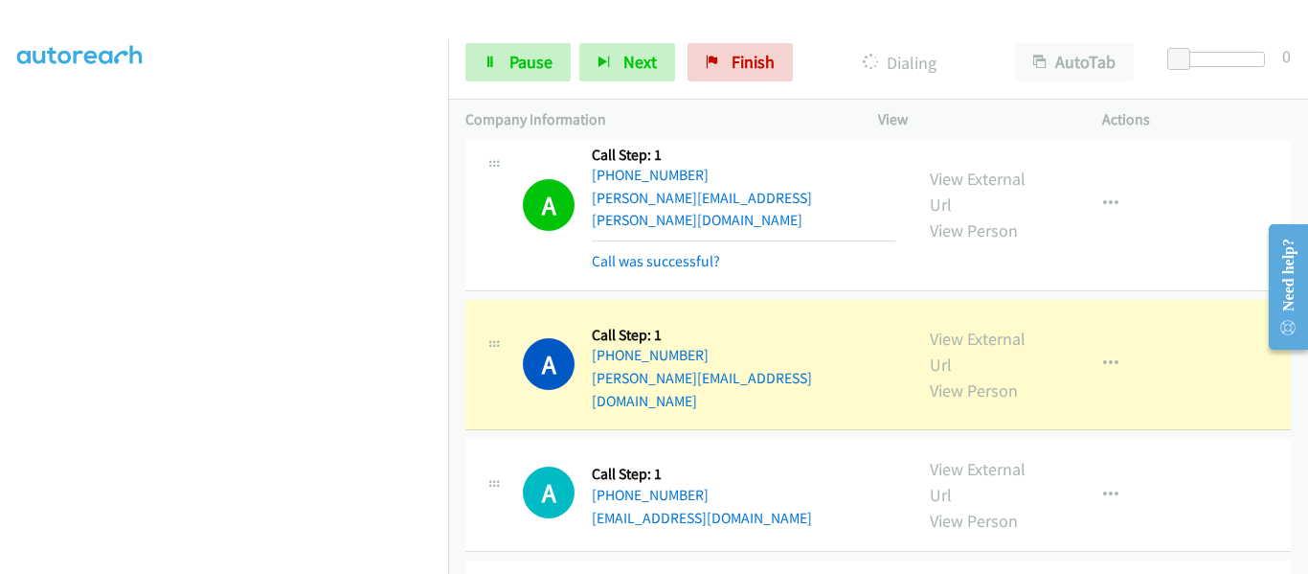
scroll to position [8352, 0]
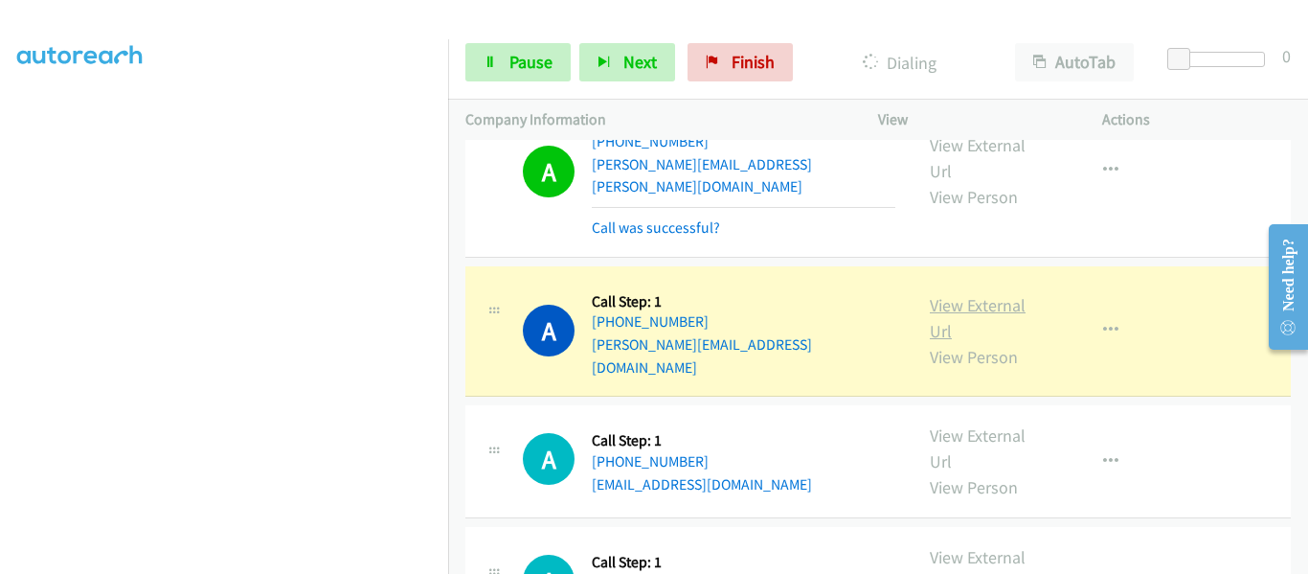
click at [975, 294] on link "View External Url" at bounding box center [978, 318] width 96 height 48
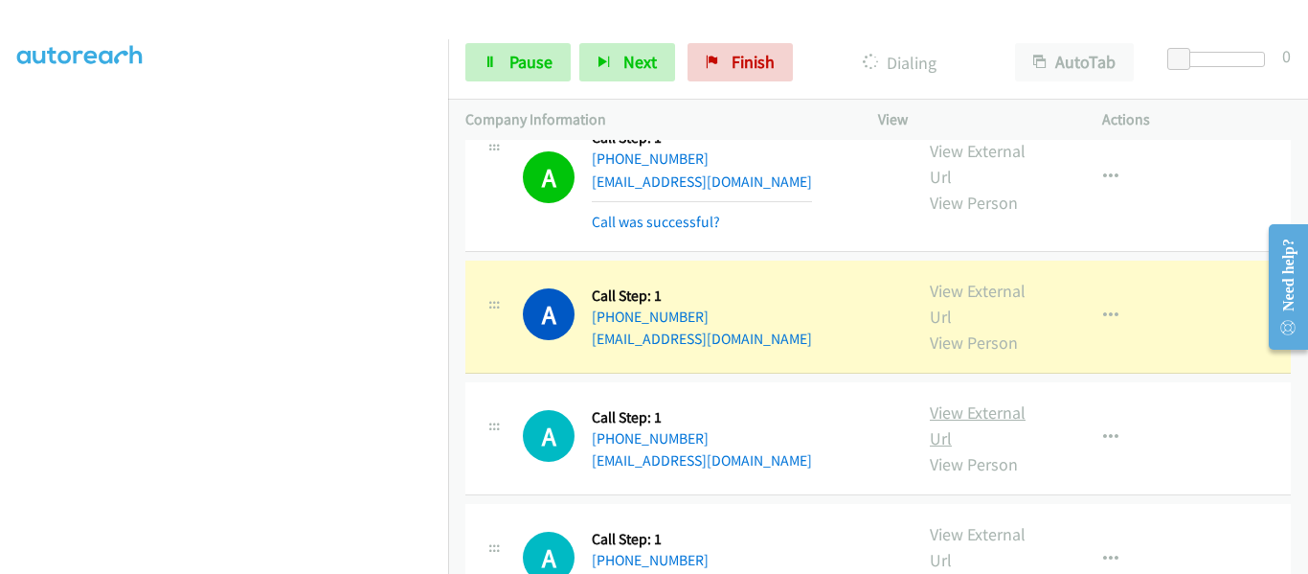
scroll to position [8831, 0]
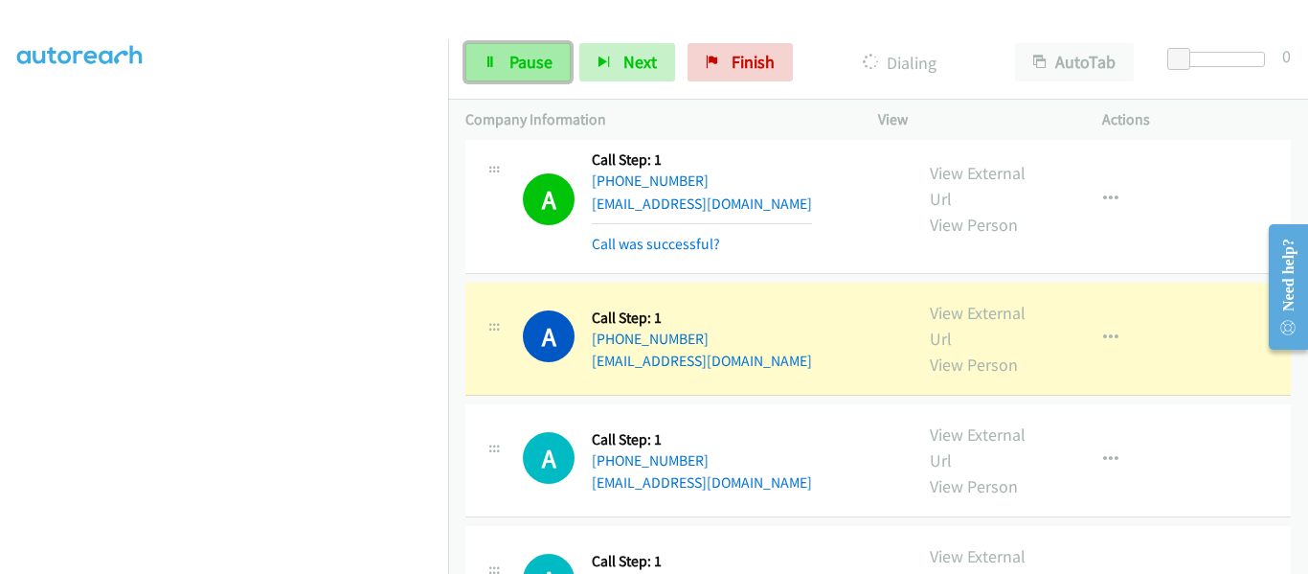
click at [536, 63] on span "Pause" at bounding box center [530, 62] width 43 height 22
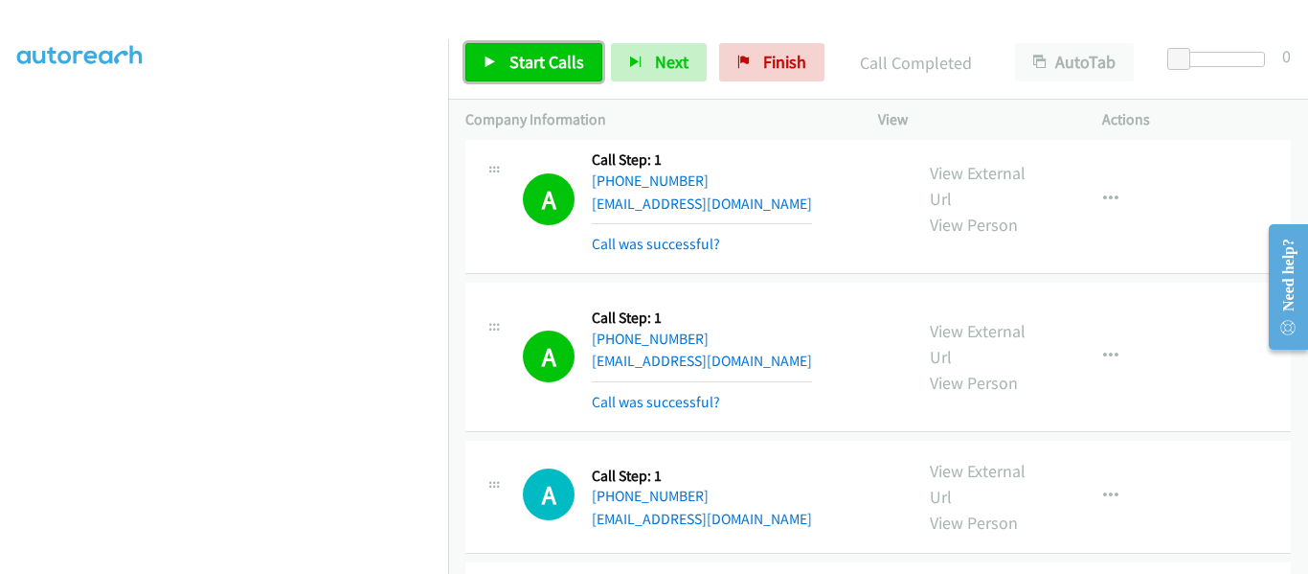
click at [504, 61] on link "Start Calls" at bounding box center [533, 62] width 137 height 38
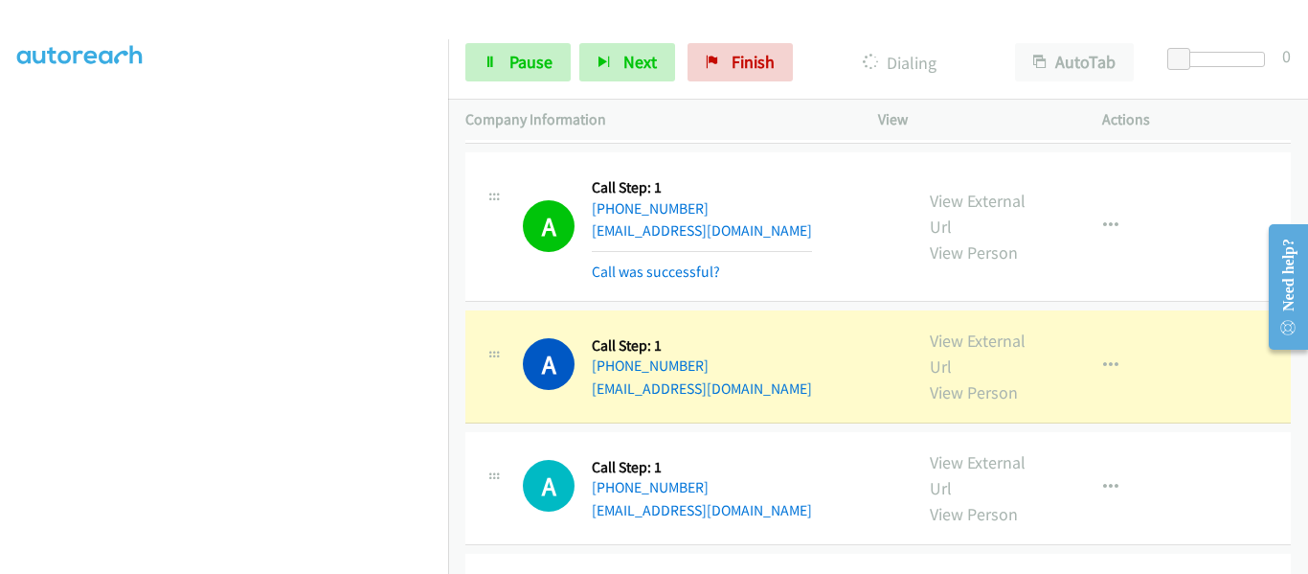
scroll to position [9310, 0]
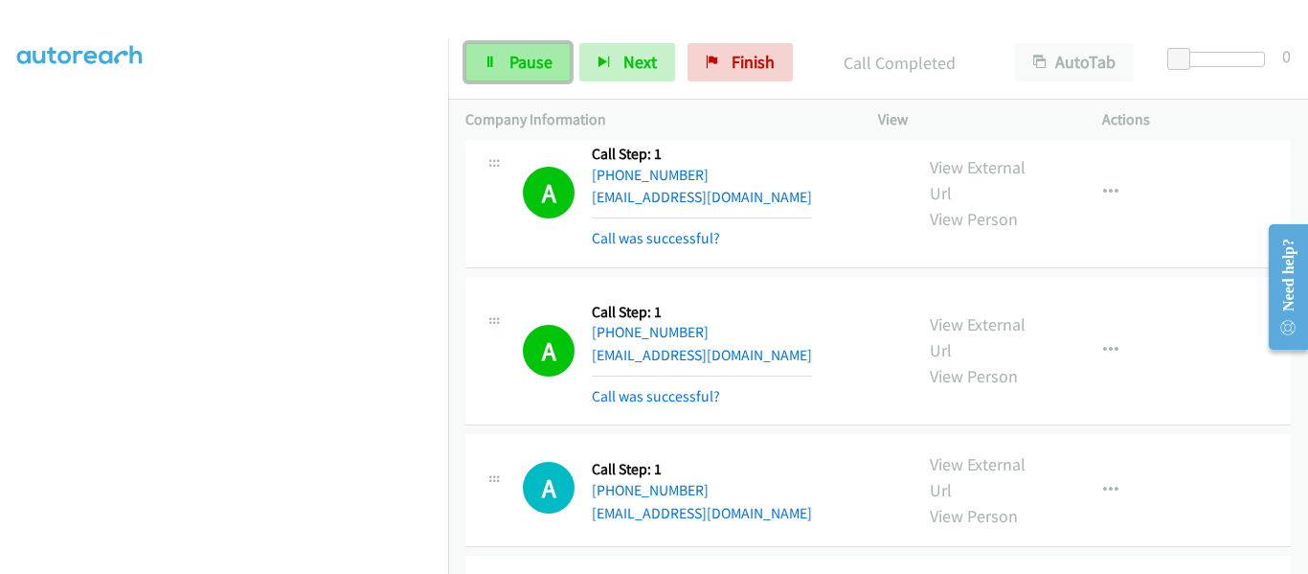
click at [489, 64] on icon at bounding box center [490, 62] width 13 height 13
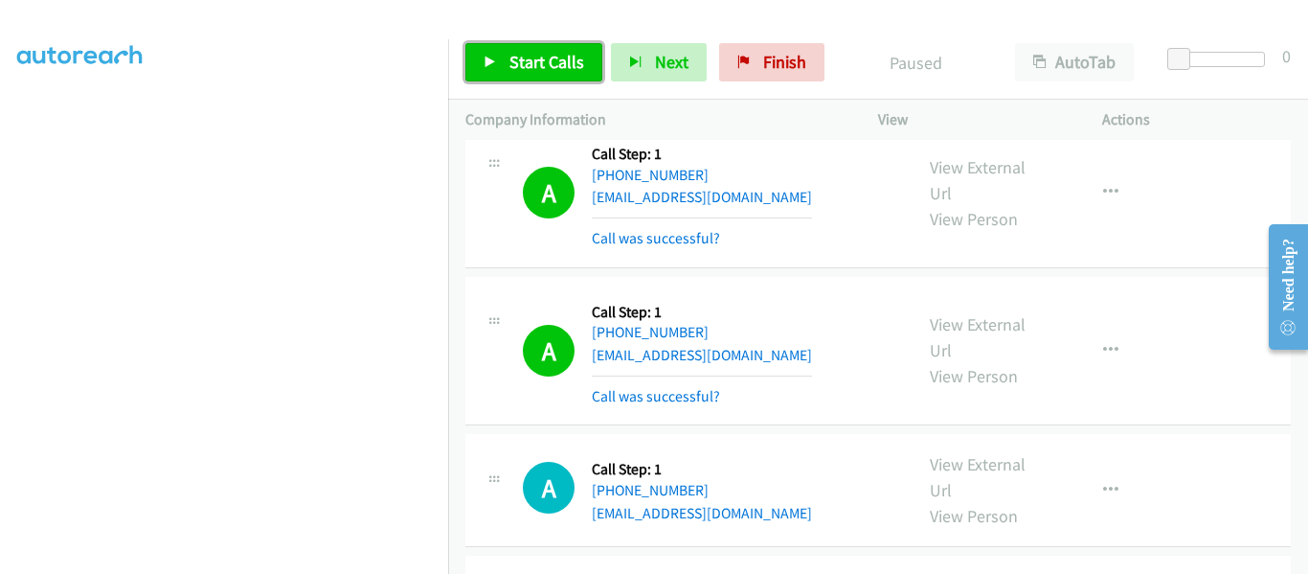
click at [494, 63] on icon at bounding box center [490, 62] width 13 height 13
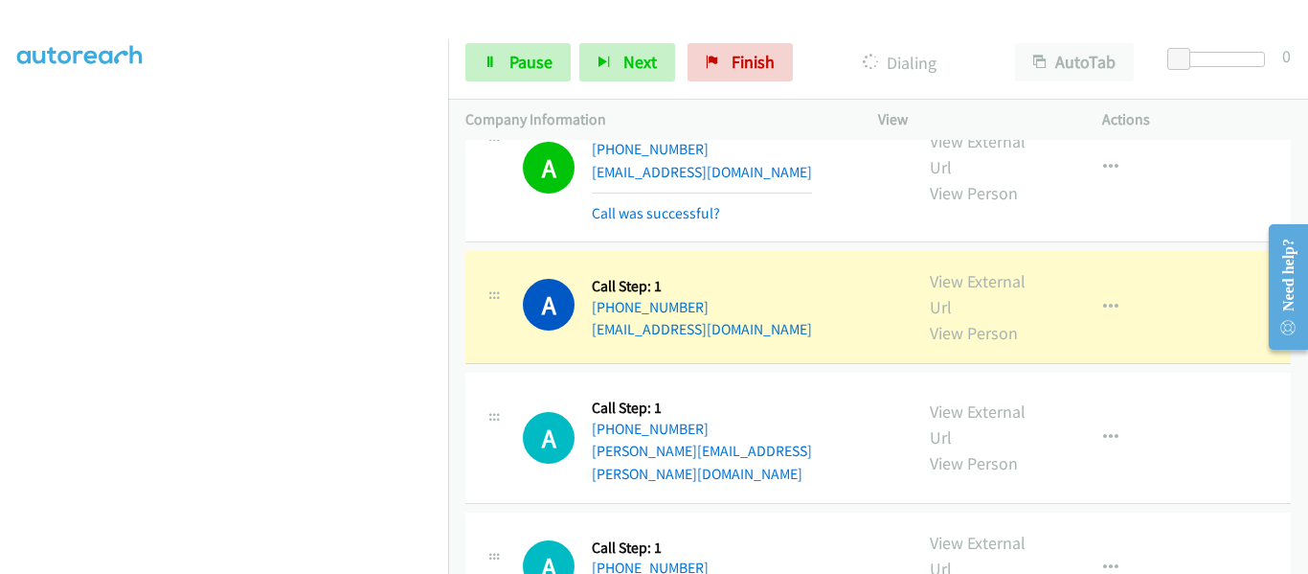
scroll to position [10171, 0]
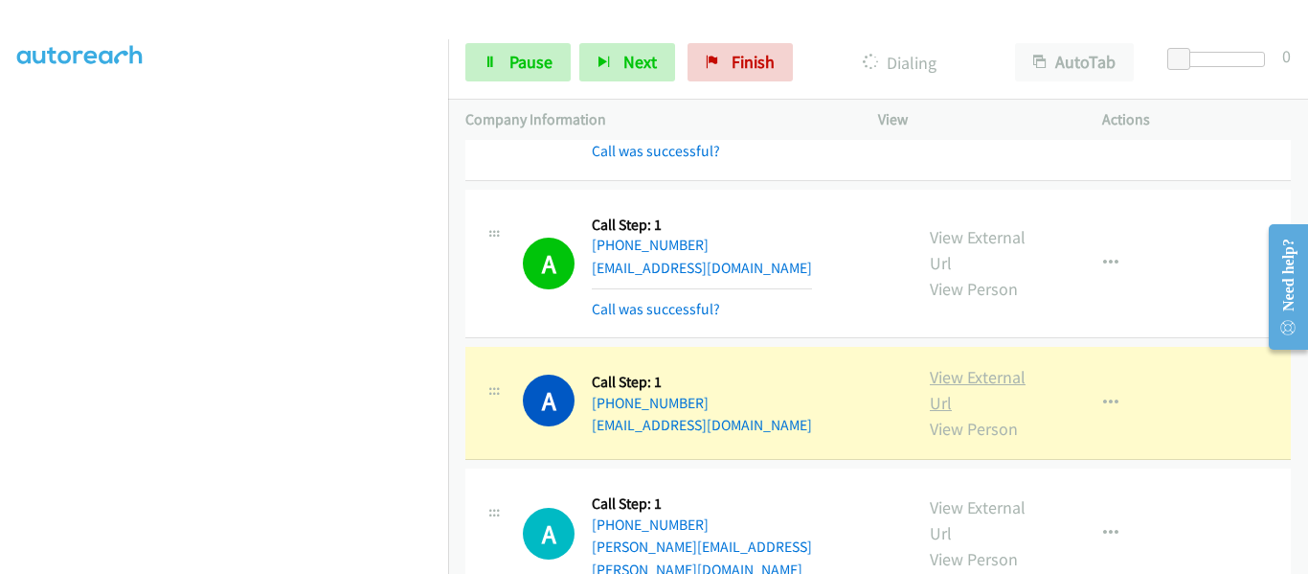
click at [958, 366] on link "View External Url" at bounding box center [978, 390] width 96 height 48
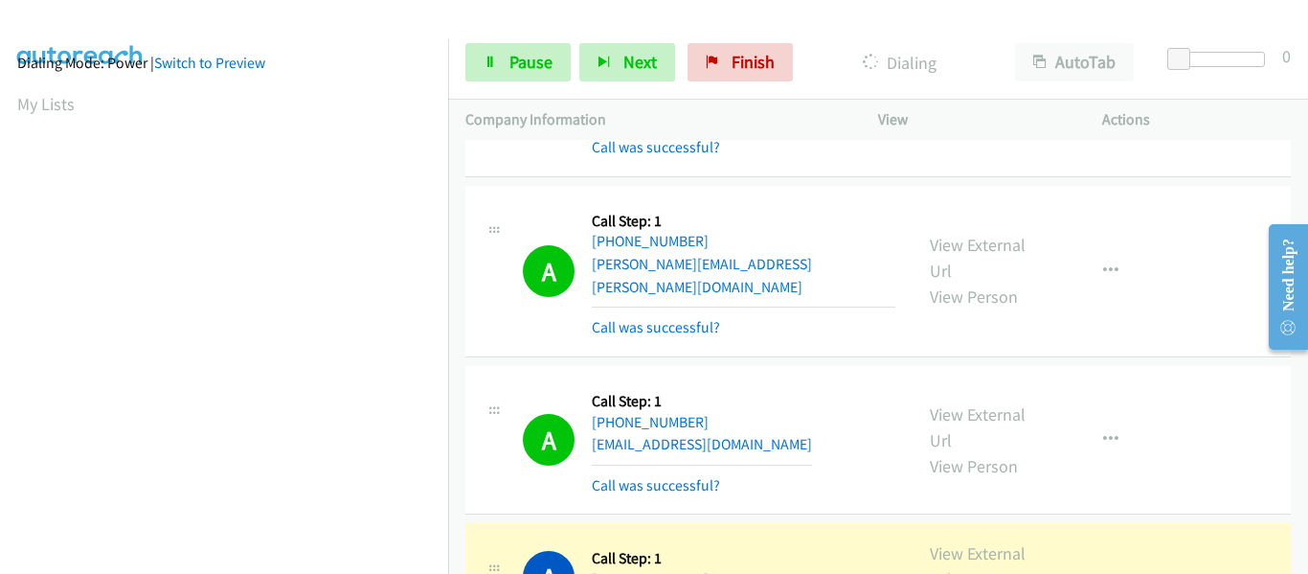
scroll to position [501, 0]
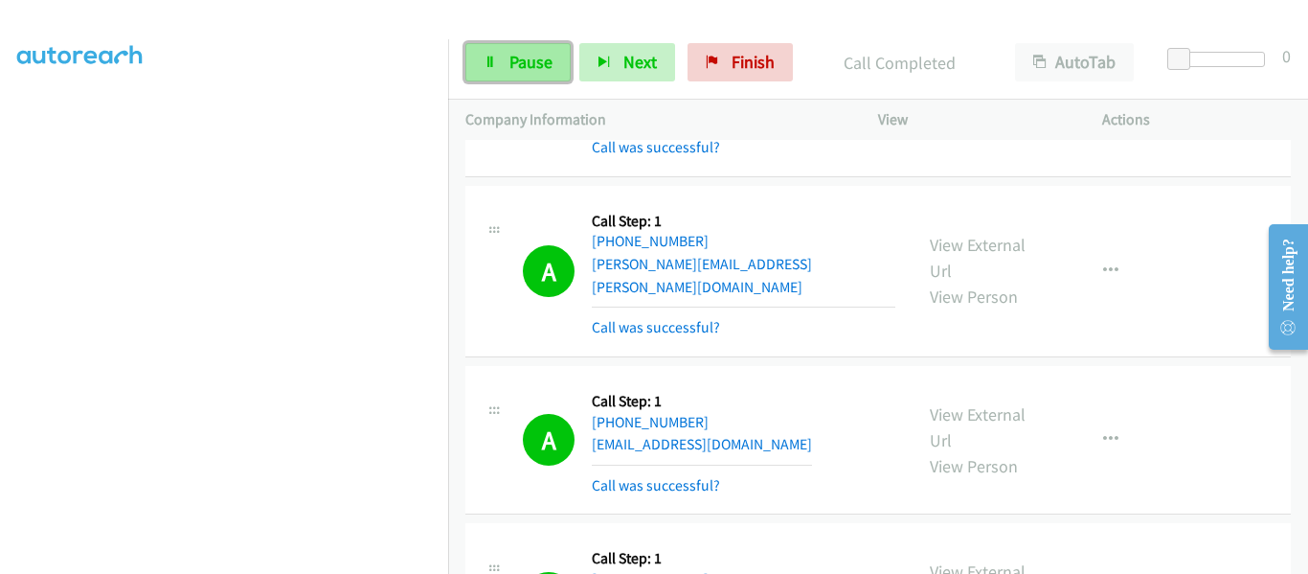
click at [509, 57] on span "Pause" at bounding box center [530, 62] width 43 height 22
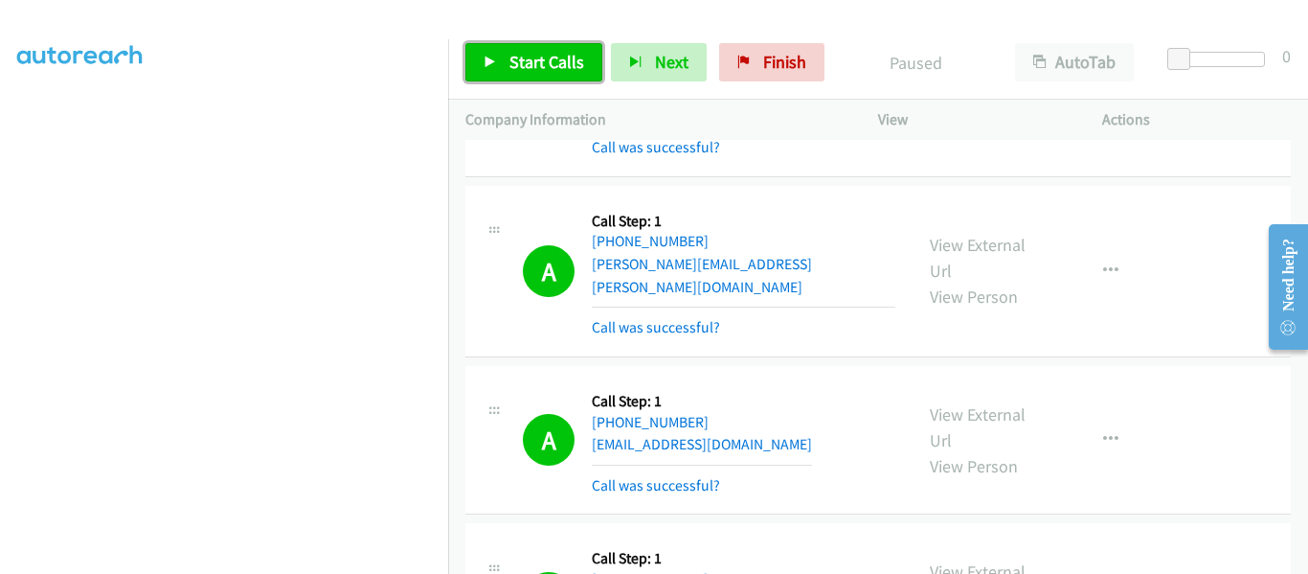
click at [491, 68] on icon at bounding box center [490, 62] width 13 height 13
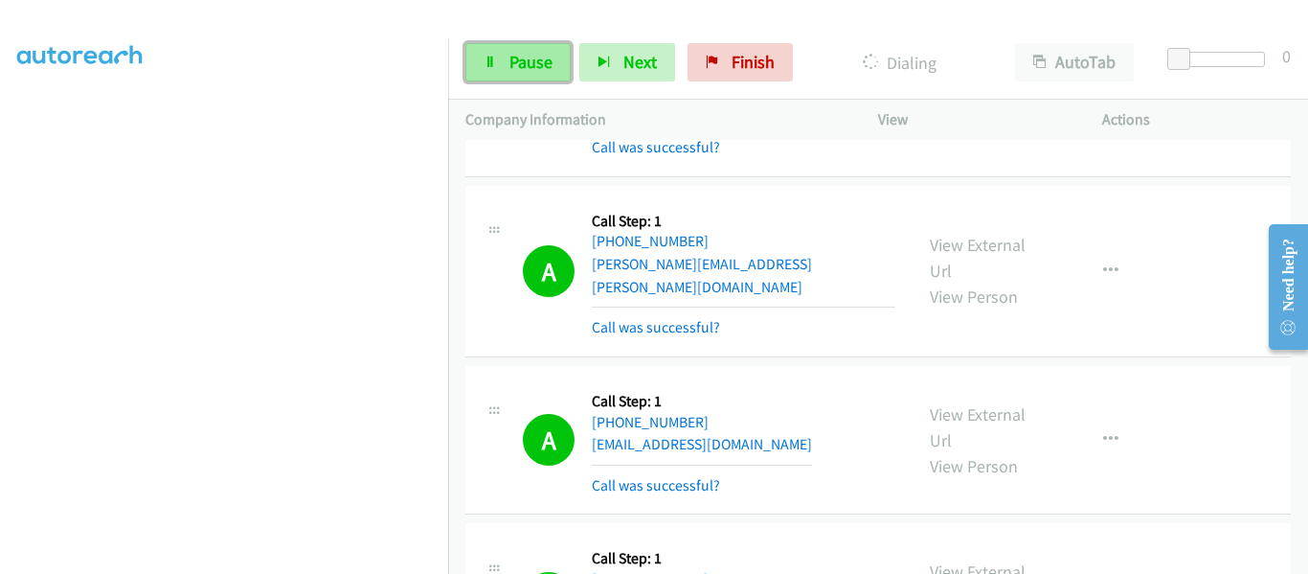
click at [505, 61] on link "Pause" at bounding box center [517, 62] width 105 height 38
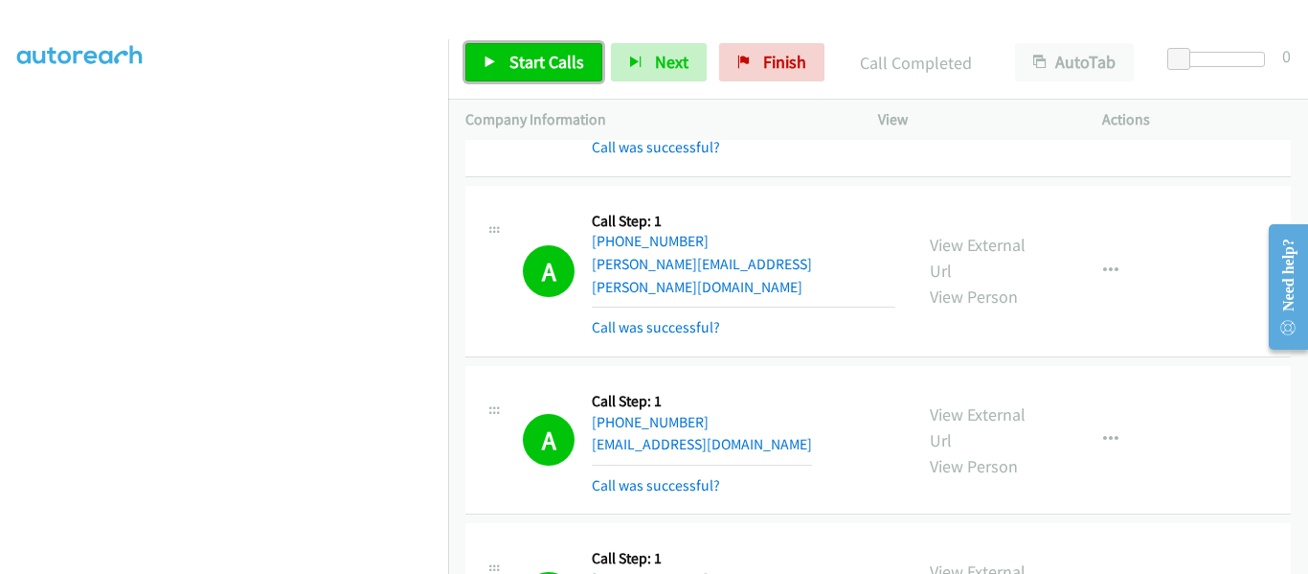
click at [490, 62] on icon at bounding box center [490, 62] width 13 height 13
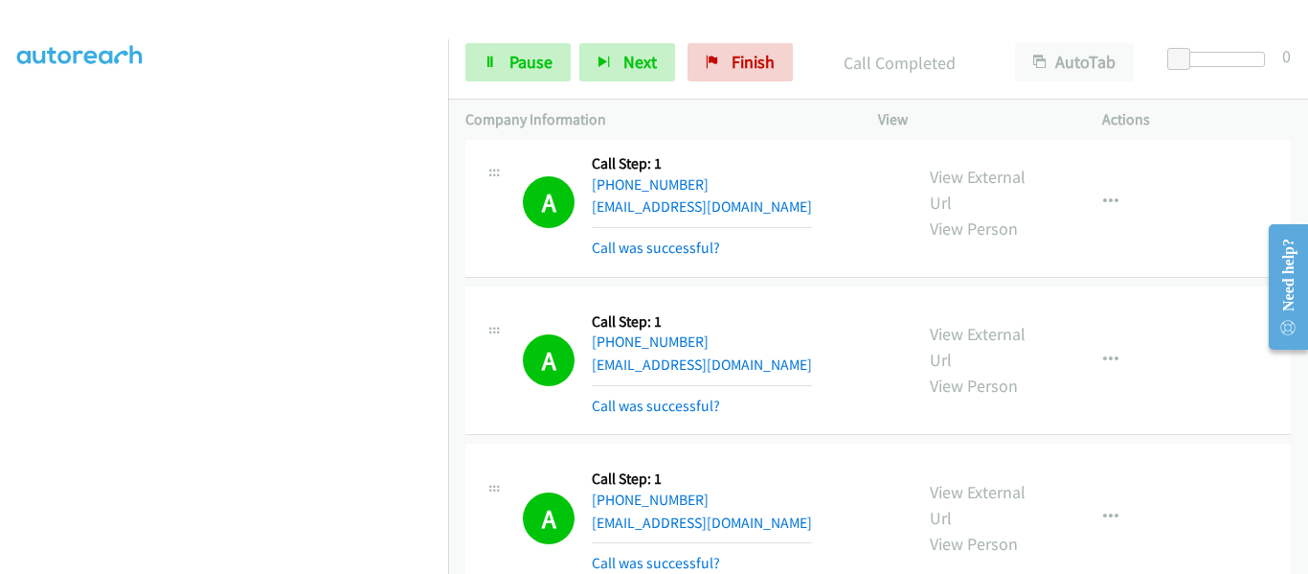
scroll to position [11252, 0]
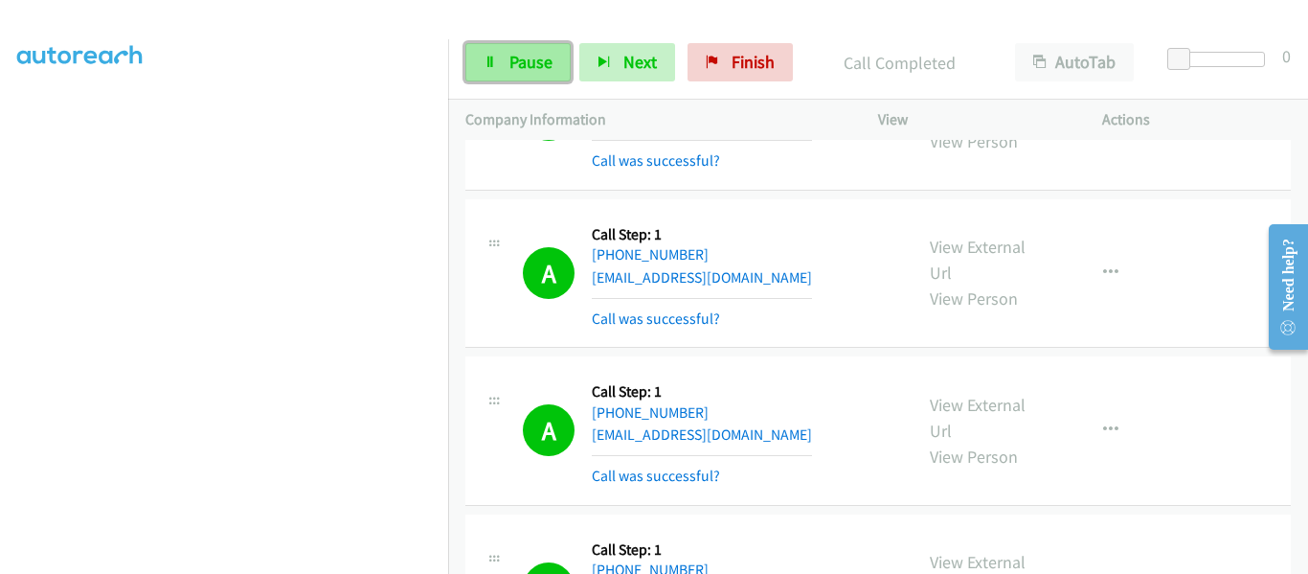
click at [485, 56] on icon at bounding box center [490, 62] width 13 height 13
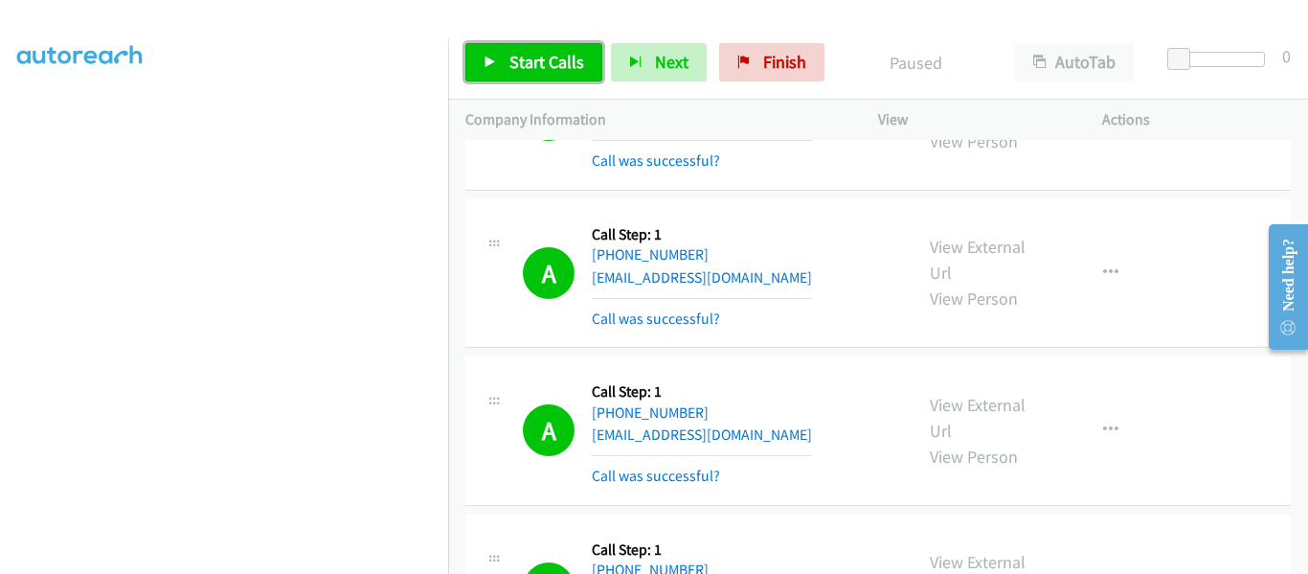
click at [488, 63] on icon at bounding box center [490, 62] width 13 height 13
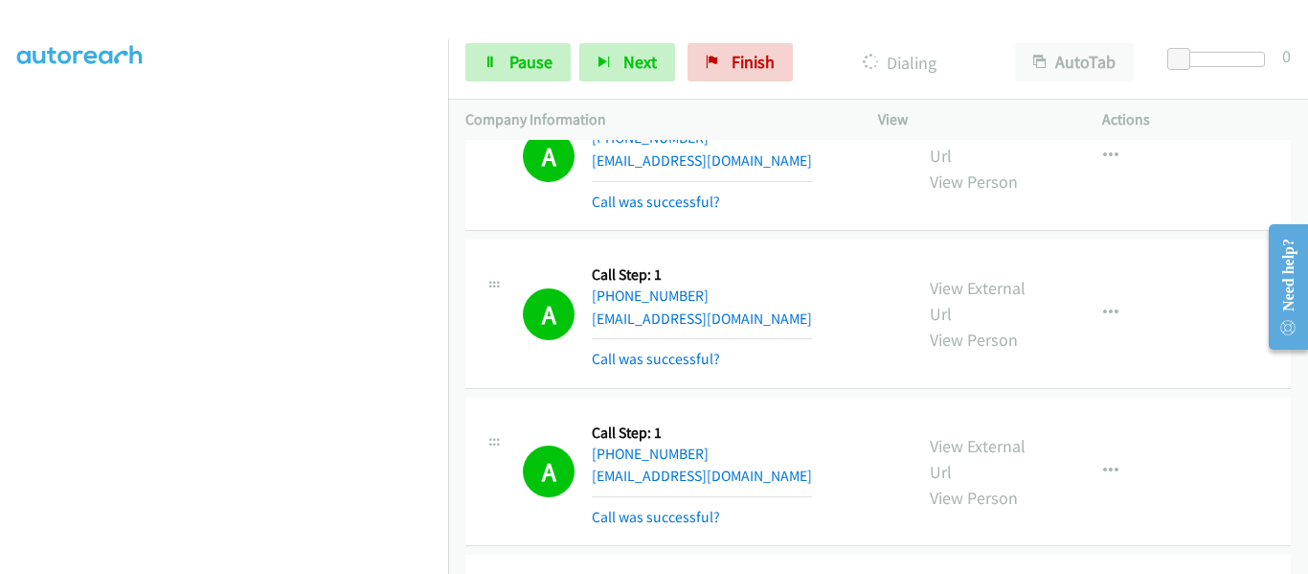
scroll to position [12736, 0]
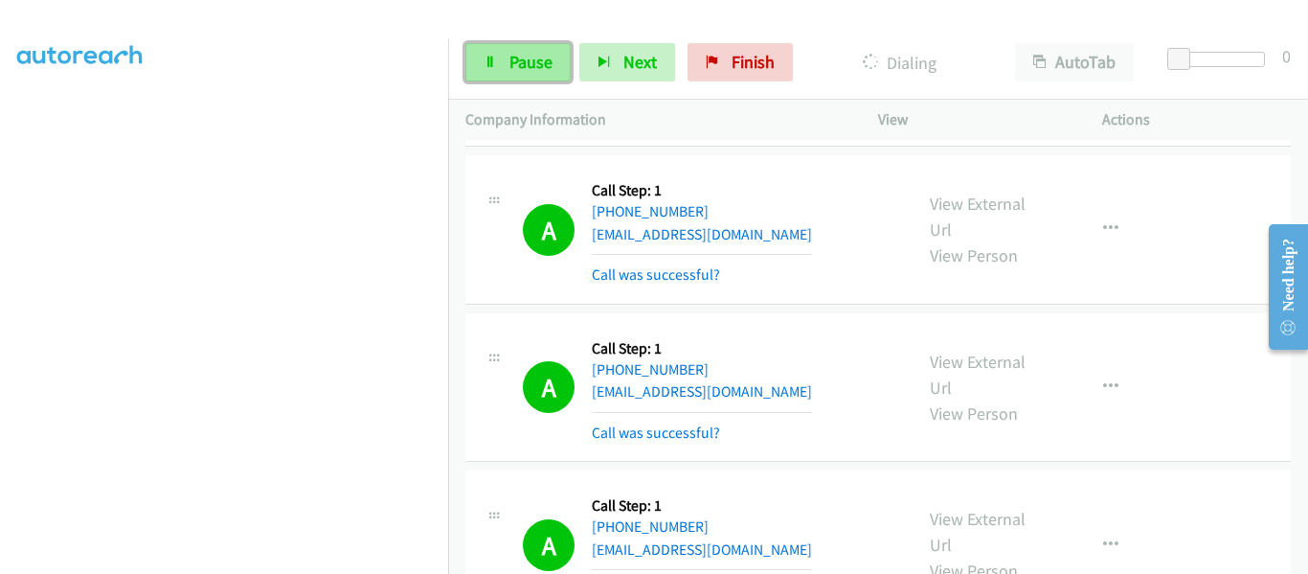
click at [493, 63] on icon at bounding box center [490, 62] width 13 height 13
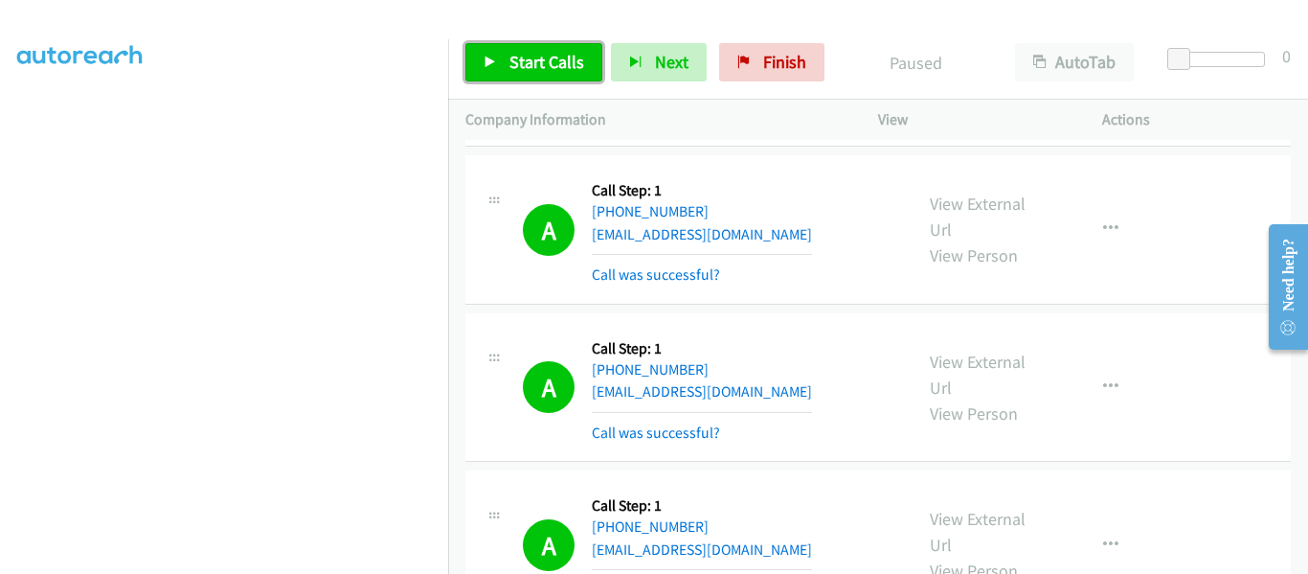
click at [485, 60] on icon at bounding box center [490, 62] width 13 height 13
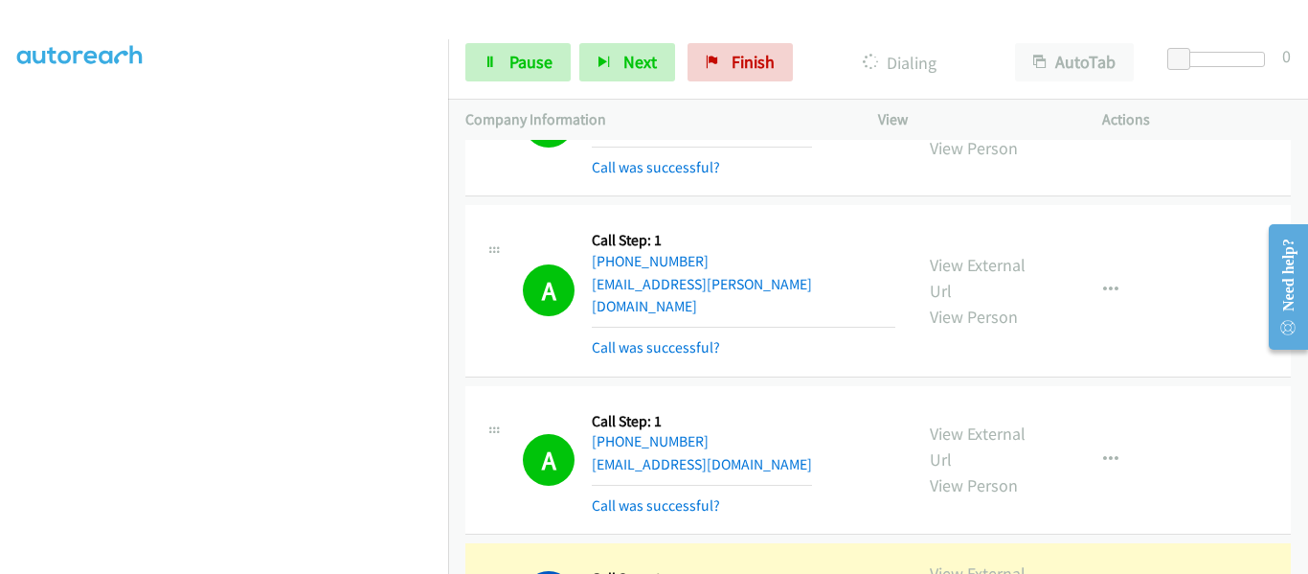
scroll to position [15188, 0]
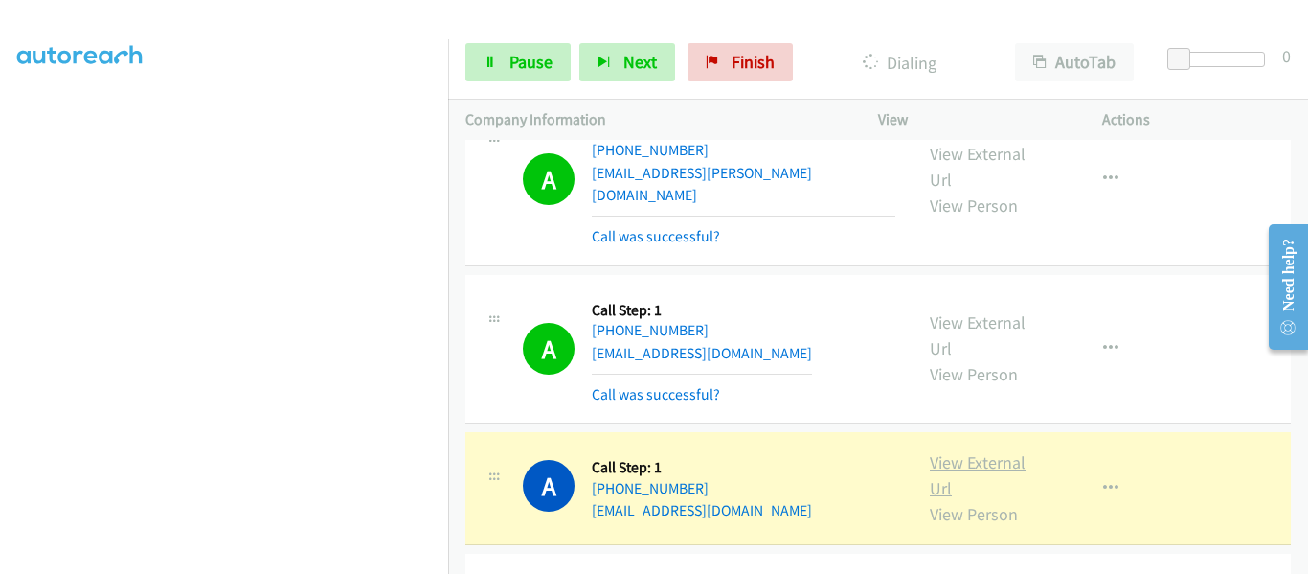
click at [953, 451] on link "View External Url" at bounding box center [978, 475] width 96 height 48
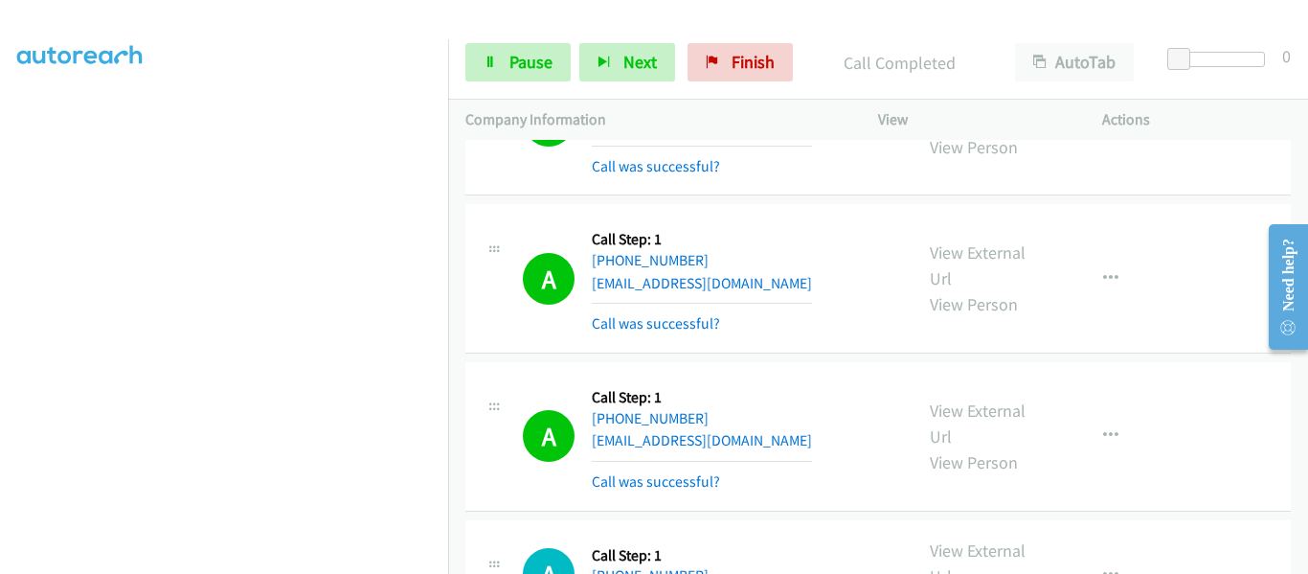
scroll to position [16899, 0]
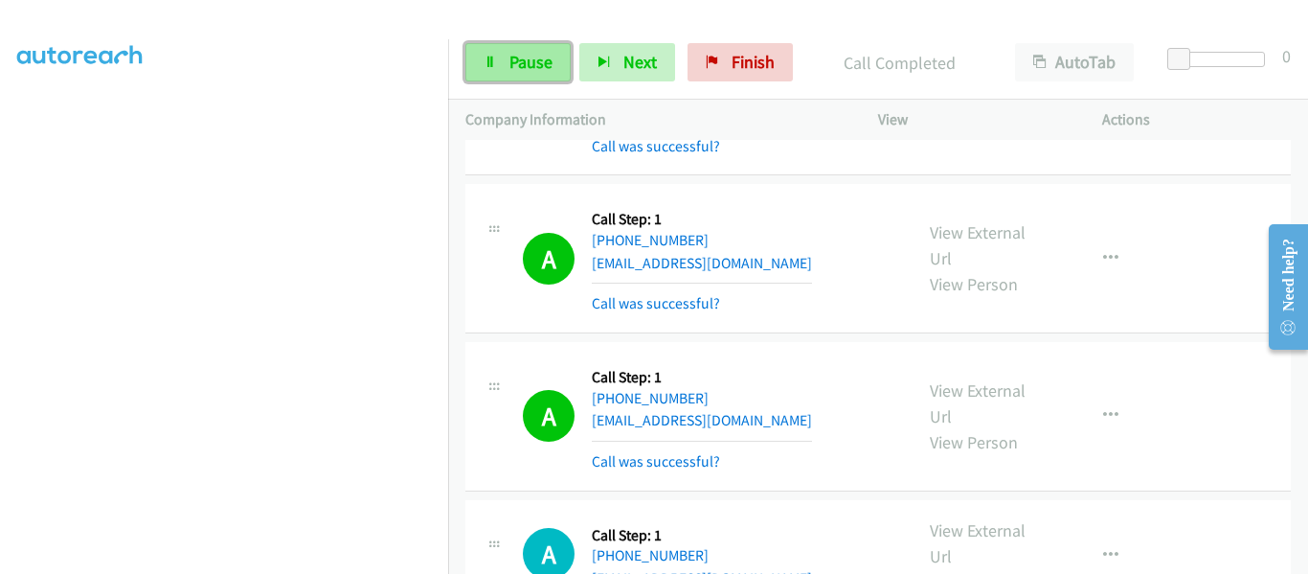
click at [487, 54] on link "Pause" at bounding box center [517, 62] width 105 height 38
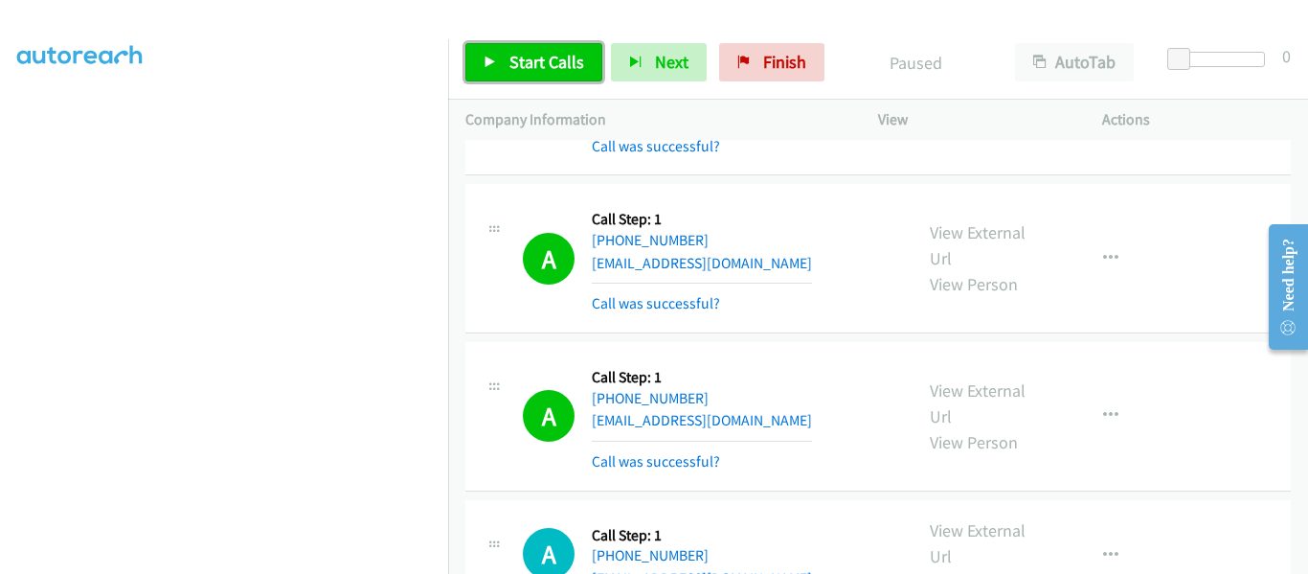
click at [500, 59] on link "Start Calls" at bounding box center [533, 62] width 137 height 38
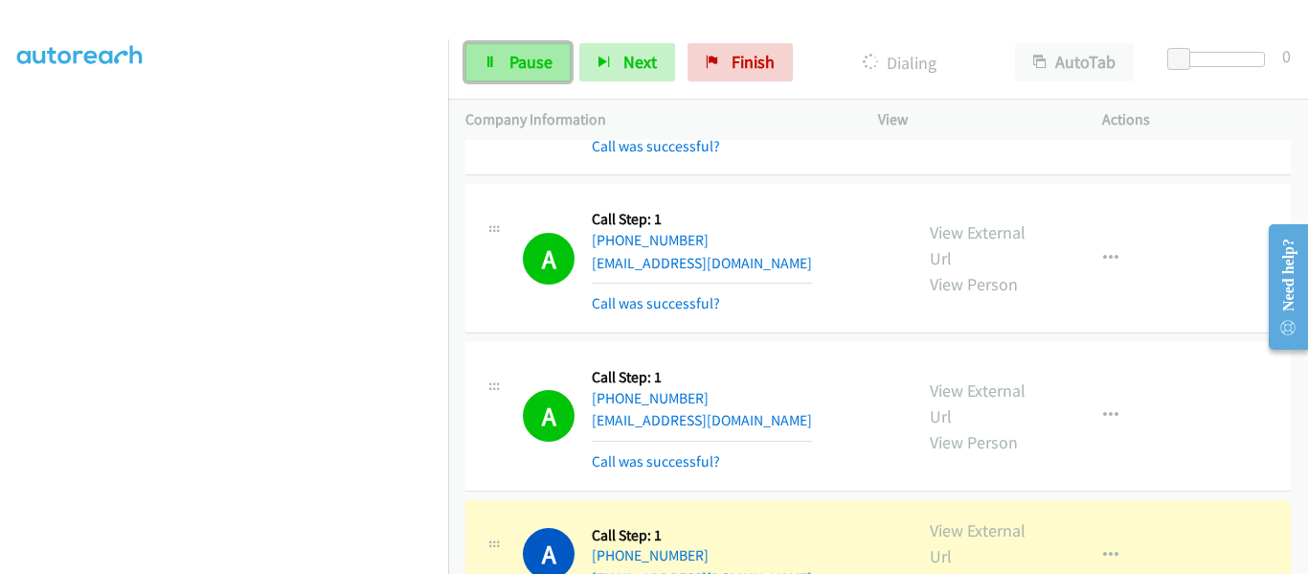
click at [497, 57] on link "Pause" at bounding box center [517, 62] width 105 height 38
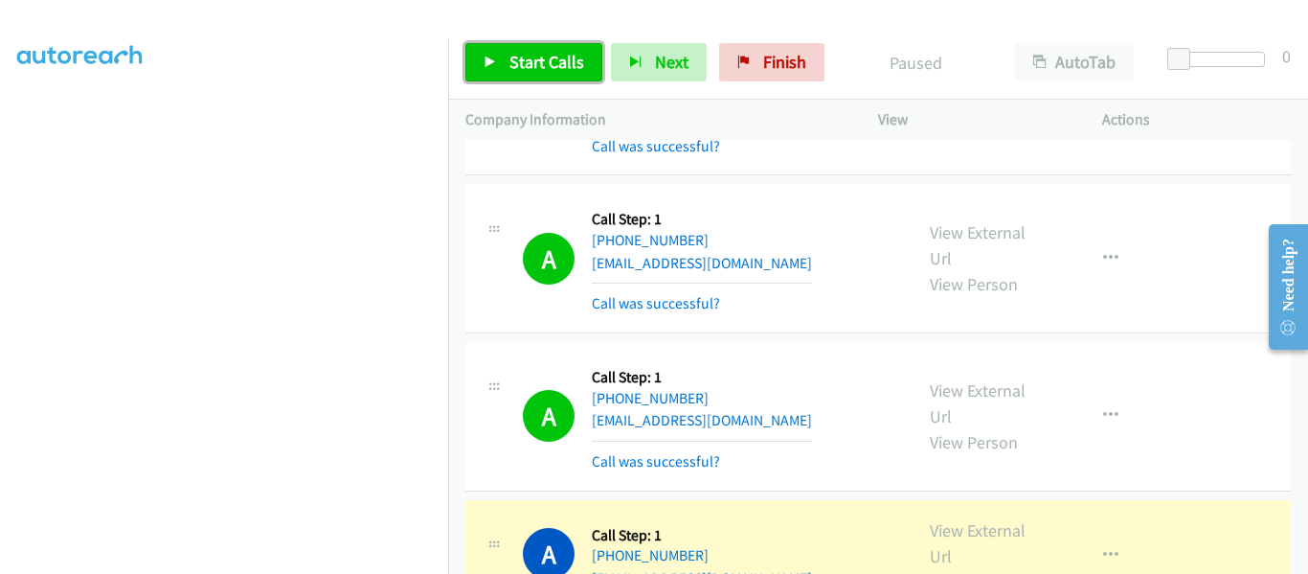
click at [486, 73] on link "Start Calls" at bounding box center [533, 62] width 137 height 38
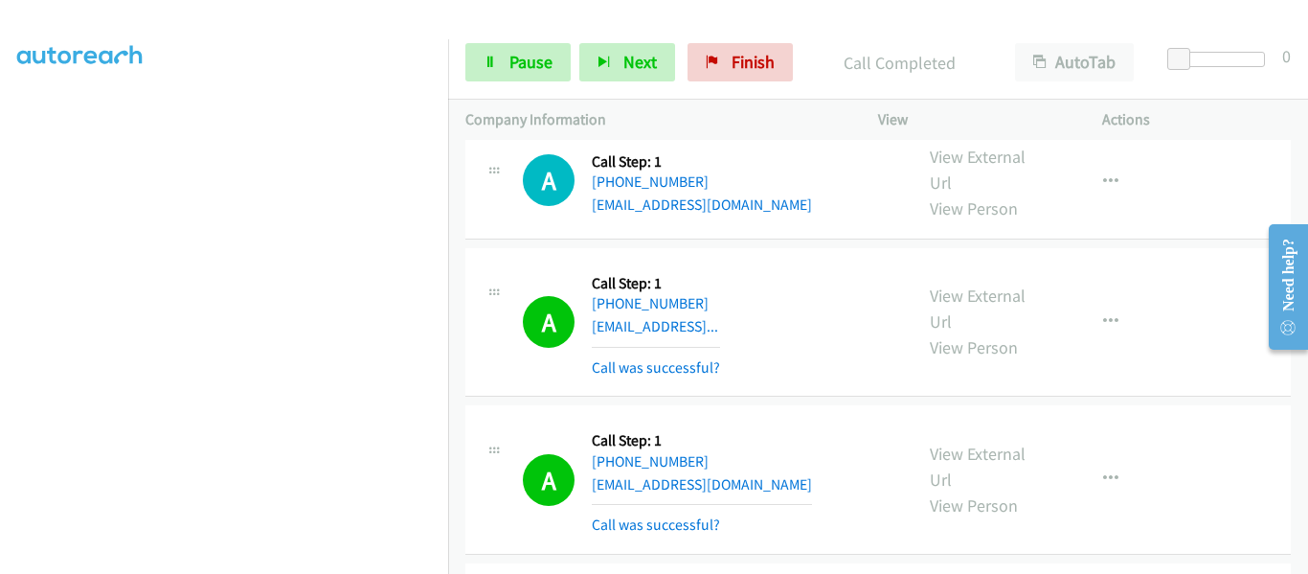
scroll to position [501, 0]
click at [494, 64] on icon at bounding box center [490, 62] width 13 height 13
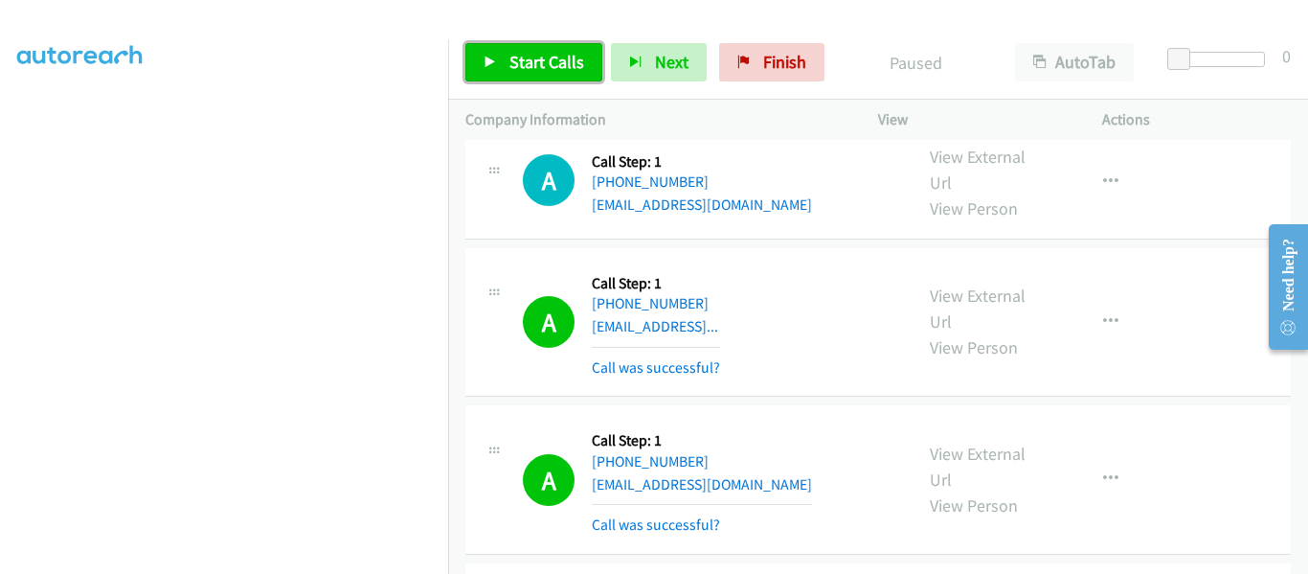
click at [494, 64] on icon at bounding box center [490, 62] width 13 height 13
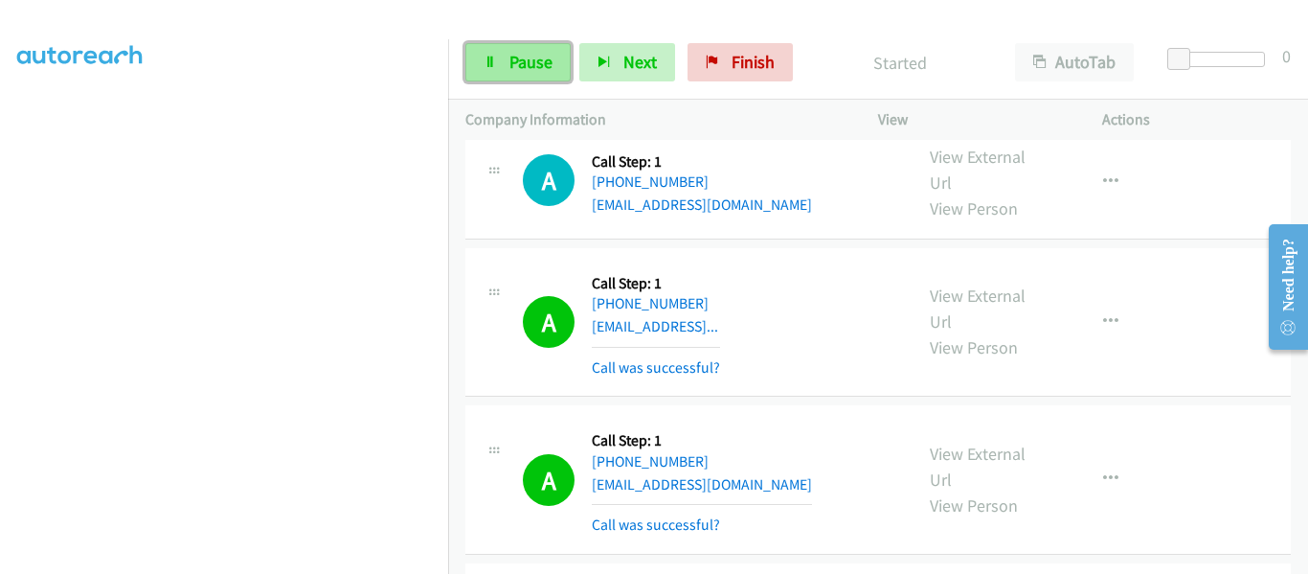
click at [494, 65] on icon at bounding box center [490, 62] width 13 height 13
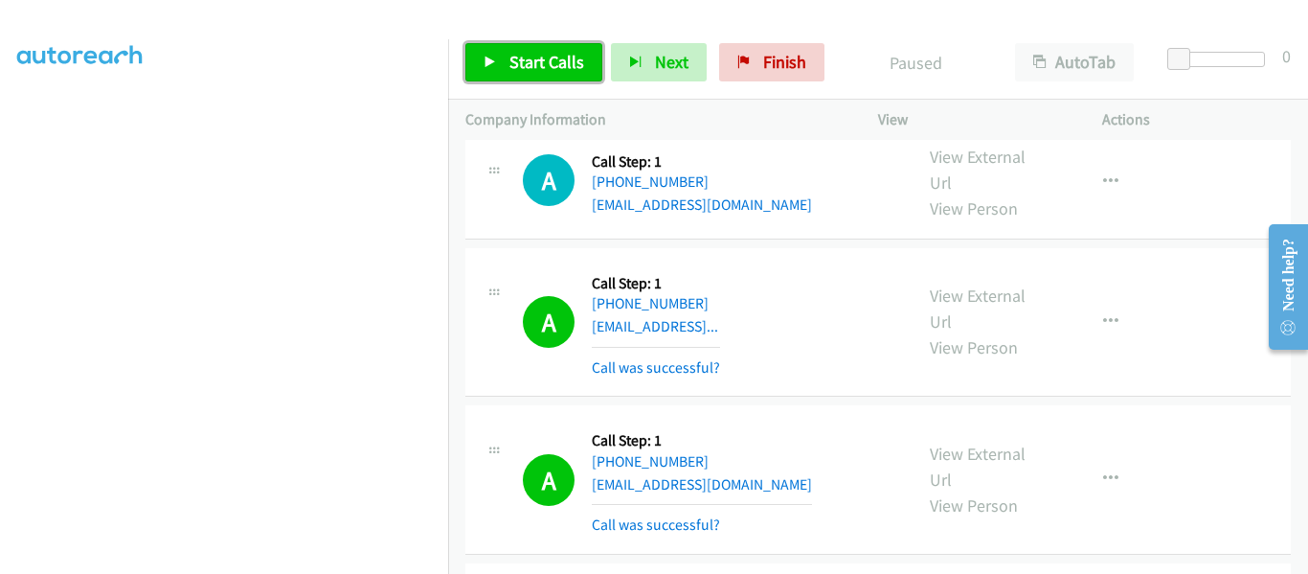
click at [489, 68] on icon at bounding box center [490, 62] width 13 height 13
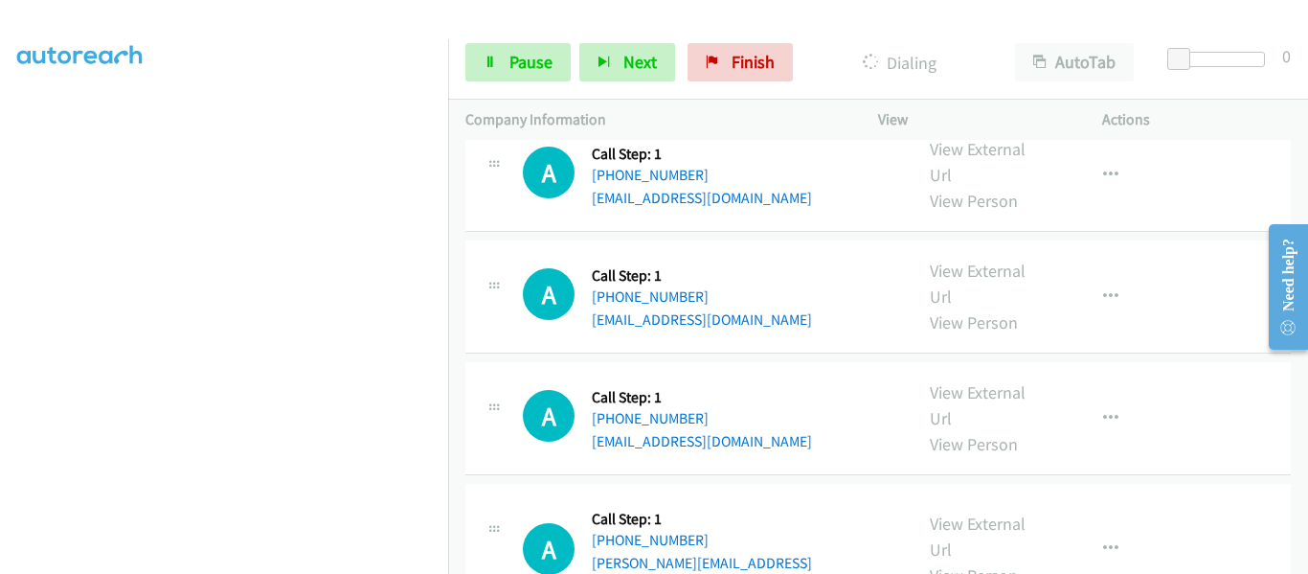
scroll to position [19329, 0]
click at [490, 68] on icon at bounding box center [490, 62] width 13 height 13
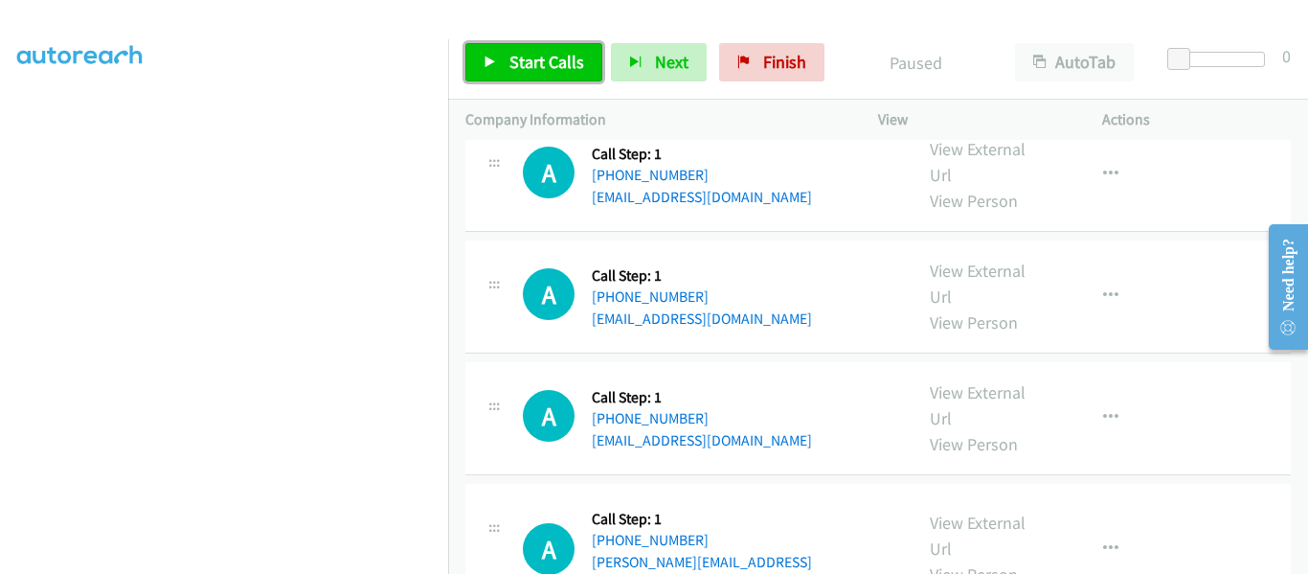
click at [481, 61] on link "Start Calls" at bounding box center [533, 62] width 137 height 38
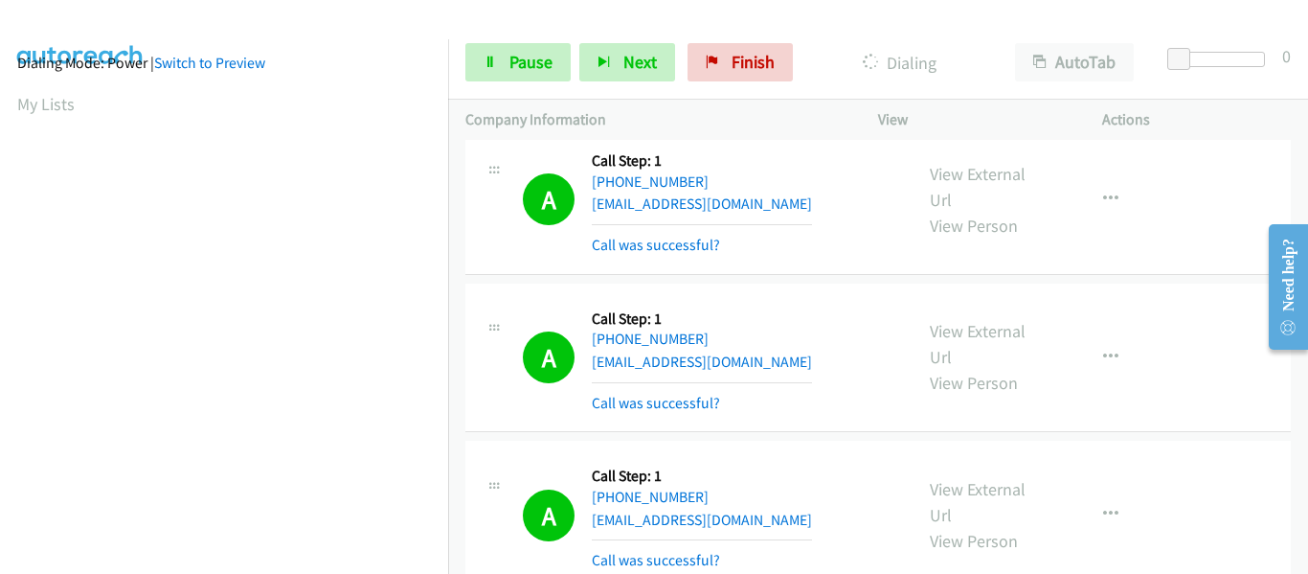
scroll to position [501, 0]
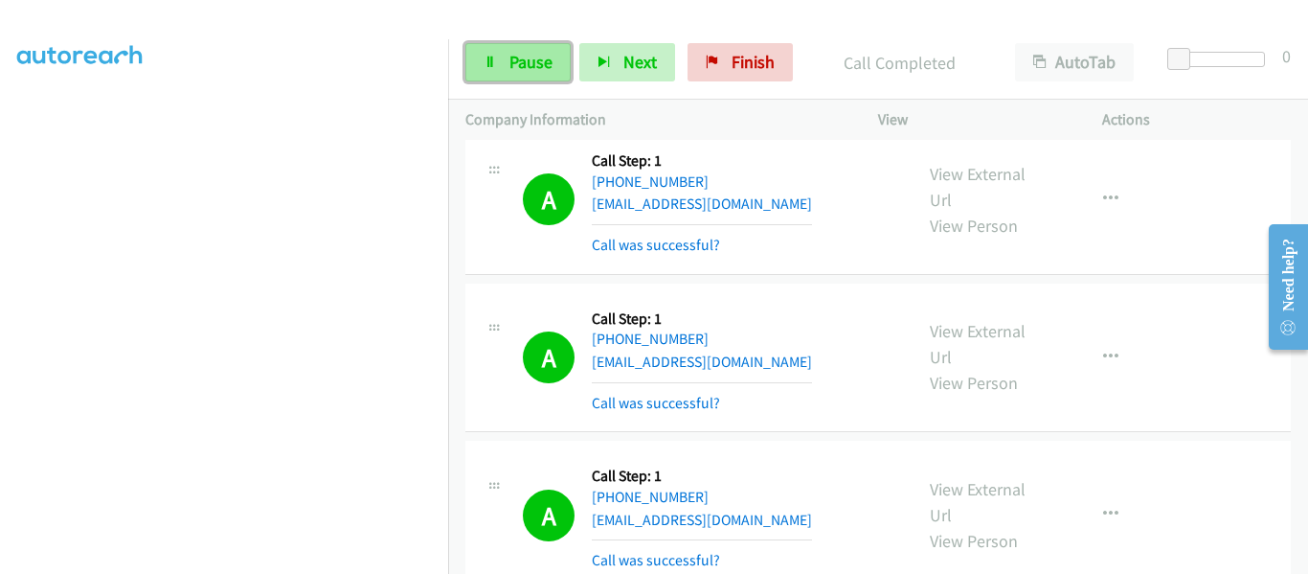
click at [490, 61] on icon at bounding box center [490, 62] width 13 height 13
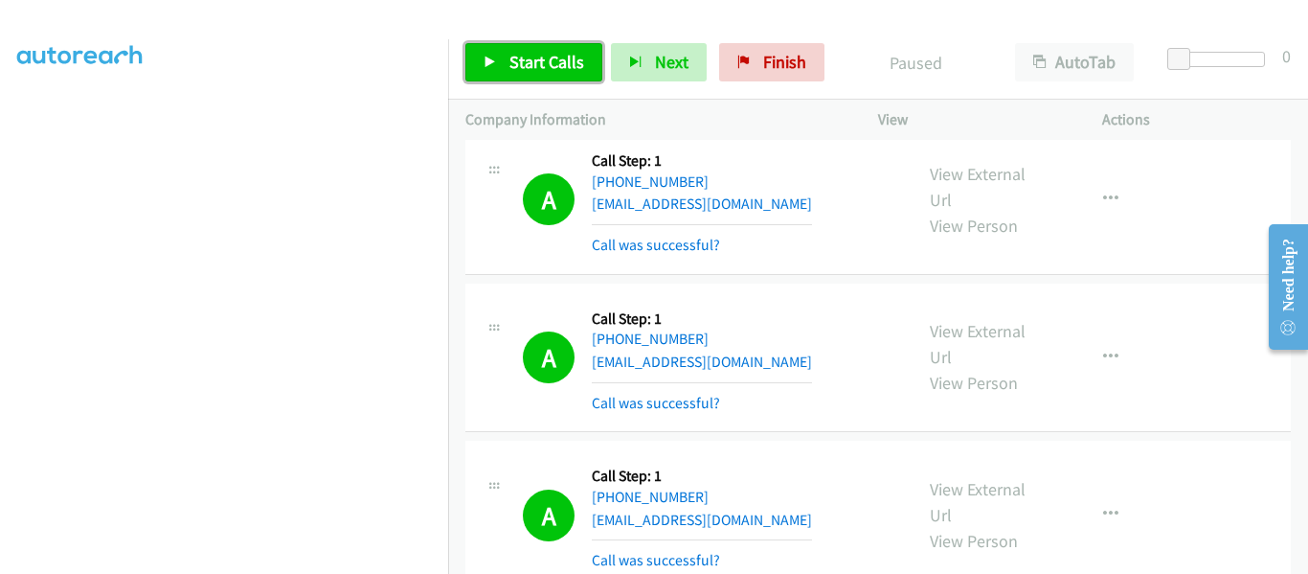
click at [488, 61] on icon at bounding box center [490, 62] width 13 height 13
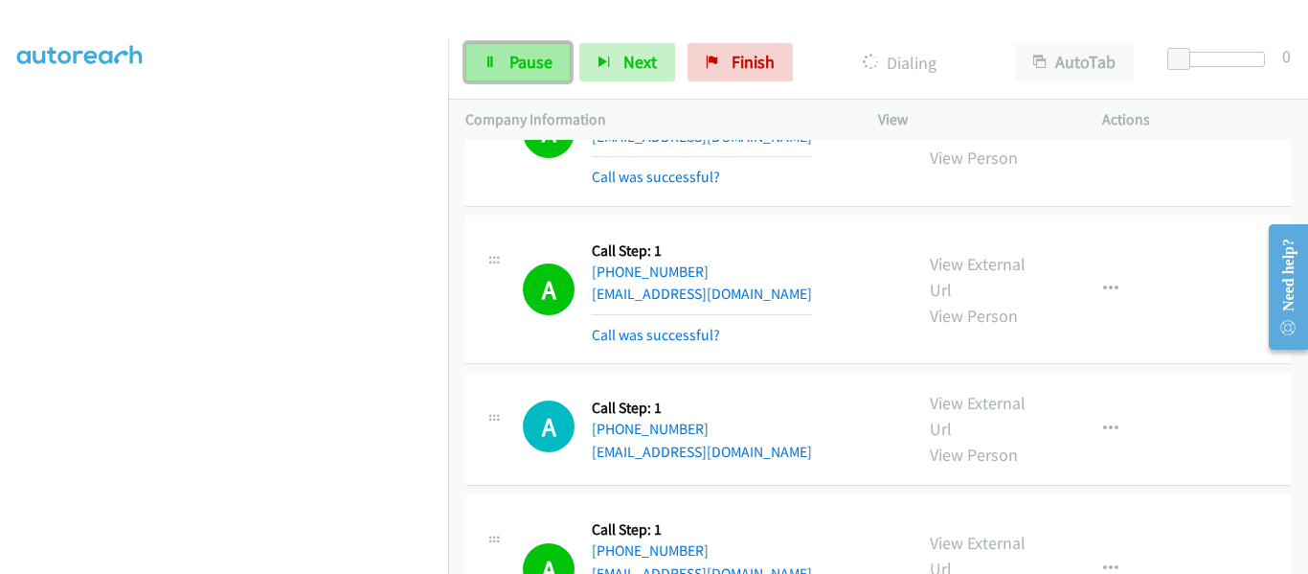
click at [487, 53] on link "Pause" at bounding box center [517, 62] width 105 height 38
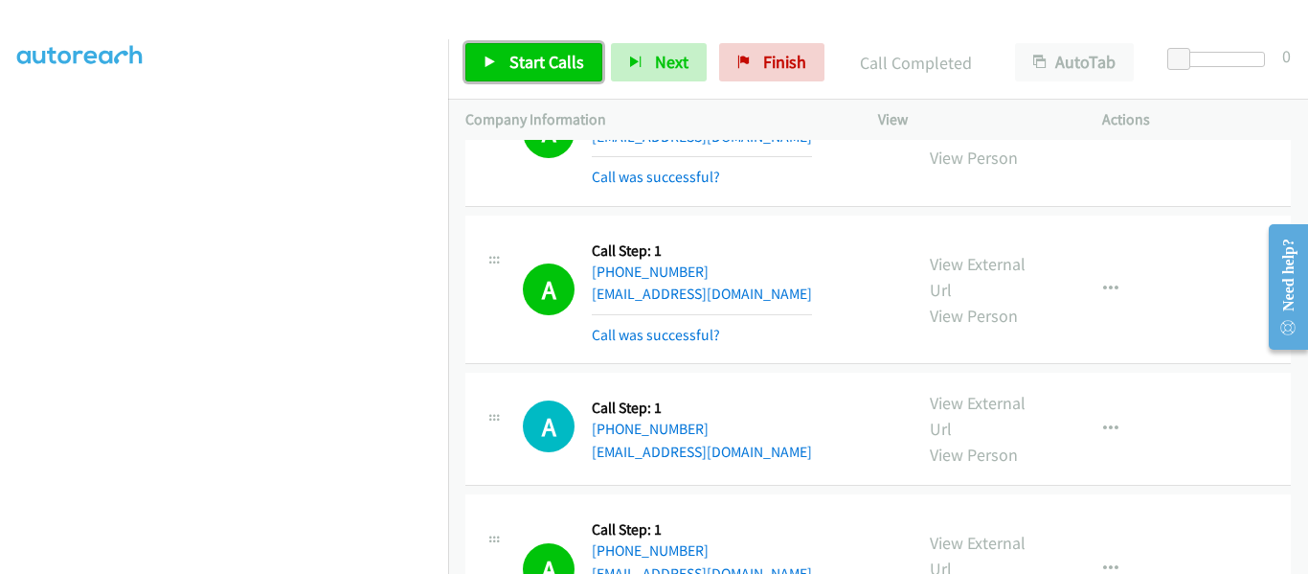
click at [485, 66] on icon at bounding box center [490, 62] width 13 height 13
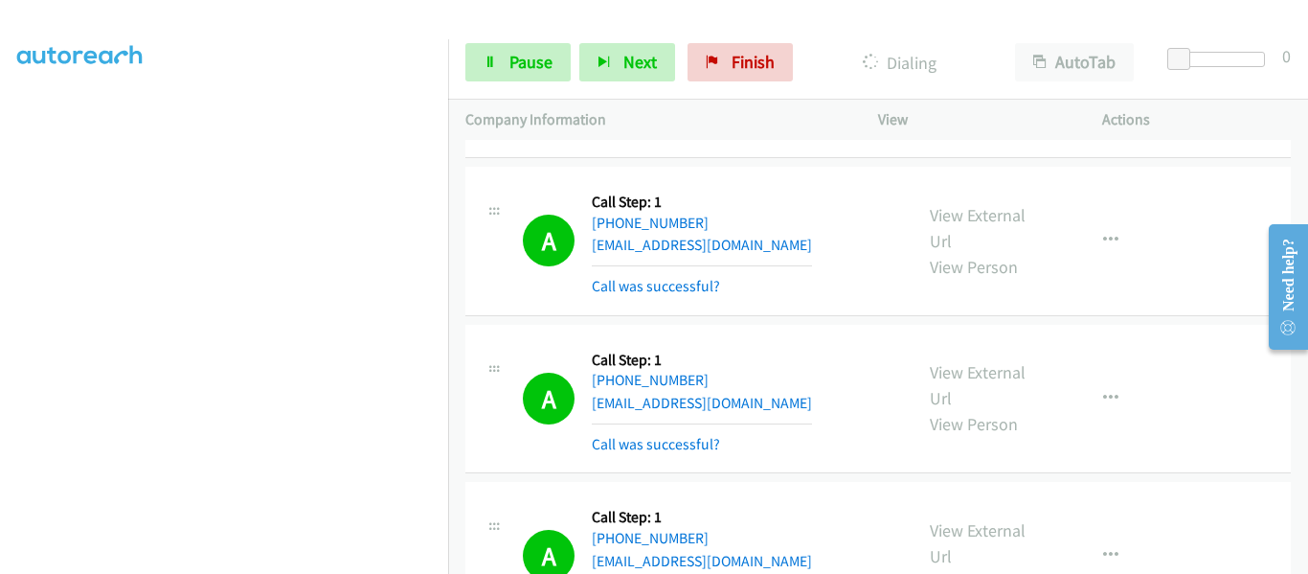
scroll to position [22116, 0]
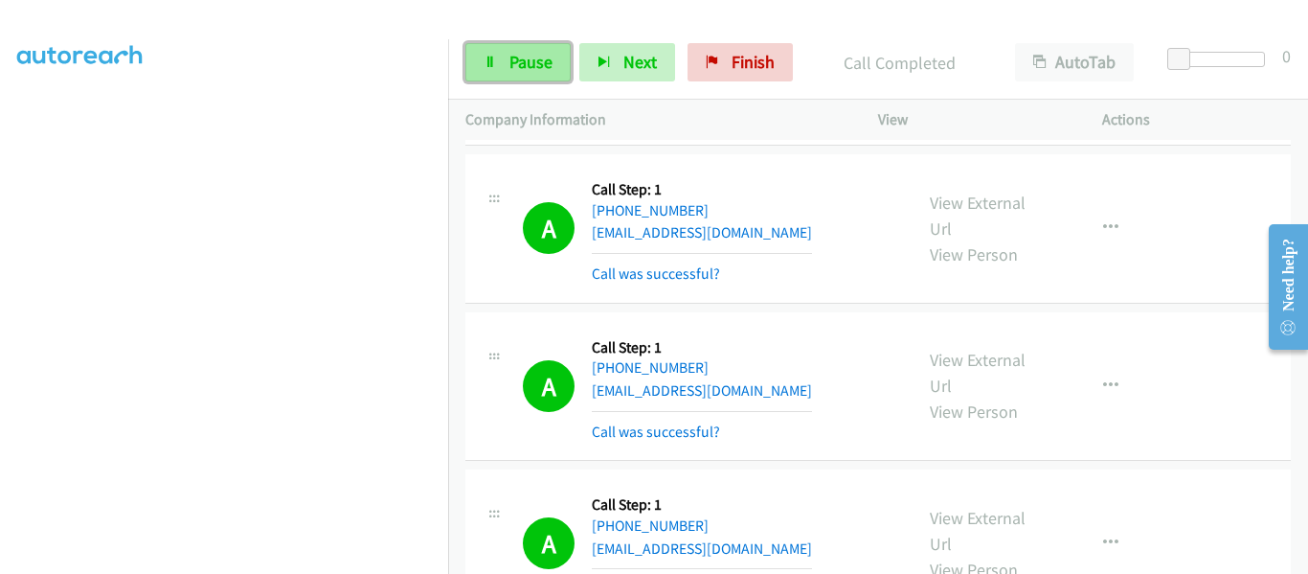
click at [510, 73] on link "Pause" at bounding box center [517, 62] width 105 height 38
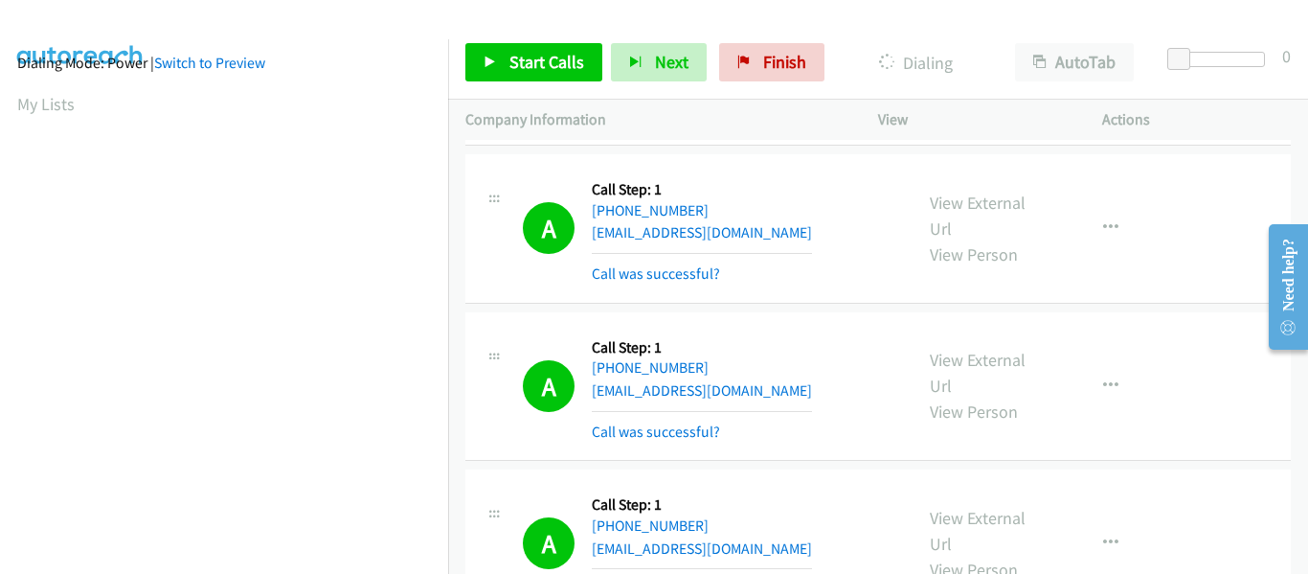
scroll to position [501, 0]
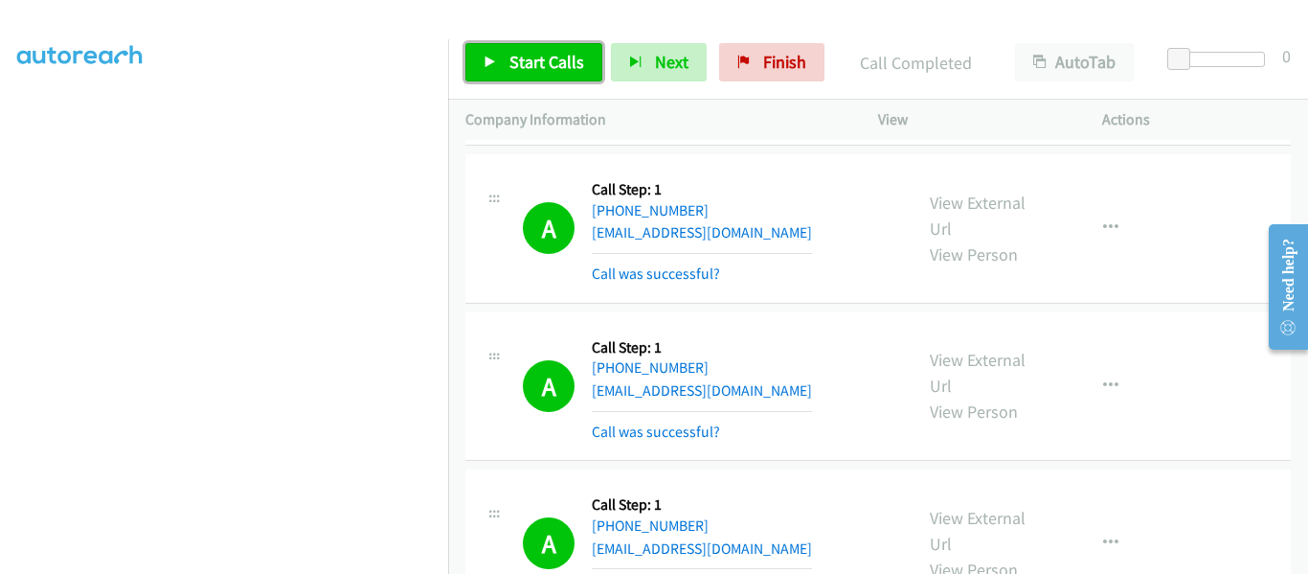
click at [488, 51] on link "Start Calls" at bounding box center [533, 62] width 137 height 38
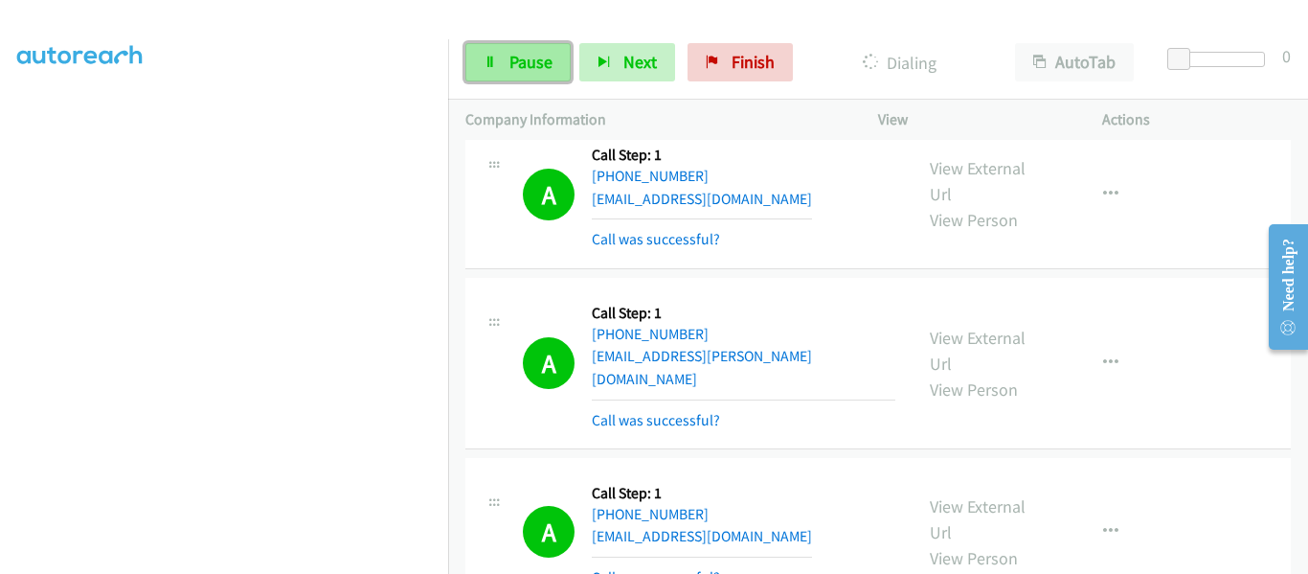
click at [485, 62] on icon at bounding box center [490, 62] width 13 height 13
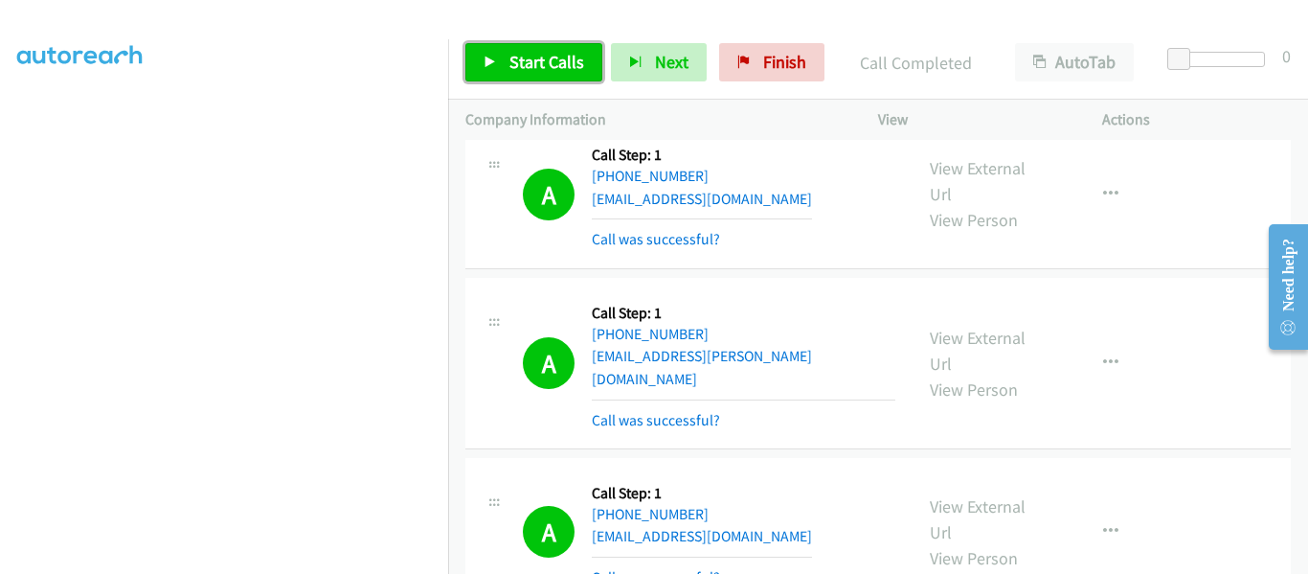
click at [489, 61] on icon at bounding box center [490, 62] width 13 height 13
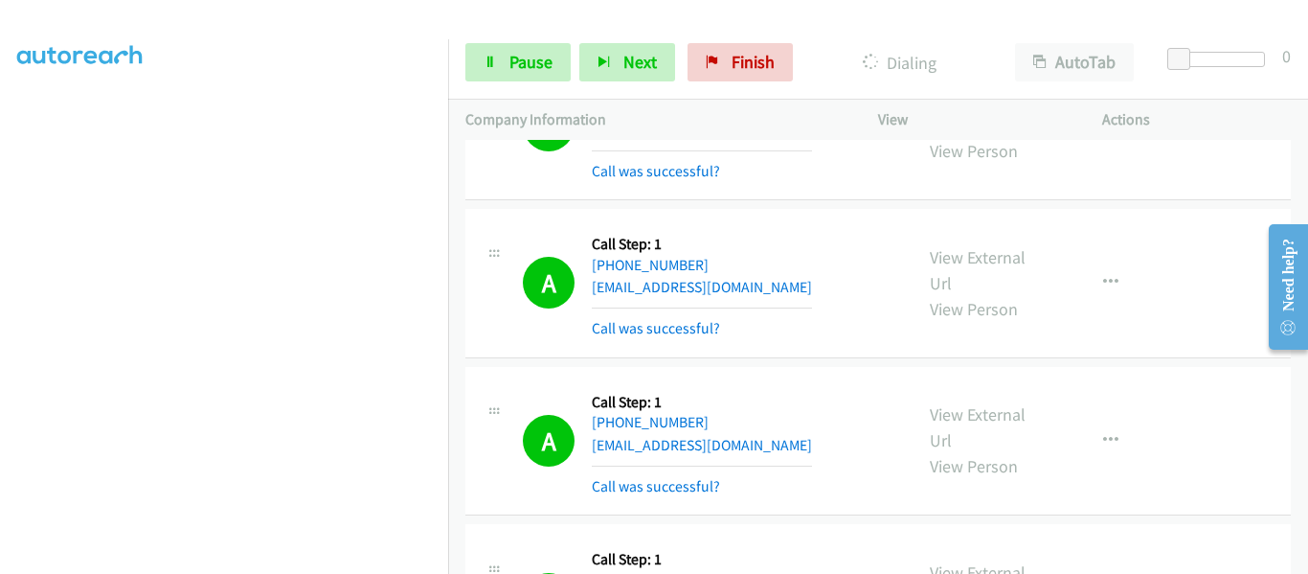
scroll to position [20428, 0]
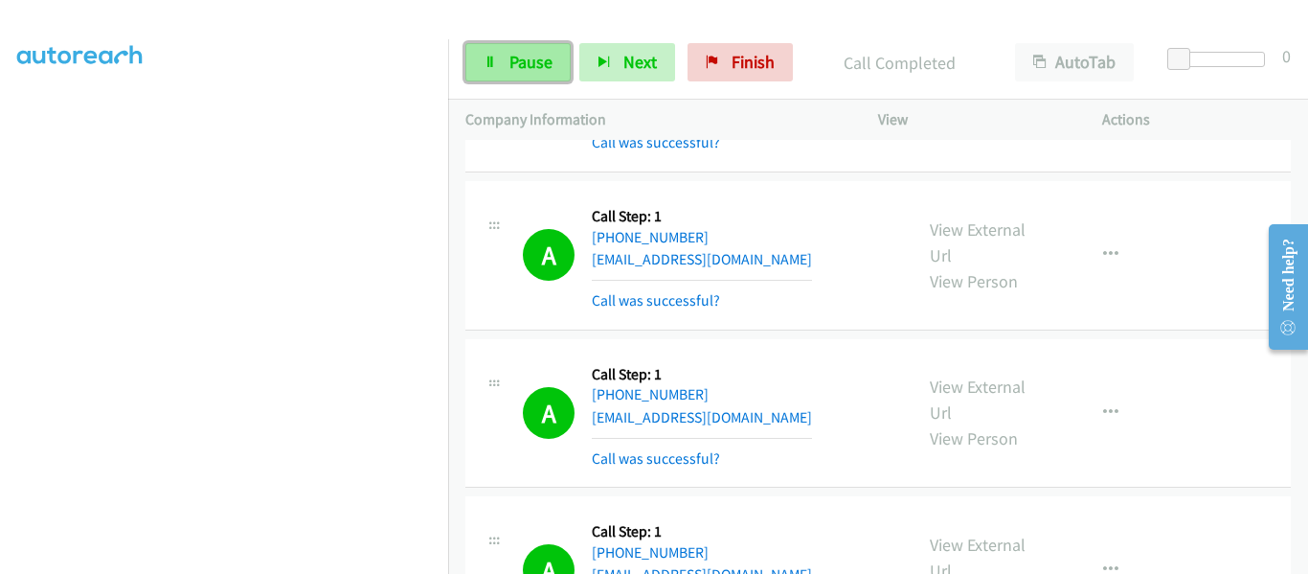
click at [487, 70] on link "Pause" at bounding box center [517, 62] width 105 height 38
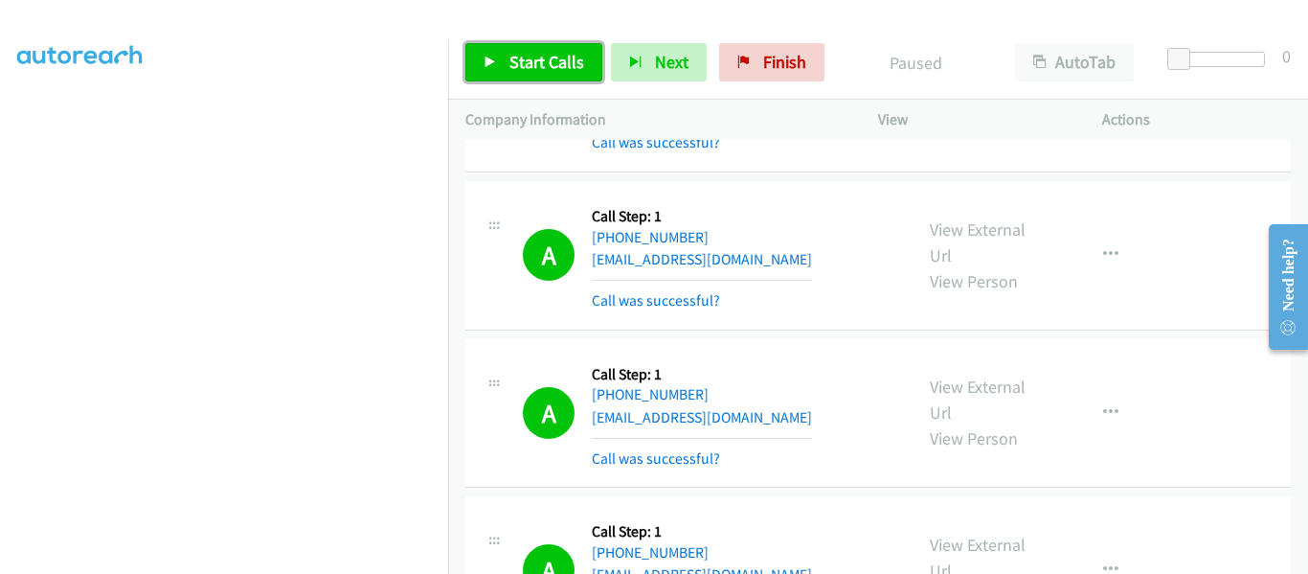
click at [485, 67] on icon at bounding box center [490, 62] width 13 height 13
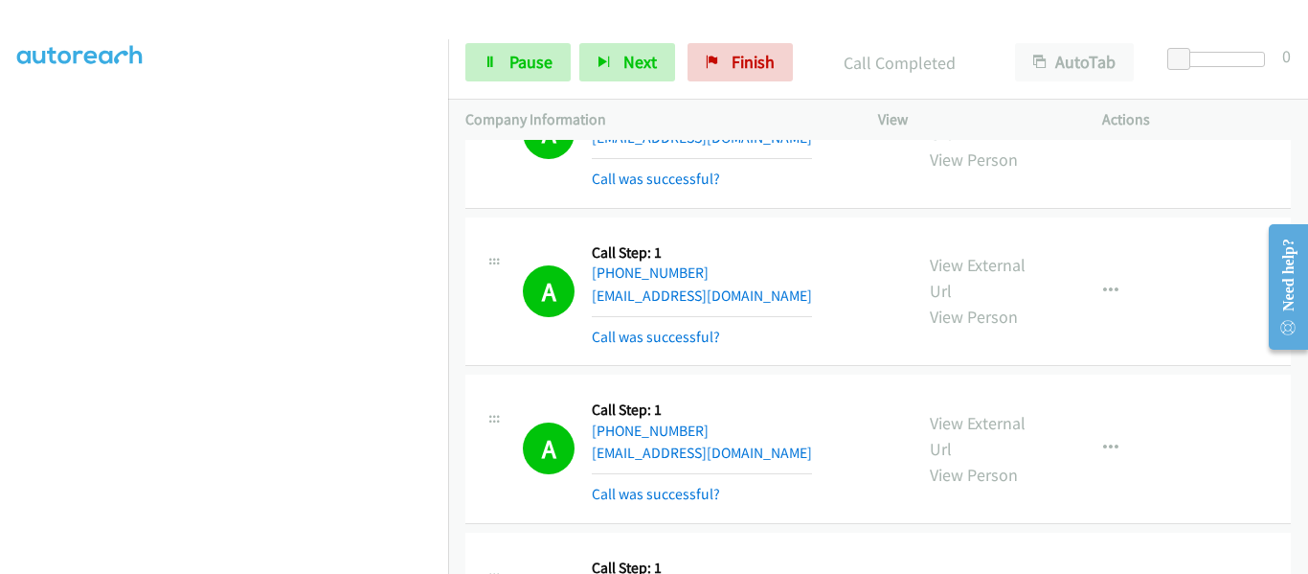
scroll to position [20464, 0]
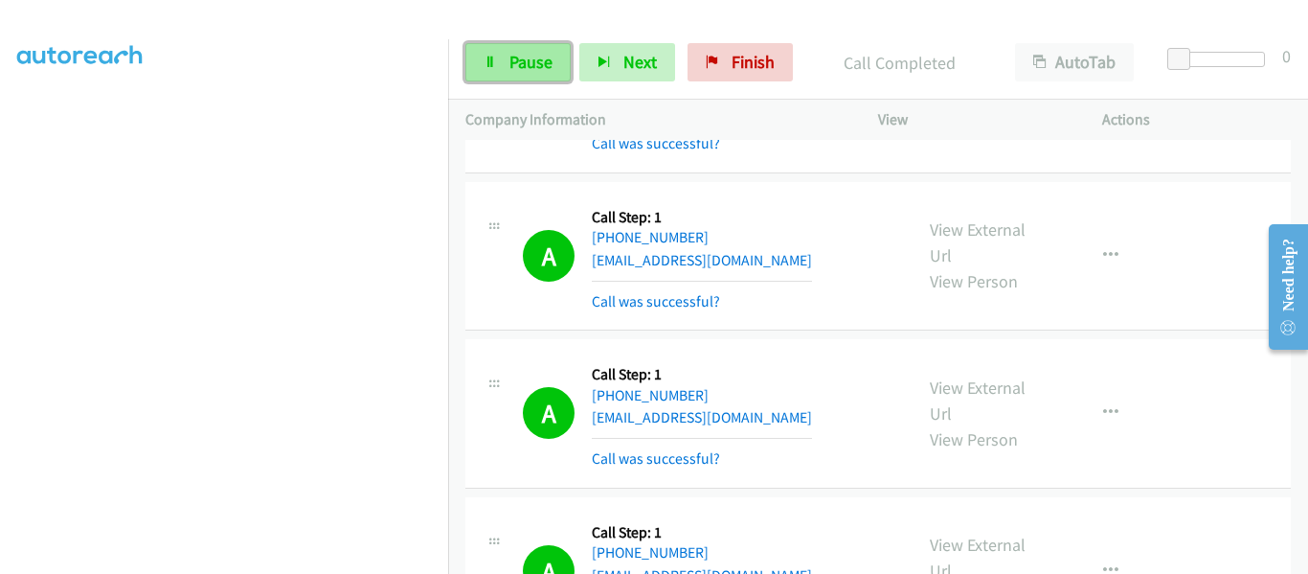
click at [498, 64] on link "Pause" at bounding box center [517, 62] width 105 height 38
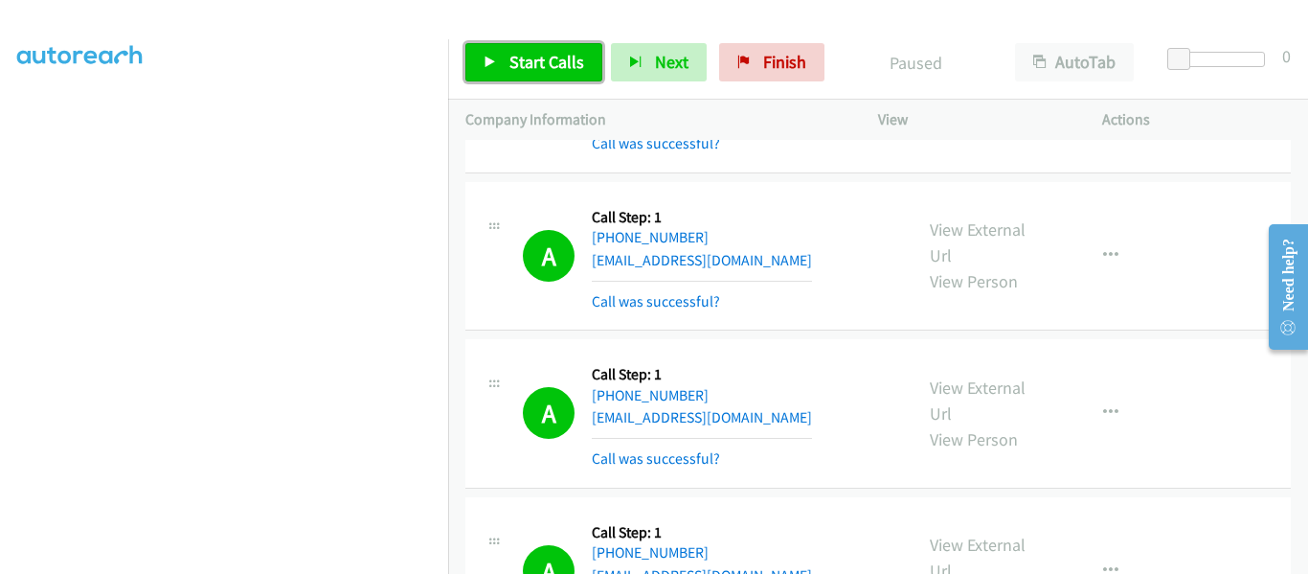
click at [485, 70] on link "Start Calls" at bounding box center [533, 62] width 137 height 38
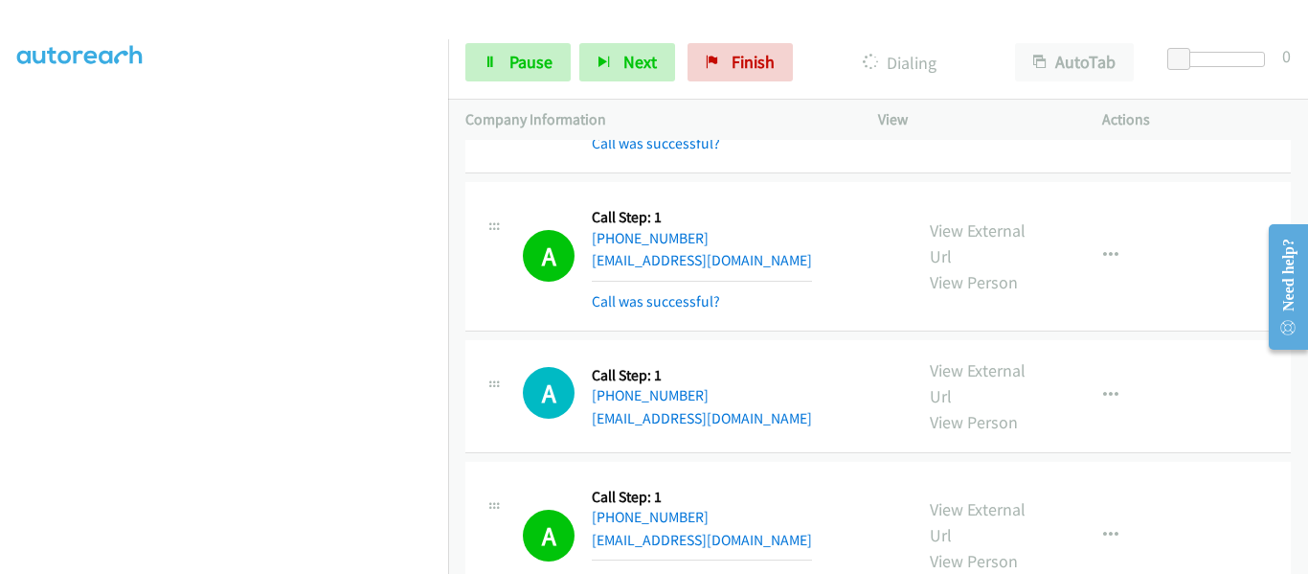
scroll to position [21421, 0]
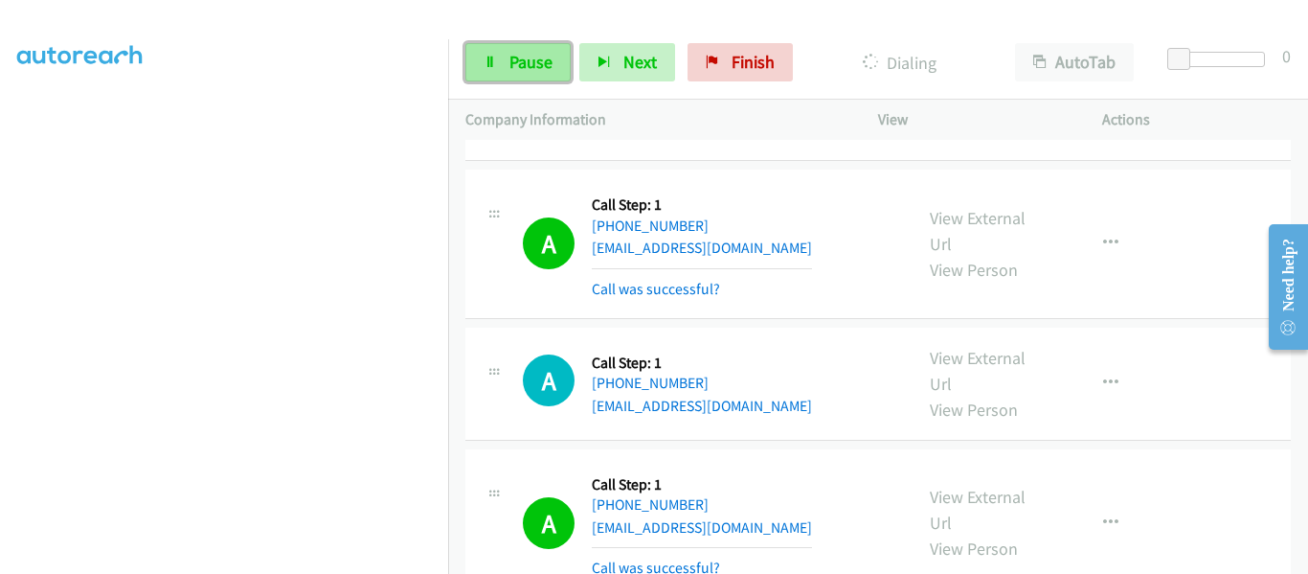
click at [524, 63] on span "Pause" at bounding box center [530, 62] width 43 height 22
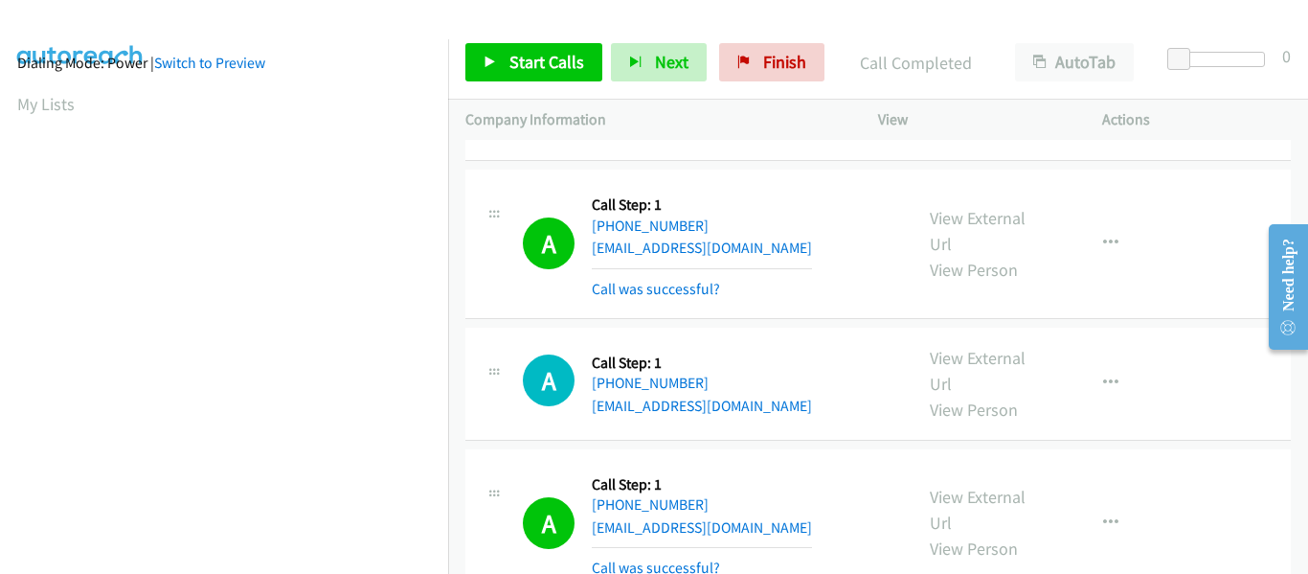
scroll to position [501, 0]
